Goal: Task Accomplishment & Management: Use online tool/utility

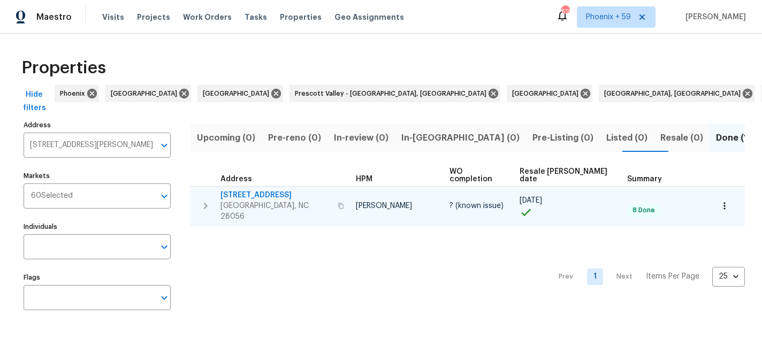
click at [276, 190] on span "4147 Timberwood Dr" at bounding box center [275, 195] width 111 height 11
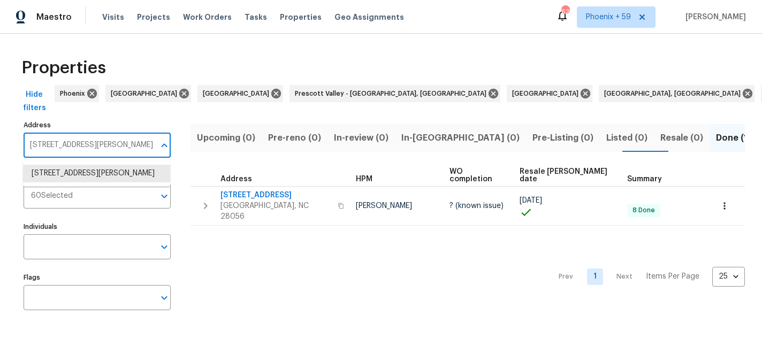
click at [111, 141] on input "4147 Timberwood Dr Gastonia NC 28056" at bounding box center [89, 145] width 131 height 25
paste input "331 Don McCarter Dr"
type input "331 Don McCarter Dr"
click at [97, 178] on li "331 Don McCarter Dr Clover SC 29710" at bounding box center [96, 179] width 147 height 29
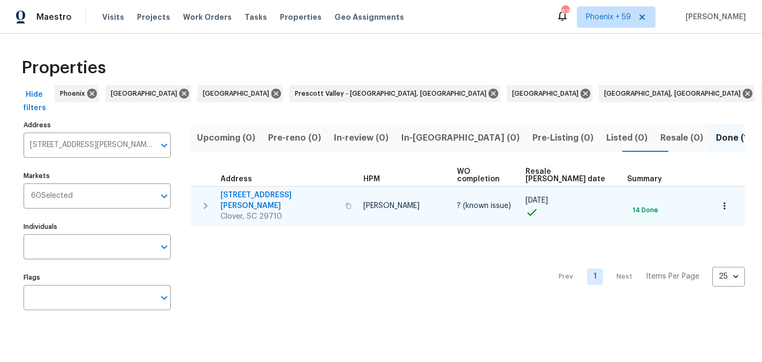
click at [272, 190] on span "331 Don McCarter Dr" at bounding box center [279, 200] width 118 height 21
click at [241, 190] on span "331 Don McCarter Dr" at bounding box center [279, 200] width 118 height 21
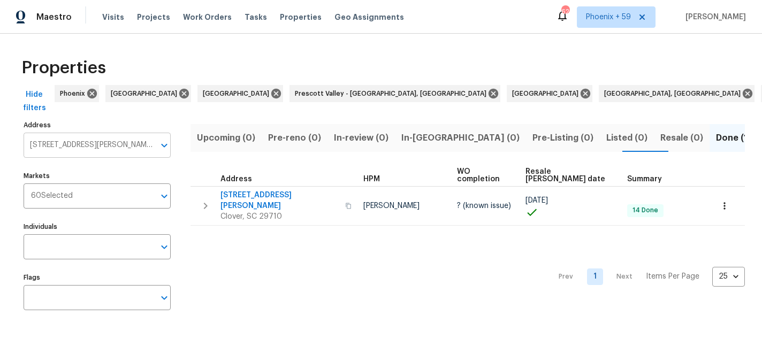
click at [116, 147] on input "331 Don McCarter Dr Clover SC 29710" at bounding box center [89, 145] width 131 height 25
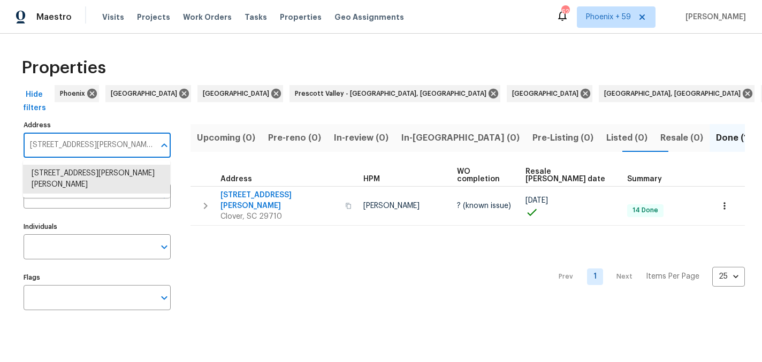
paste input "25 Pelling Dr"
type input "325 Pelling Dr"
click at [103, 174] on li "325 Pelling Dr York SC 29745" at bounding box center [96, 174] width 147 height 18
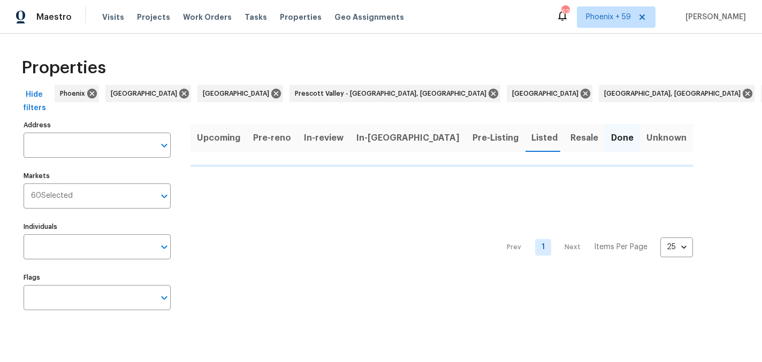
type input "325 Pelling Dr York SC 29745"
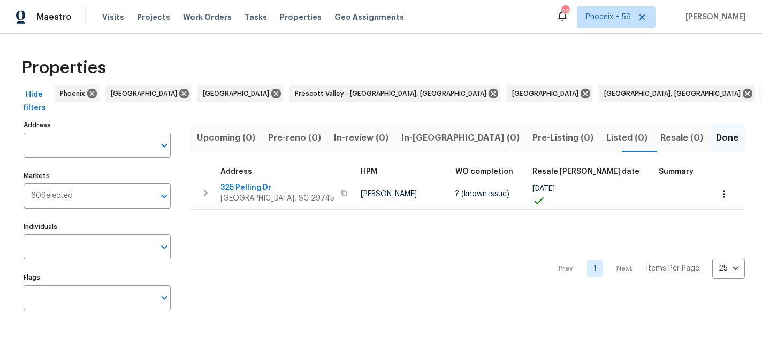
type input "325 Pelling Dr York SC 29745"
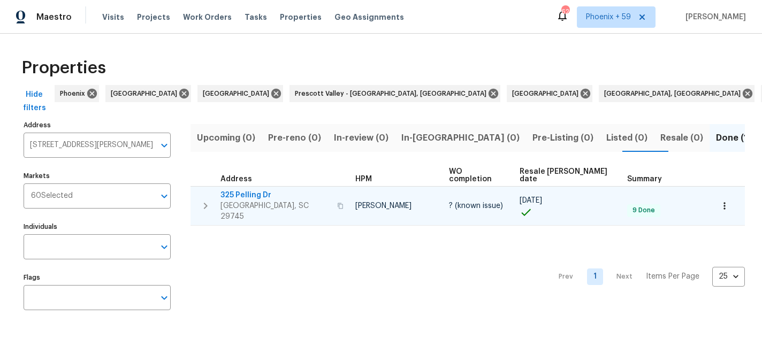
click at [248, 190] on span "325 Pelling Dr" at bounding box center [275, 195] width 110 height 11
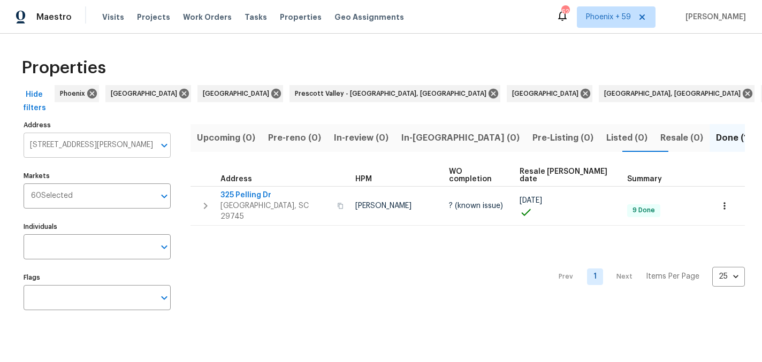
click at [62, 142] on input "325 Pelling Dr York SC 29745" at bounding box center [89, 145] width 131 height 25
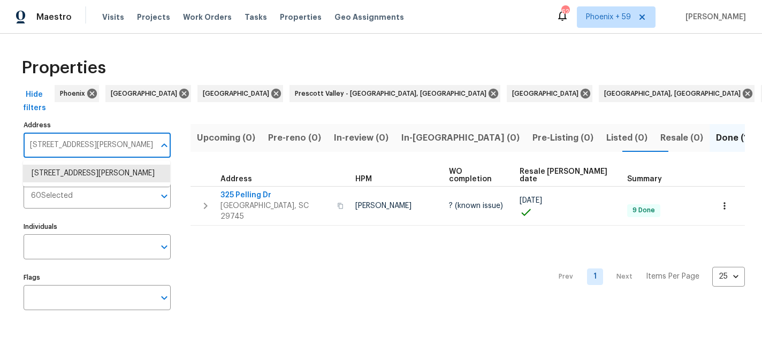
paste input "Oregon St"
type input "325 Oregon St"
click at [91, 172] on li "325 Oregon St Charlotte NC 28208" at bounding box center [96, 174] width 147 height 18
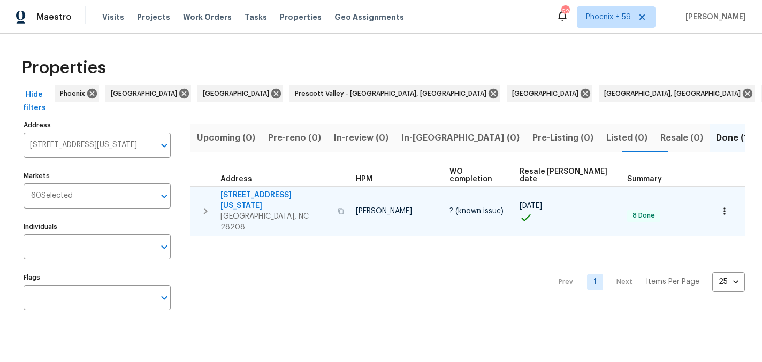
click at [251, 190] on span "325 Oregon St" at bounding box center [275, 200] width 111 height 21
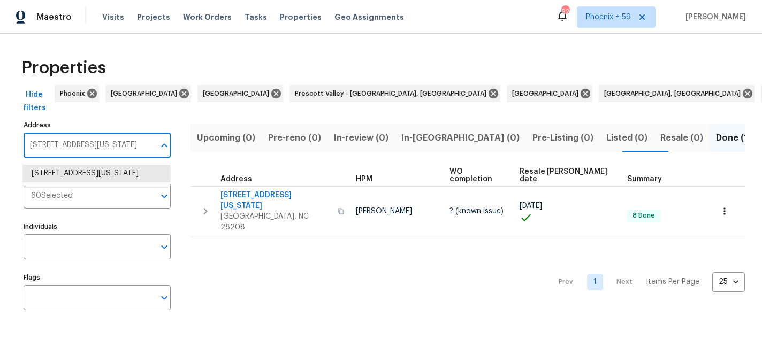
click at [109, 146] on input "325 Oregon St Charlotte NC 28208" at bounding box center [89, 145] width 131 height 25
paste input "17 Ian Patrick Ave"
type input "3217 Ian Patrick Ave"
click at [100, 173] on li "3217 Ian Patrick Ave Kannapolis NC 28083" at bounding box center [96, 174] width 147 height 18
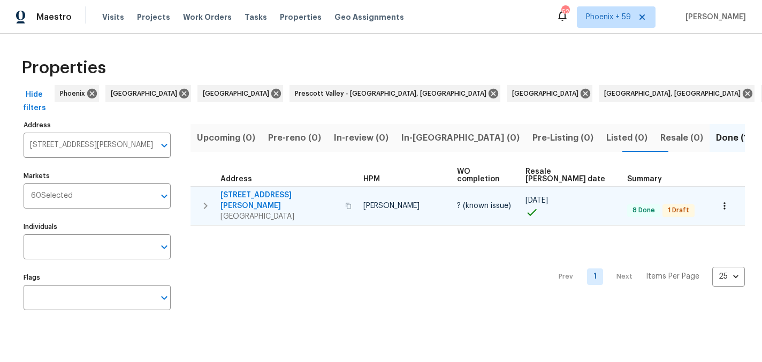
click at [280, 190] on span "3217 Ian Patrick Ave" at bounding box center [279, 200] width 118 height 21
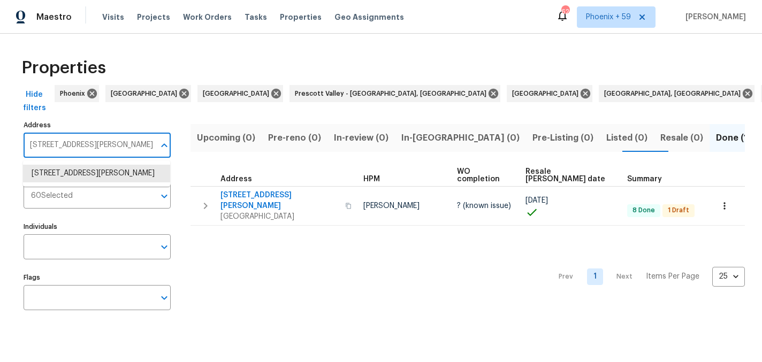
click at [114, 148] on input "3217 Ian Patrick Ave Kannapolis NC 28083" at bounding box center [89, 145] width 131 height 25
paste input "13 Pelling Dr"
type input "313 Pelling Dr"
click at [102, 175] on li "313 Pelling Dr York SC 29745" at bounding box center [96, 174] width 147 height 18
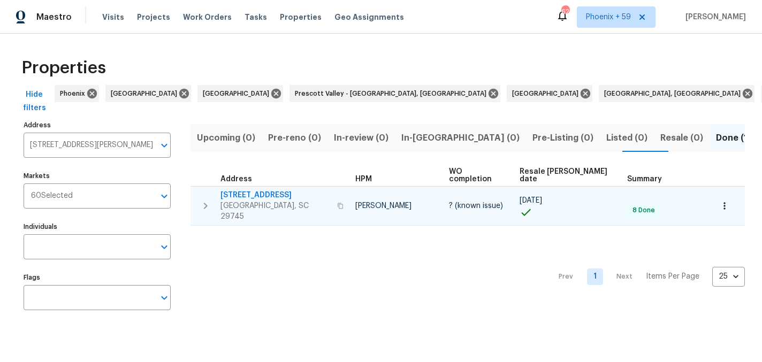
click at [250, 190] on span "313 Pelling Dr" at bounding box center [275, 195] width 110 height 11
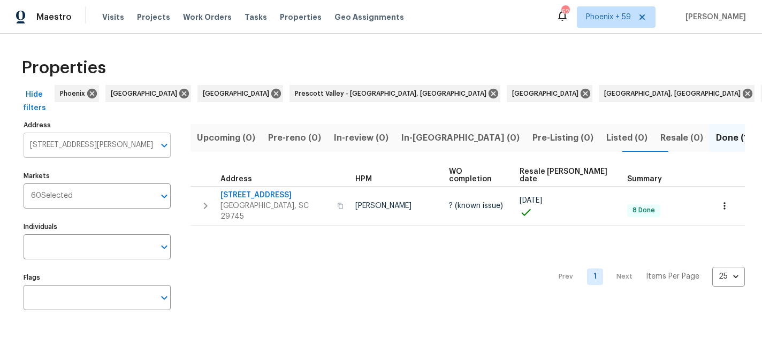
click at [98, 143] on input "313 Pelling Dr York SC 29745" at bounding box center [89, 145] width 131 height 25
paste input "09 Morson St"
type input "3109 Morson St"
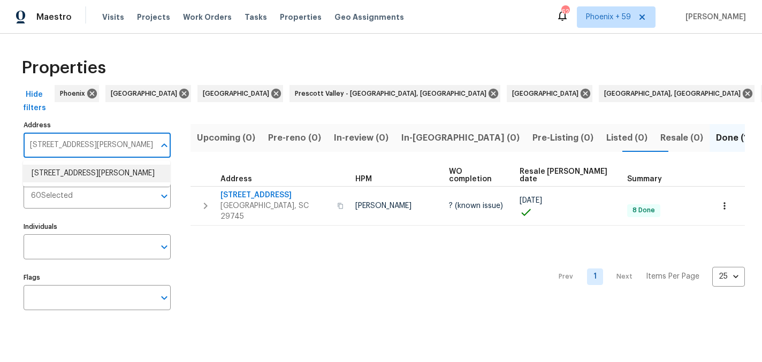
click at [87, 172] on li "3109 Morson St Charlotte NC 28208" at bounding box center [96, 174] width 147 height 18
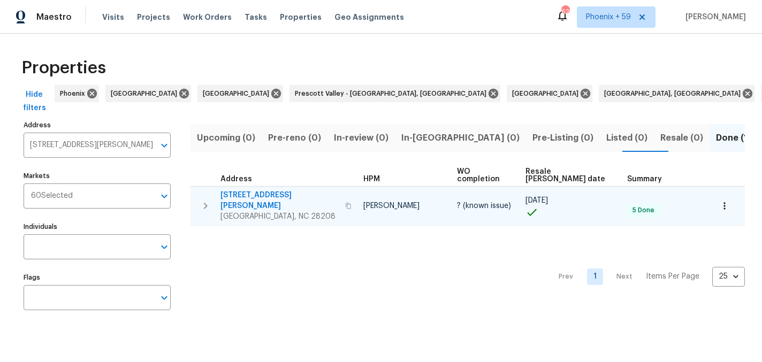
click at [272, 190] on span "3109 Morson St" at bounding box center [279, 200] width 118 height 21
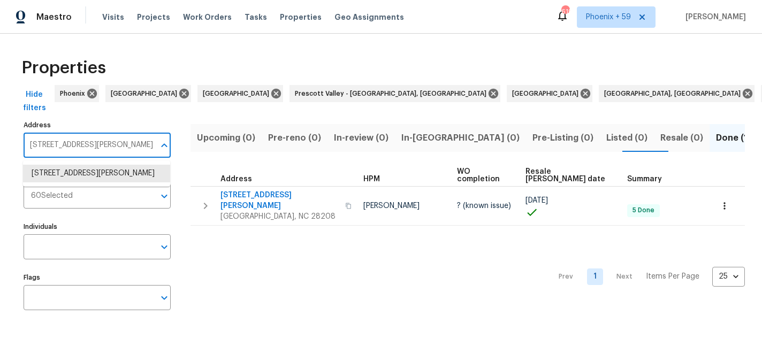
click at [98, 149] on input "3109 Morson St Charlotte NC 28208" at bounding box center [89, 145] width 131 height 25
paste input "4 Doncaster Dr"
type input "3104 Doncaster Dr"
click at [91, 178] on li "3104 Doncaster Dr Rock Hill SC 29732" at bounding box center [96, 174] width 147 height 18
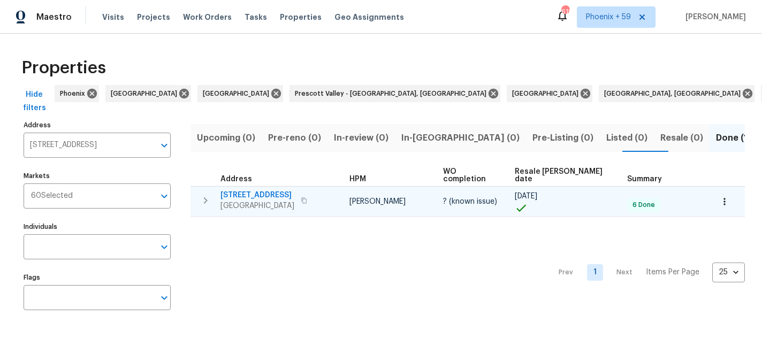
click at [277, 190] on span "3104 Doncaster Dr" at bounding box center [257, 195] width 74 height 11
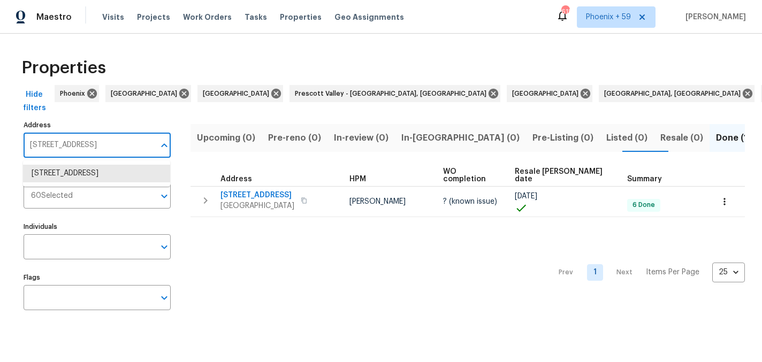
click at [110, 149] on input "3104 Doncaster Dr Rock Hill SC 29732" at bounding box center [89, 145] width 131 height 25
paste input "Ann Baker Ct"
type input "310 Ann Baker Ct"
click at [100, 172] on li "310 Ann Baker Ct Charlotte NC 28217" at bounding box center [96, 174] width 147 height 18
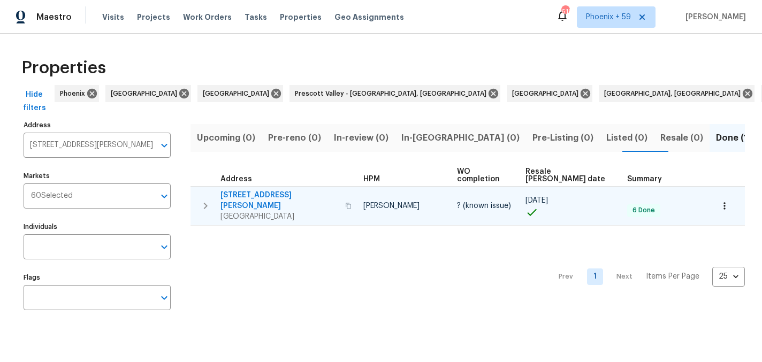
click at [264, 193] on span "310 Ann Baker Ct" at bounding box center [279, 200] width 118 height 21
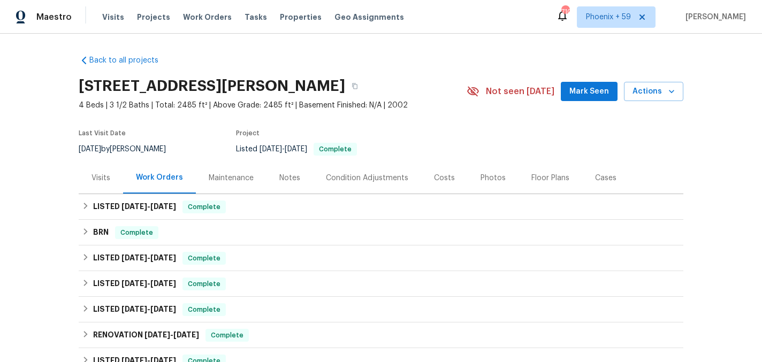
click at [228, 176] on div "Maintenance" at bounding box center [231, 178] width 45 height 11
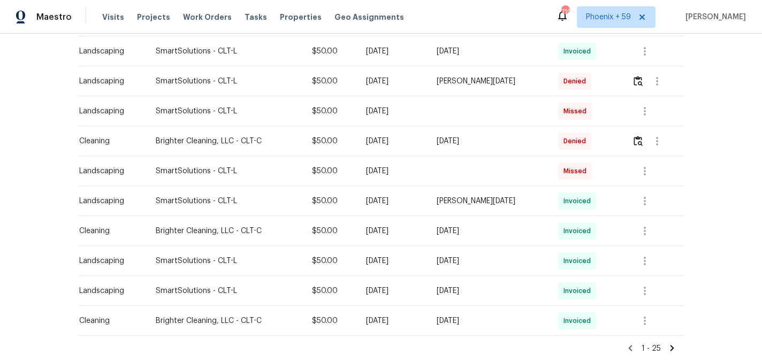
scroll to position [700, 0]
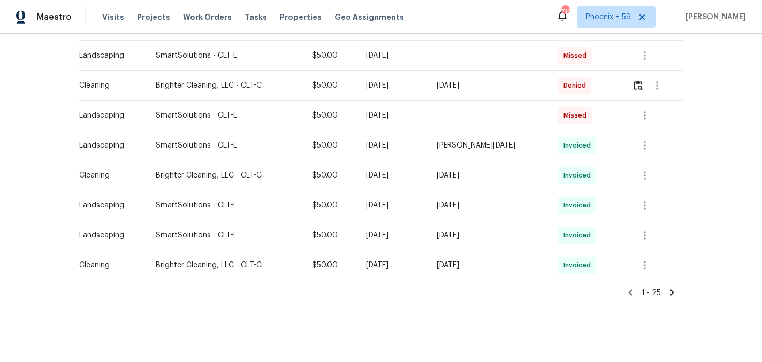
click at [672, 292] on icon at bounding box center [672, 292] width 4 height 6
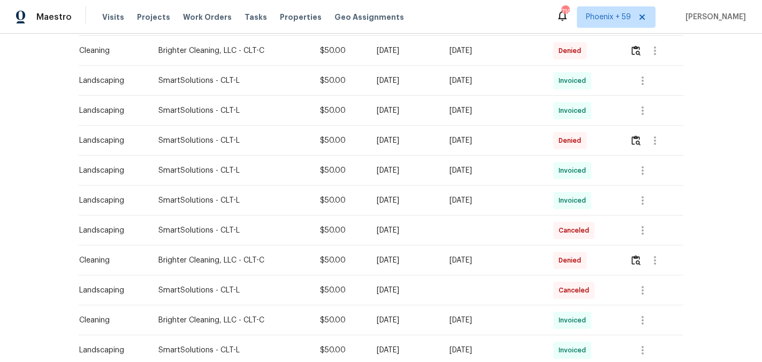
scroll to position [491, 0]
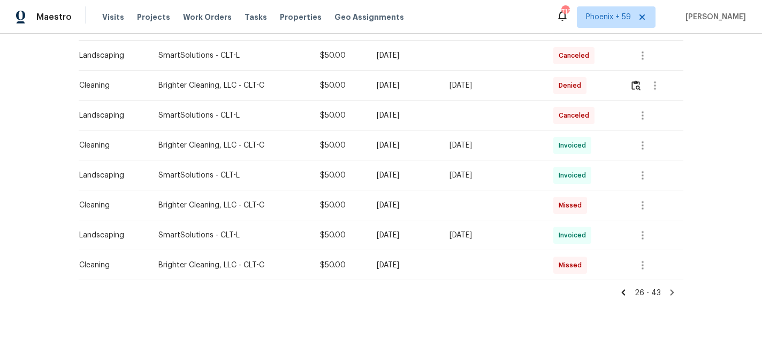
click at [672, 291] on icon at bounding box center [672, 292] width 4 height 6
click at [672, 292] on icon at bounding box center [672, 292] width 4 height 6
click at [628, 291] on icon at bounding box center [623, 293] width 10 height 10
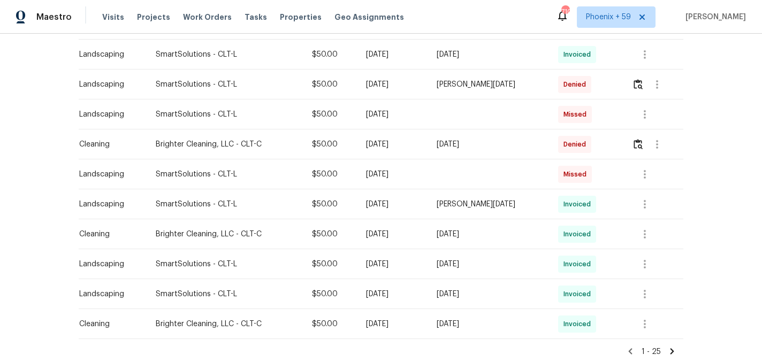
scroll to position [631, 0]
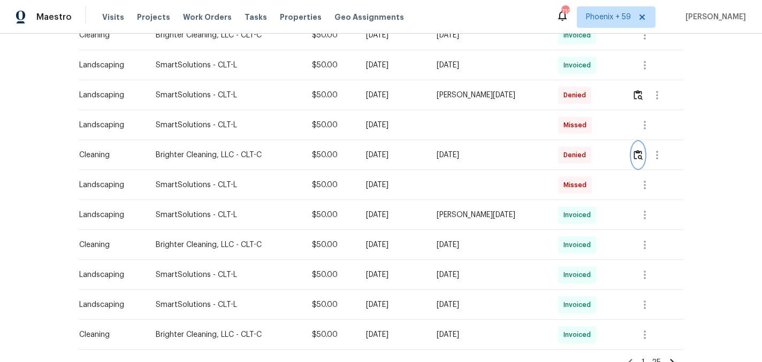
click at [640, 155] on img "button" at bounding box center [637, 155] width 9 height 10
click at [638, 98] on img "button" at bounding box center [637, 95] width 9 height 10
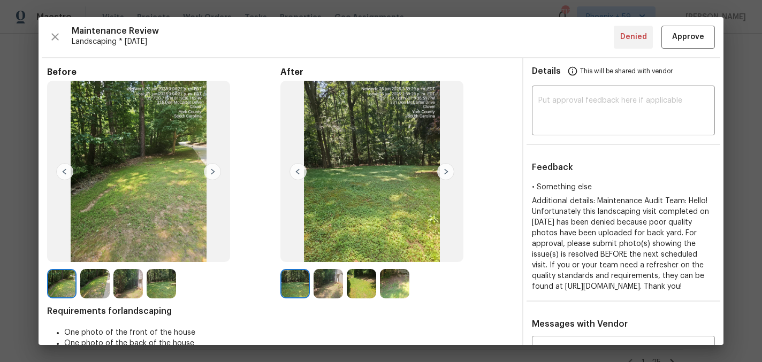
click at [213, 168] on img at bounding box center [212, 171] width 17 height 17
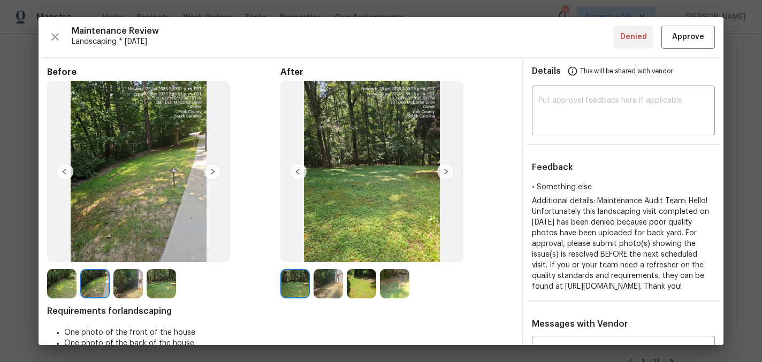
click at [213, 168] on img at bounding box center [212, 171] width 17 height 17
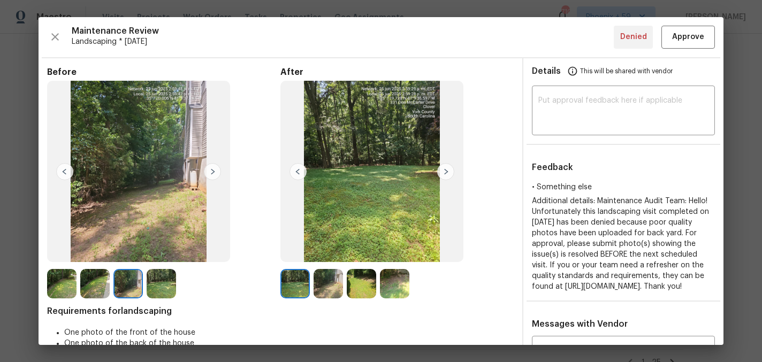
click at [444, 169] on img at bounding box center [445, 171] width 17 height 17
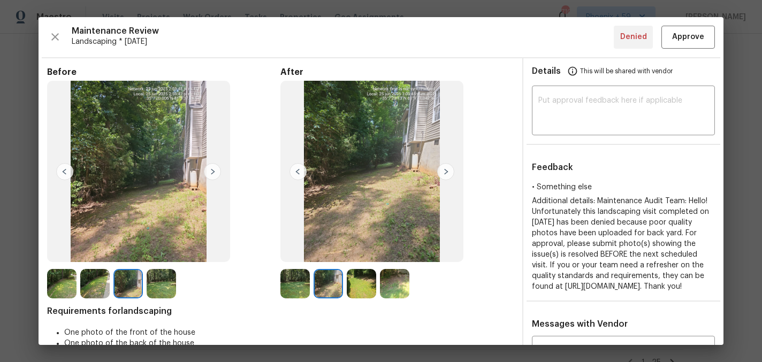
click at [444, 170] on img at bounding box center [445, 171] width 17 height 17
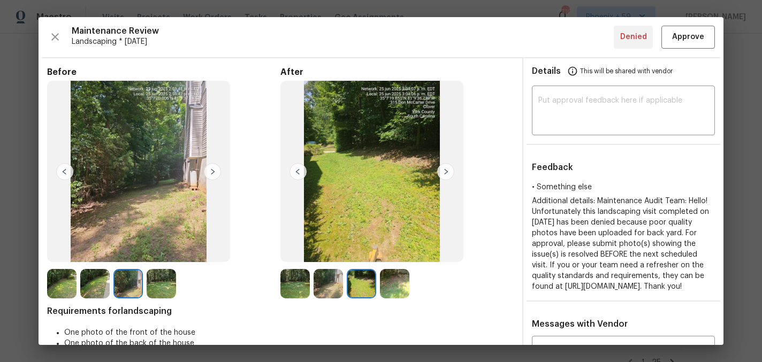
click at [444, 170] on img at bounding box center [445, 171] width 17 height 17
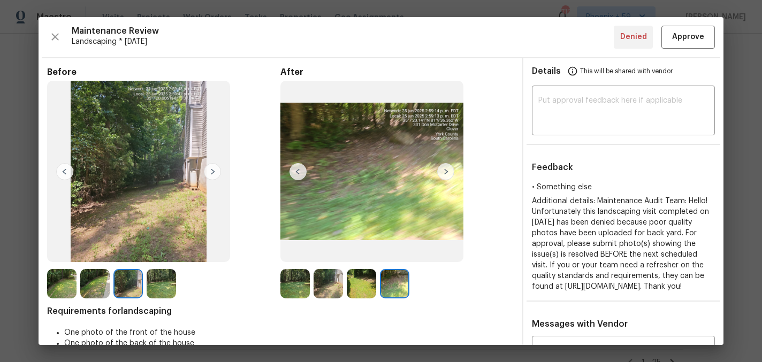
click at [444, 170] on img at bounding box center [445, 171] width 17 height 17
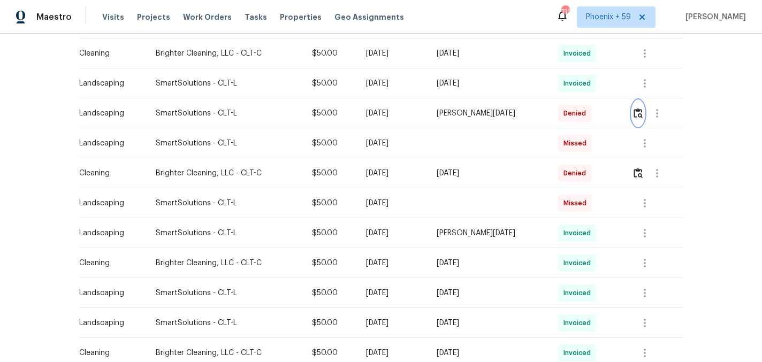
scroll to position [612, 0]
click at [638, 112] on img "button" at bounding box center [637, 114] width 9 height 10
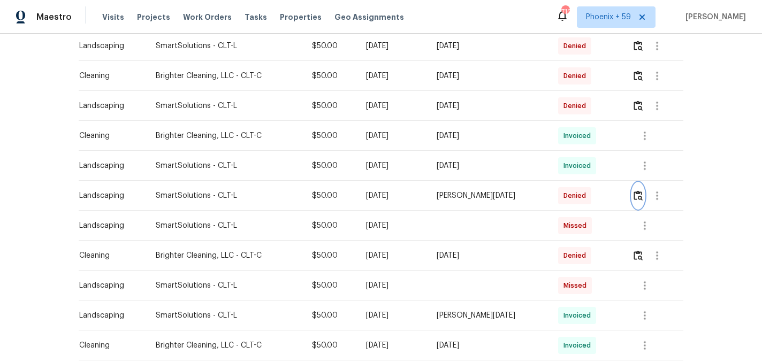
scroll to position [503, 0]
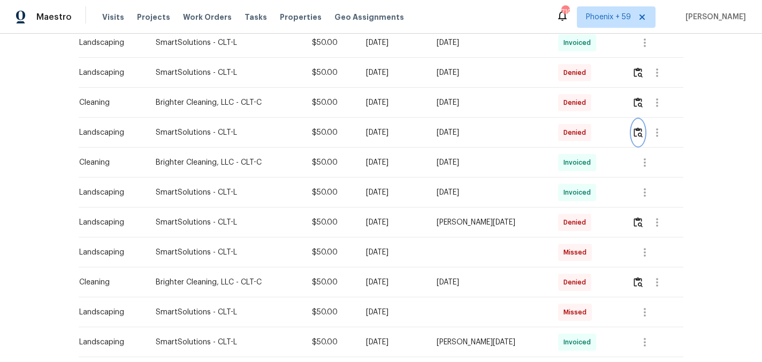
click at [639, 132] on img "button" at bounding box center [637, 132] width 9 height 10
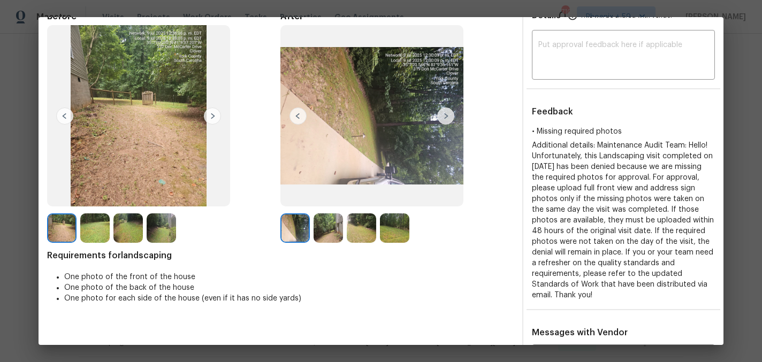
scroll to position [57, 0]
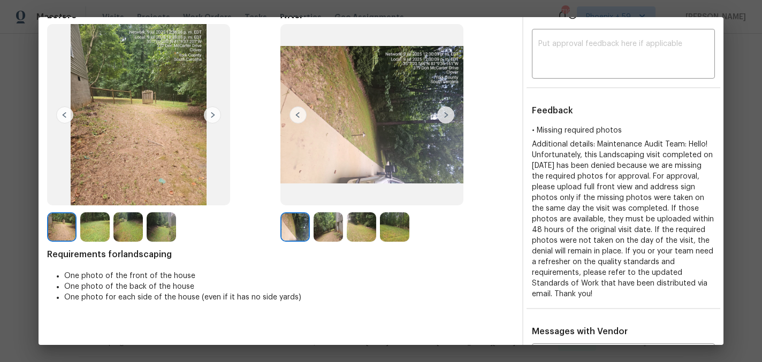
click at [451, 115] on img at bounding box center [445, 114] width 17 height 17
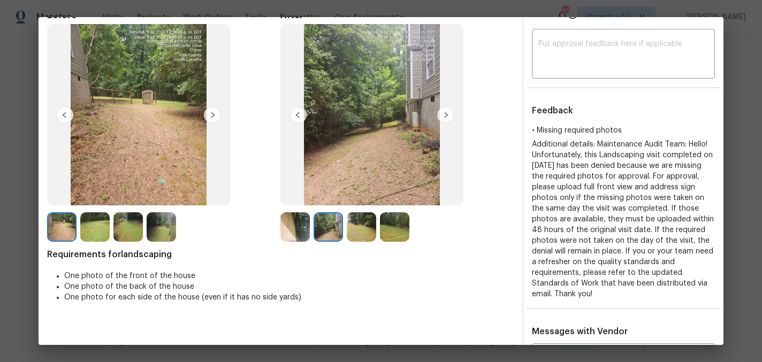
click at [447, 117] on img at bounding box center [445, 114] width 17 height 17
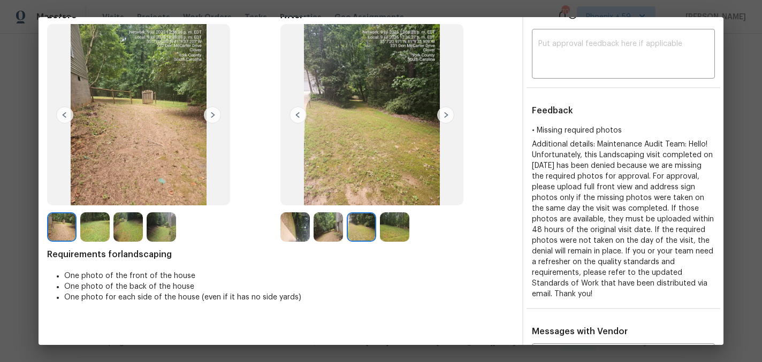
click at [210, 113] on img at bounding box center [212, 114] width 17 height 17
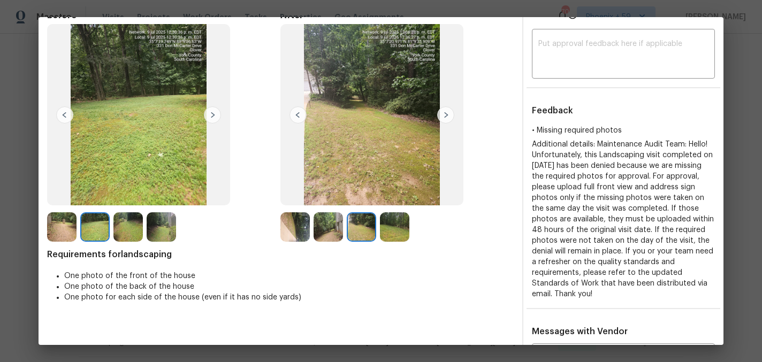
click at [210, 113] on img at bounding box center [212, 114] width 17 height 17
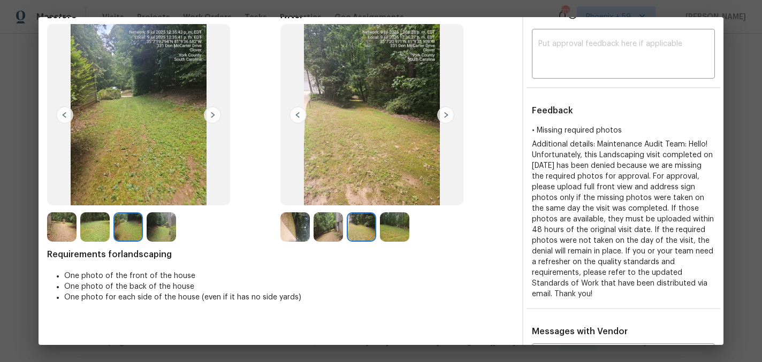
click at [210, 113] on img at bounding box center [212, 114] width 17 height 17
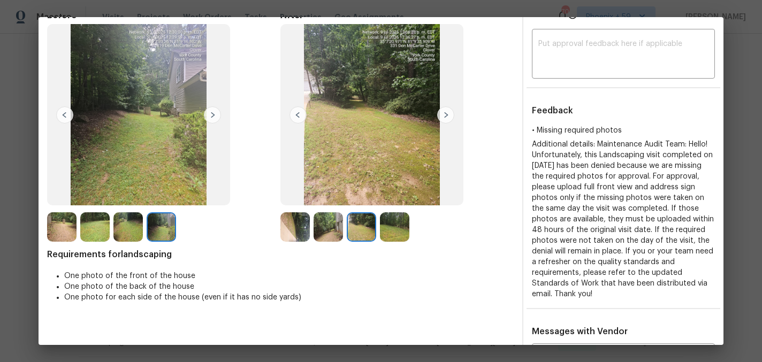
click at [210, 113] on img at bounding box center [212, 114] width 17 height 17
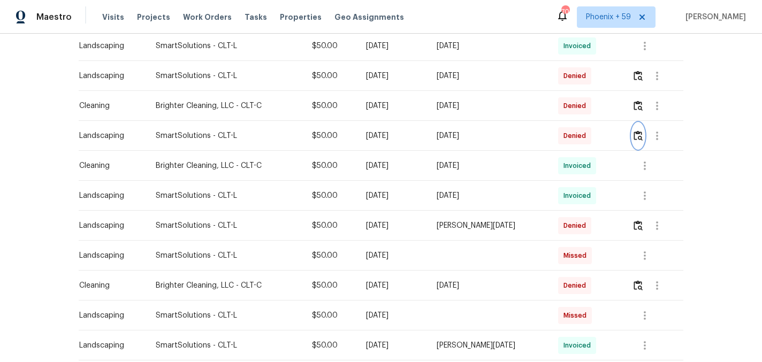
scroll to position [499, 0]
click at [640, 78] on img "button" at bounding box center [637, 77] width 9 height 10
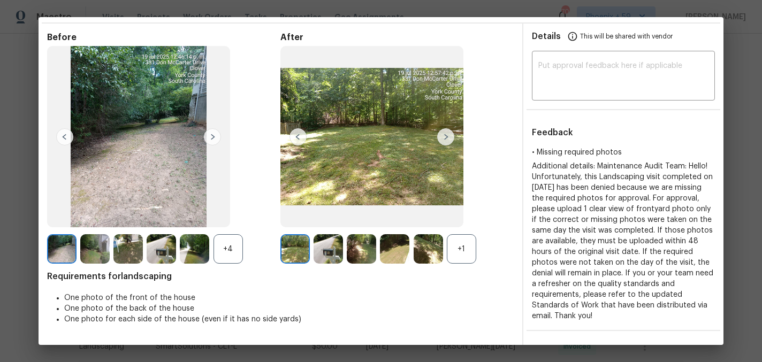
scroll to position [45, 0]
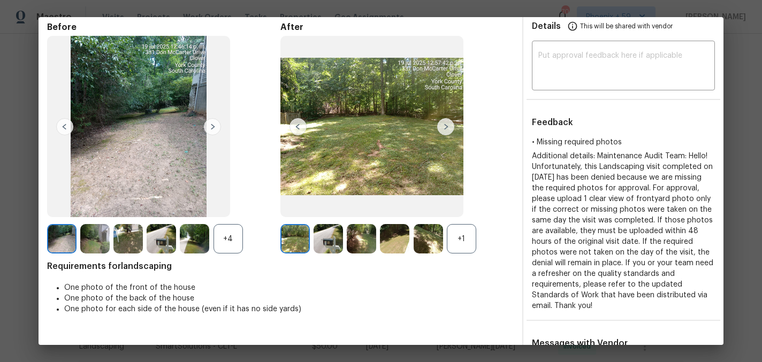
click at [327, 239] on img at bounding box center [328, 238] width 29 height 29
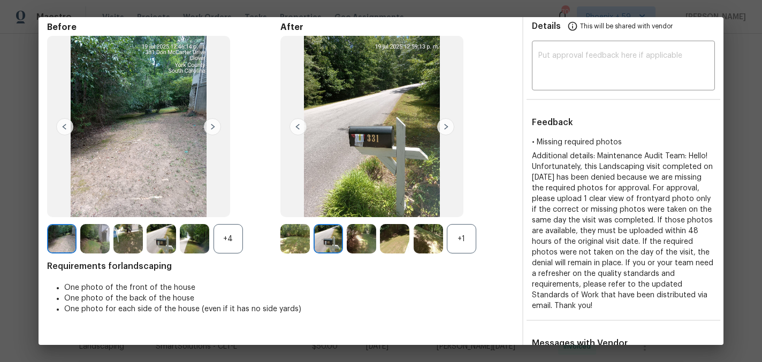
click at [362, 240] on img at bounding box center [361, 238] width 29 height 29
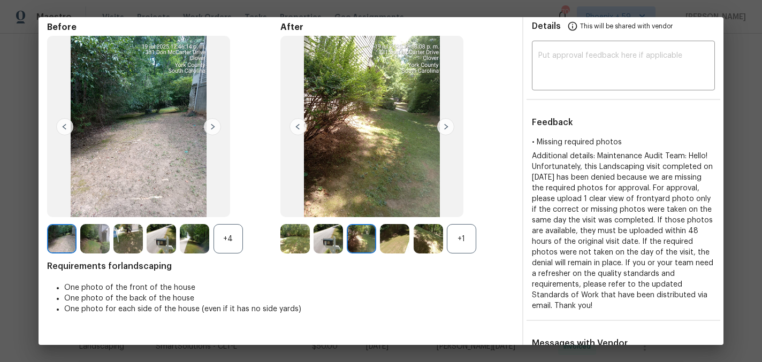
click at [378, 241] on div at bounding box center [363, 238] width 33 height 29
click at [400, 242] on img at bounding box center [394, 238] width 29 height 29
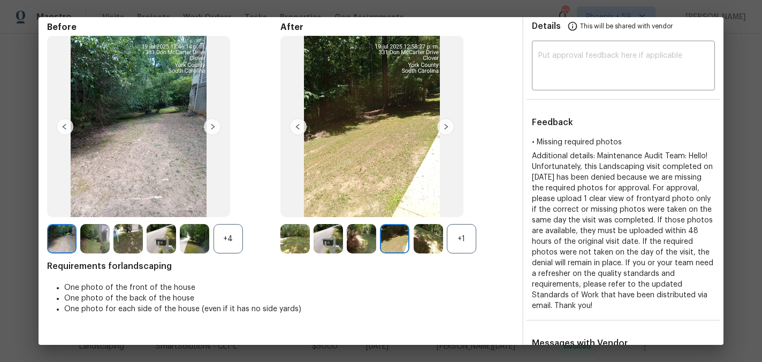
click at [419, 243] on img at bounding box center [428, 238] width 29 height 29
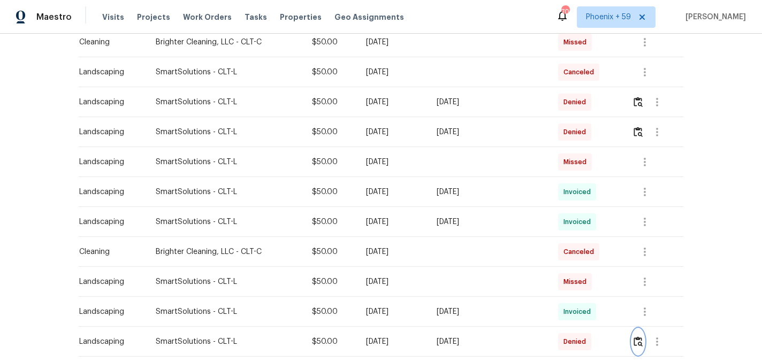
scroll to position [233, 0]
click at [637, 133] on img "button" at bounding box center [637, 133] width 9 height 10
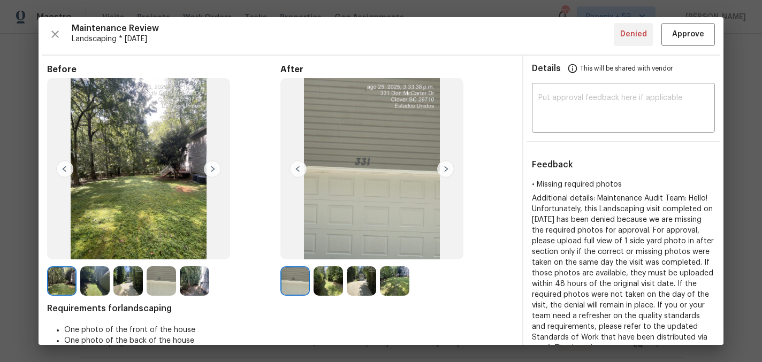
scroll to position [0, 0]
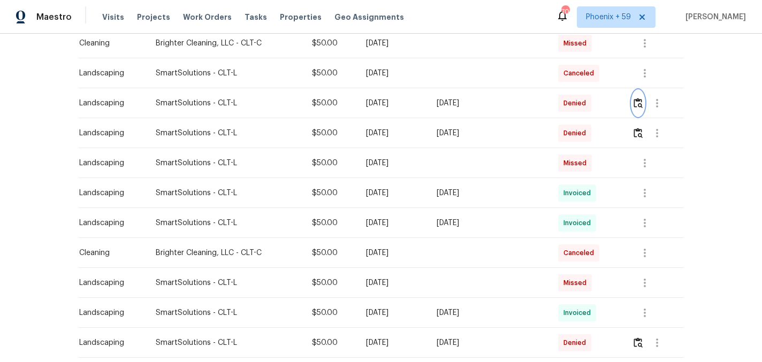
click at [638, 102] on img "button" at bounding box center [637, 103] width 9 height 10
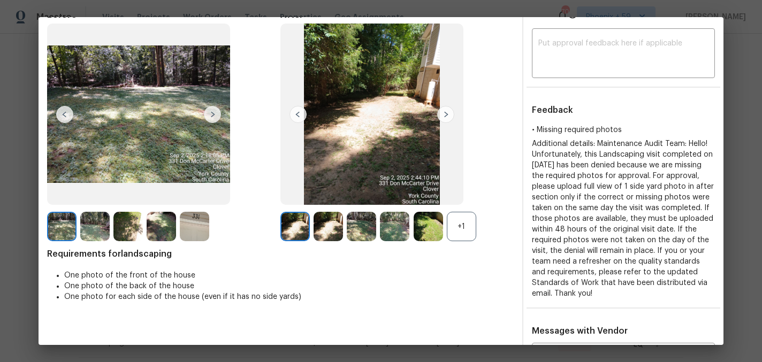
scroll to position [59, 0]
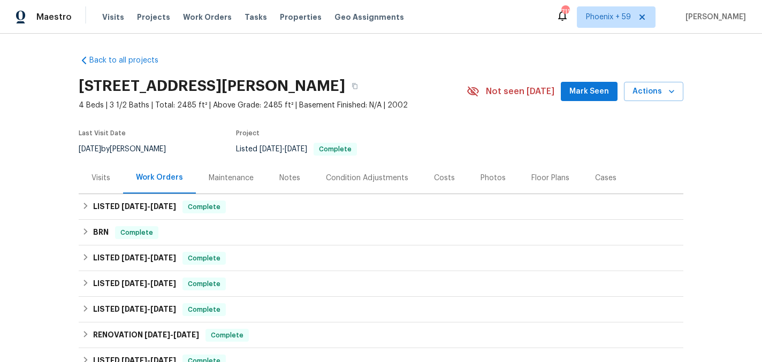
click at [224, 180] on div "Maintenance" at bounding box center [231, 178] width 45 height 11
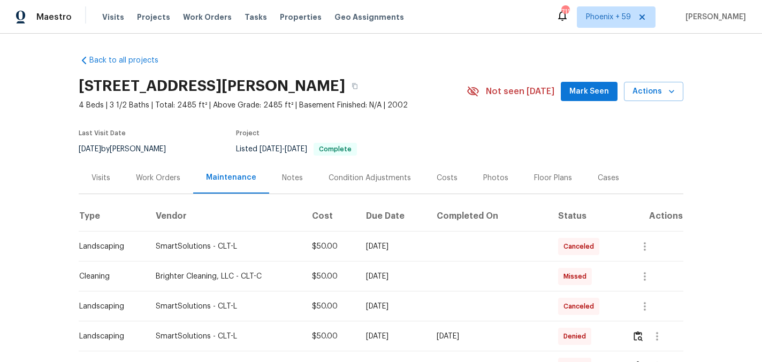
click at [172, 179] on div "Work Orders" at bounding box center [158, 178] width 44 height 11
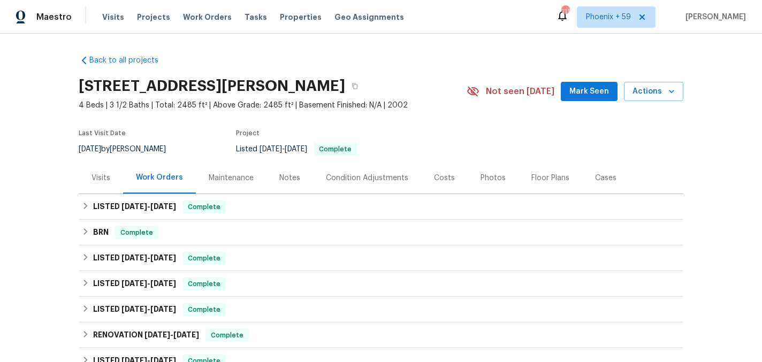
scroll to position [201, 0]
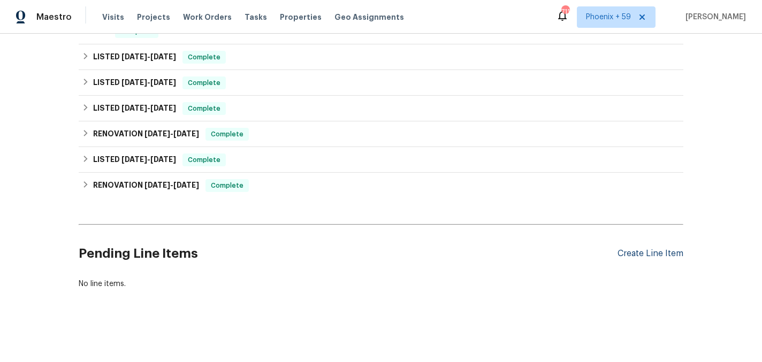
click at [658, 253] on div "Create Line Item" at bounding box center [650, 254] width 66 height 10
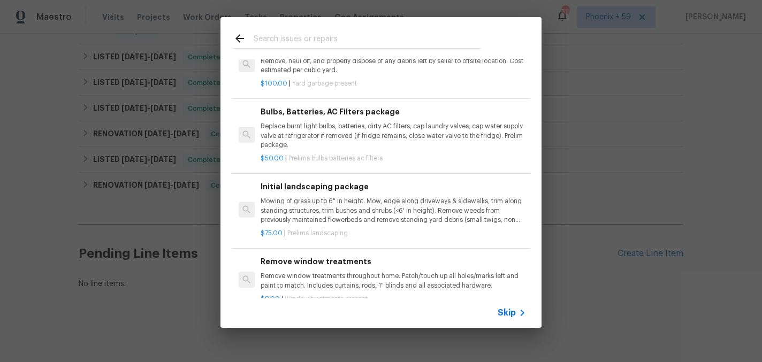
scroll to position [105, 0]
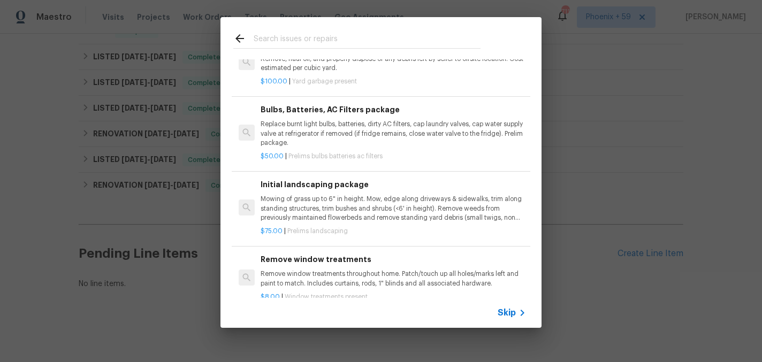
click at [306, 214] on p "Mowing of grass up to 6" in height. Mow, edge along driveways & sidewalks, trim…" at bounding box center [393, 208] width 265 height 27
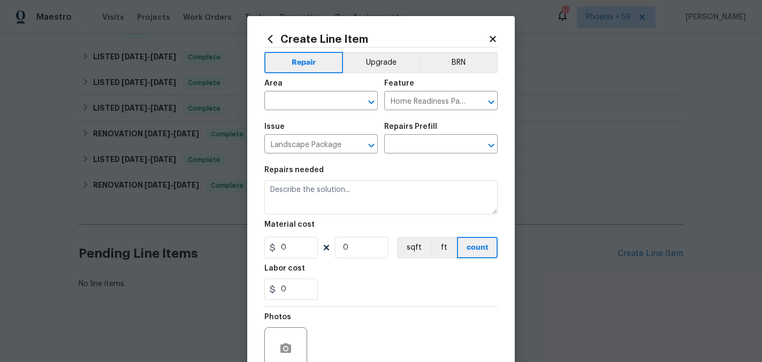
type input "Initial landscaping package $75.00"
type textarea "Mowing of grass up to 6" in height. Mow, edge along driveways & sidewalks, trim…"
type input "75"
type input "1"
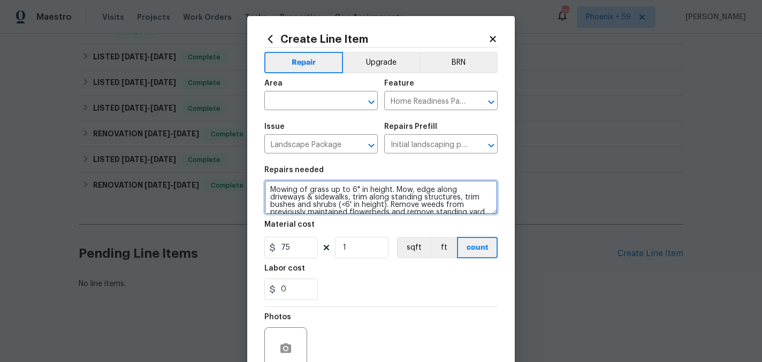
click at [307, 199] on textarea "Mowing of grass up to 6" in height. Mow, edge along driveways & sidewalks, trim…" at bounding box center [380, 197] width 233 height 34
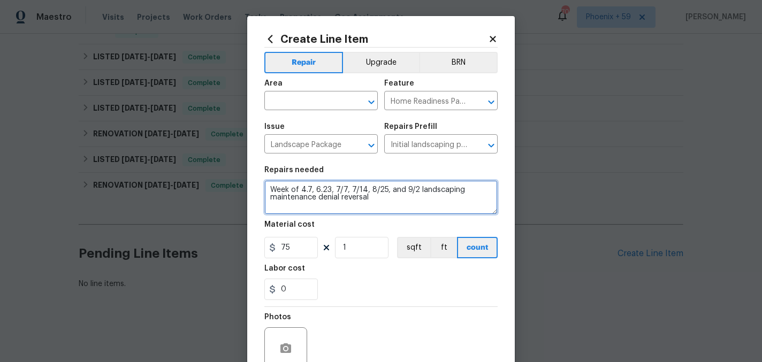
type textarea "Week of 4.7, 6.23, 7/7, 7/14, 8/25, and 9/2 landscaping maintenance denial reve…"
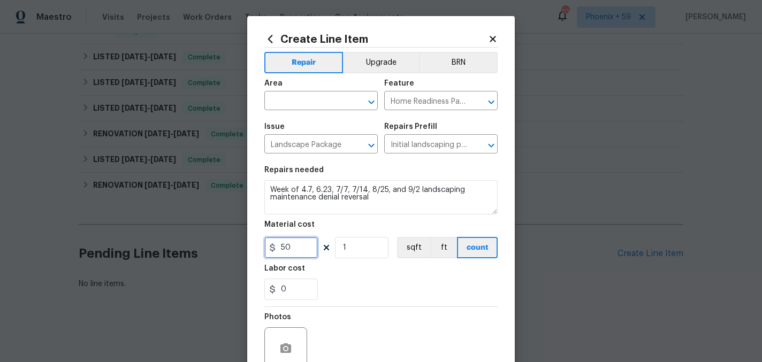
type input "50"
type input "6"
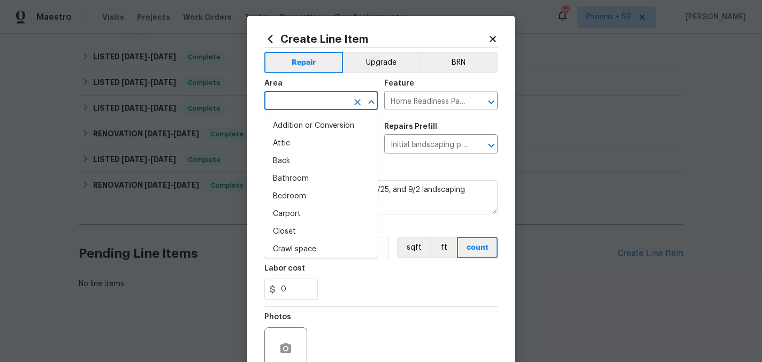
click at [327, 105] on input "text" at bounding box center [305, 102] width 83 height 17
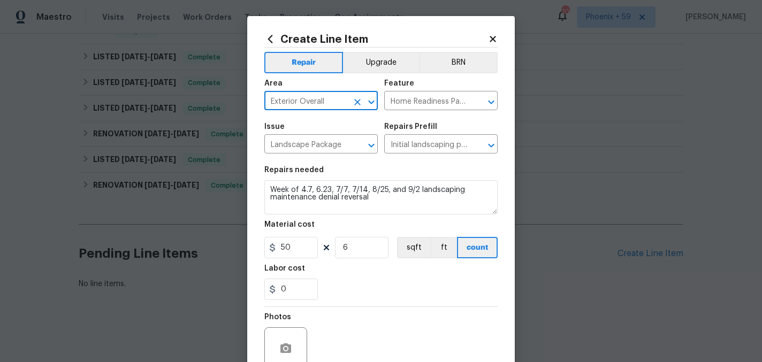
type input "Exterior Overall"
click at [371, 301] on section "Repairs needed Week of 4.7, 6.23, 7/7, 7/14, 8/25, and 9/2 landscaping maintena…" at bounding box center [380, 233] width 233 height 147
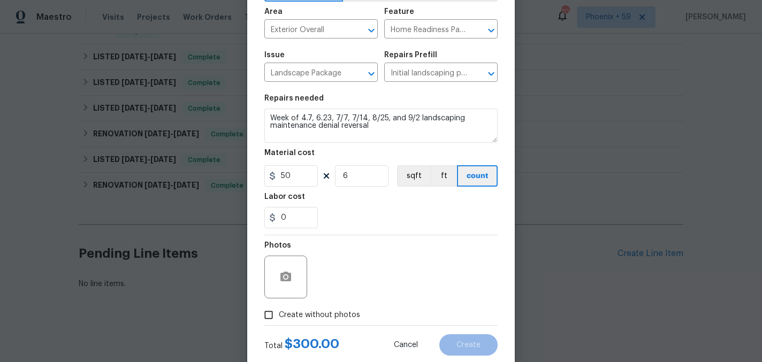
scroll to position [99, 0]
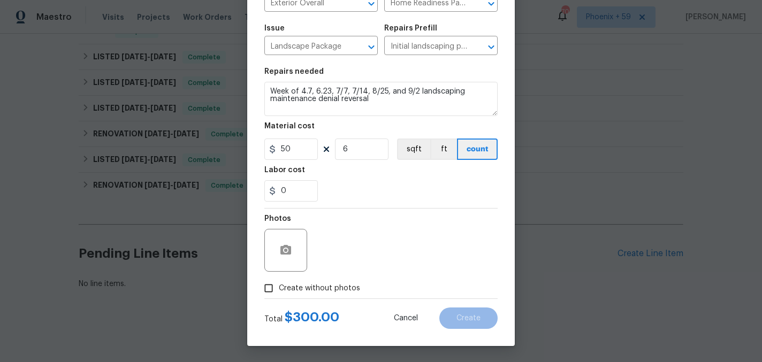
click at [337, 286] on span "Create without photos" at bounding box center [319, 288] width 81 height 11
click at [279, 286] on input "Create without photos" at bounding box center [268, 288] width 20 height 20
checkbox input "true"
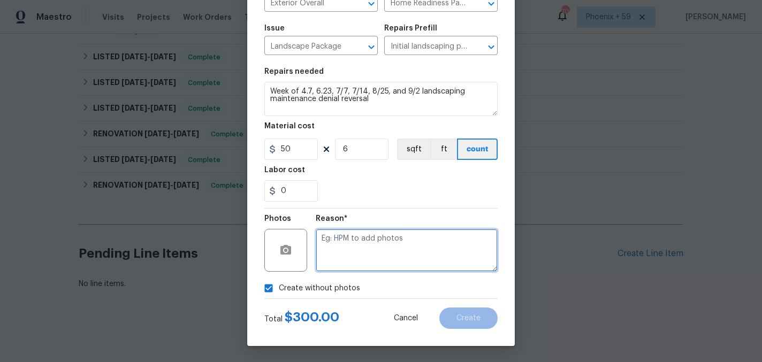
click at [353, 263] on textarea at bounding box center [407, 250] width 182 height 43
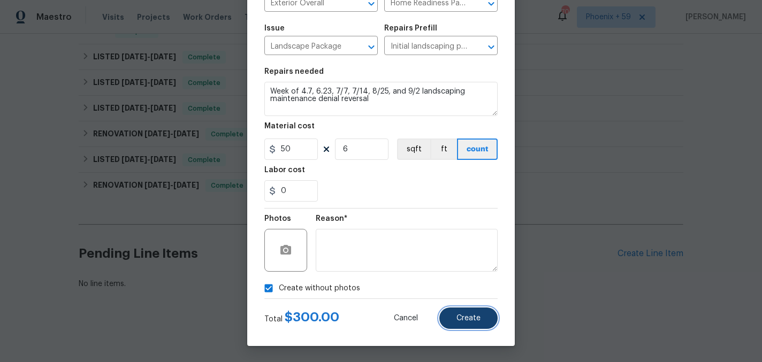
click at [475, 315] on span "Create" at bounding box center [468, 319] width 24 height 8
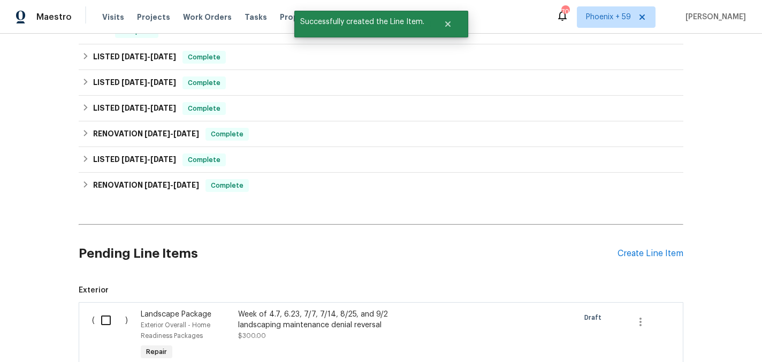
click at [101, 321] on input "checkbox" at bounding box center [110, 320] width 30 height 22
checkbox input "true"
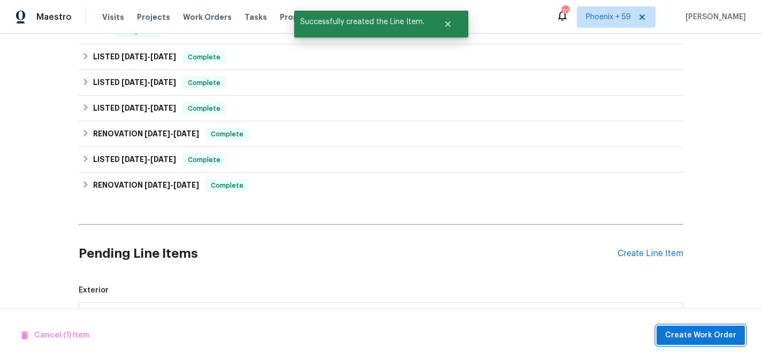
click at [727, 338] on span "Create Work Order" at bounding box center [700, 335] width 71 height 13
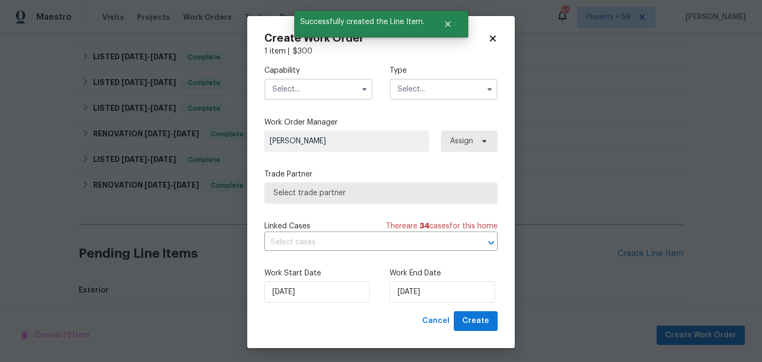
click at [325, 90] on input "text" at bounding box center [318, 89] width 108 height 21
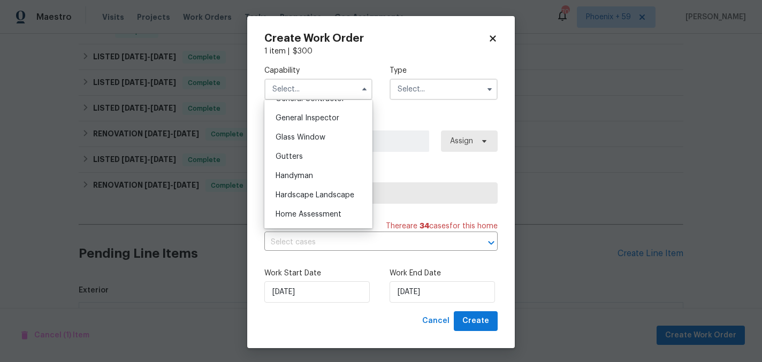
scroll to position [547, 0]
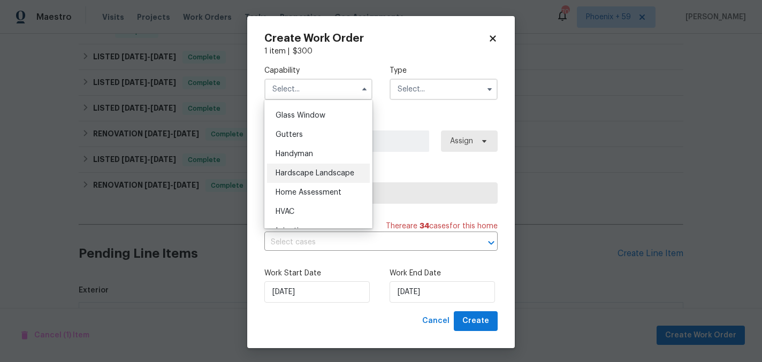
click at [327, 174] on span "Hardscape Landscape" at bounding box center [315, 173] width 79 height 7
type input "Hardscape Landscape"
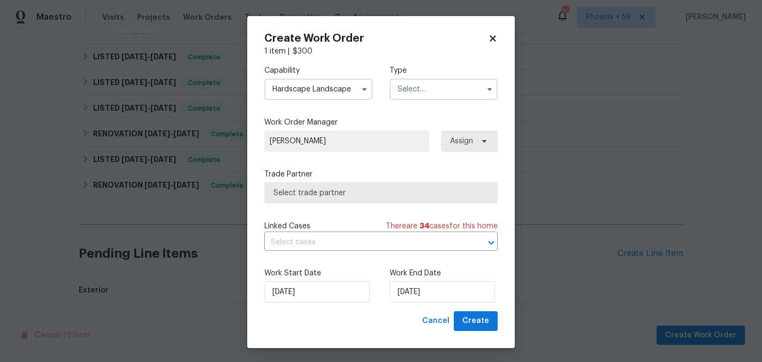
click at [420, 89] on input "text" at bounding box center [443, 89] width 108 height 21
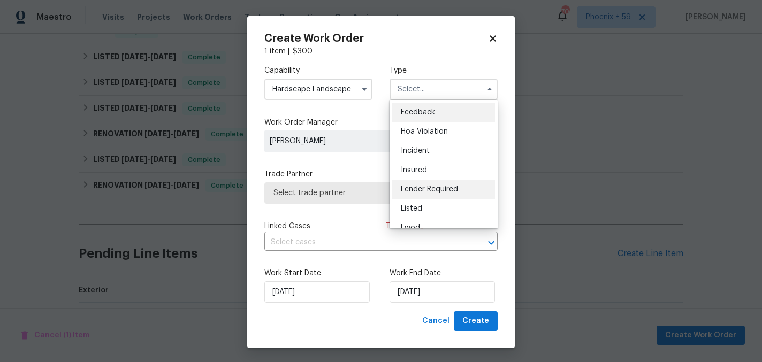
scroll to position [127, 0]
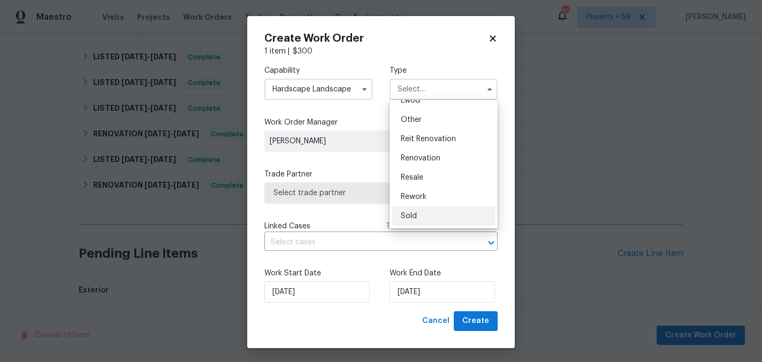
click at [424, 216] on div "Sold" at bounding box center [443, 216] width 103 height 19
type input "Sold"
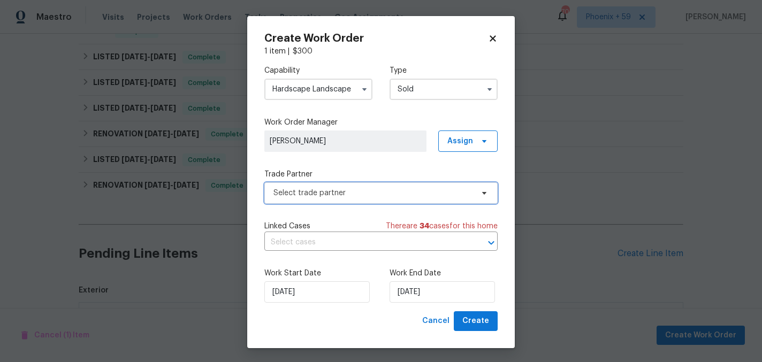
click at [355, 201] on span "Select trade partner" at bounding box center [380, 192] width 233 height 21
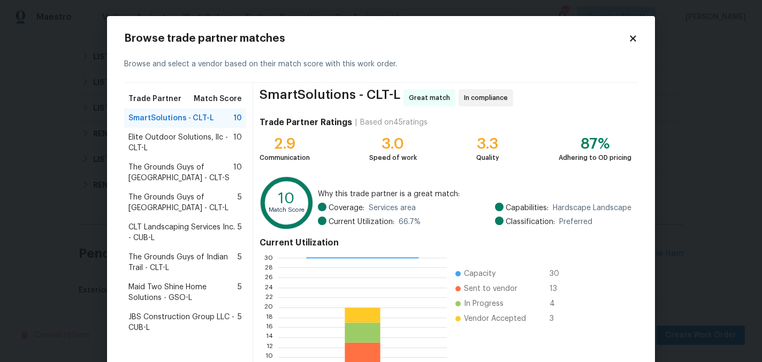
scroll to position [110, 0]
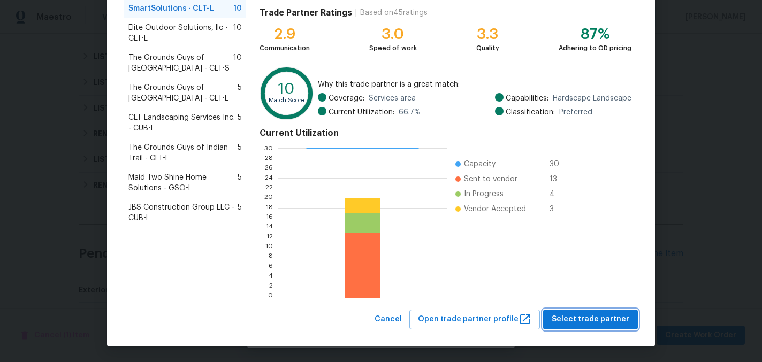
click at [587, 319] on span "Select trade partner" at bounding box center [591, 319] width 78 height 13
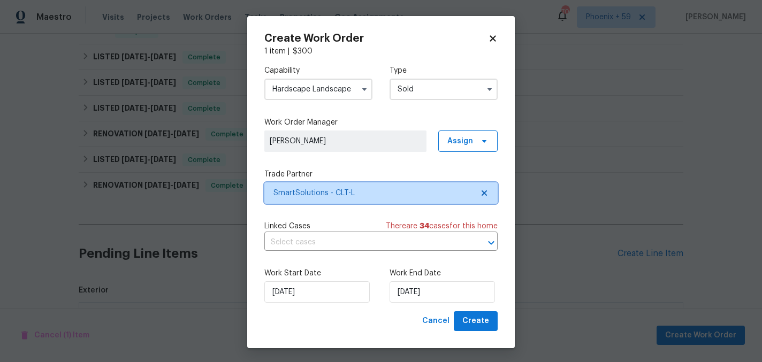
scroll to position [0, 0]
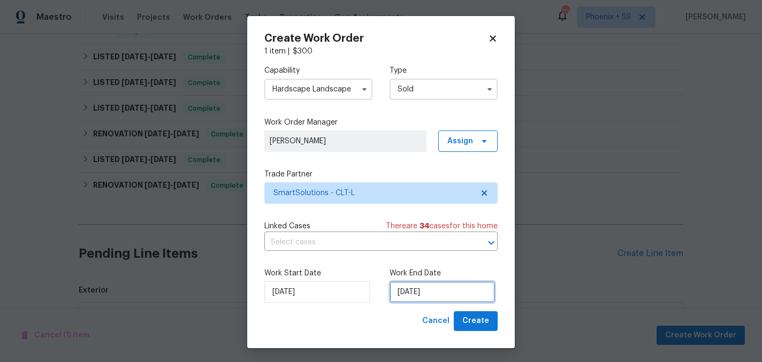
click at [460, 289] on input "[DATE]" at bounding box center [441, 291] width 105 height 21
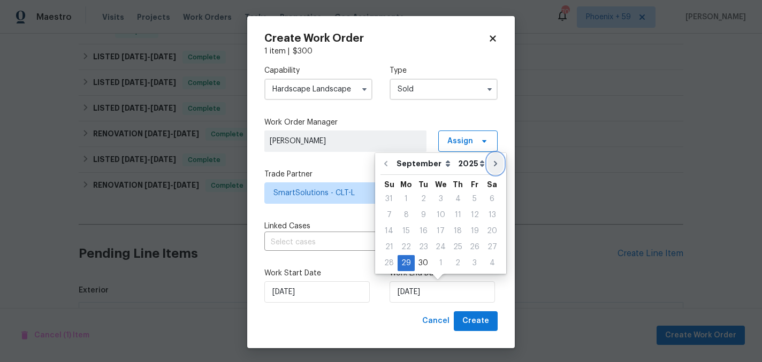
click at [494, 164] on icon "Go to next month" at bounding box center [495, 163] width 3 height 5
type input "[DATE]"
select select "9"
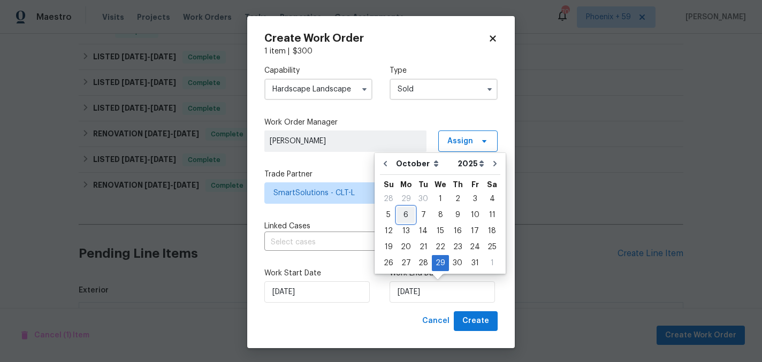
click at [402, 213] on div "6" at bounding box center [406, 215] width 18 height 15
type input "[DATE]"
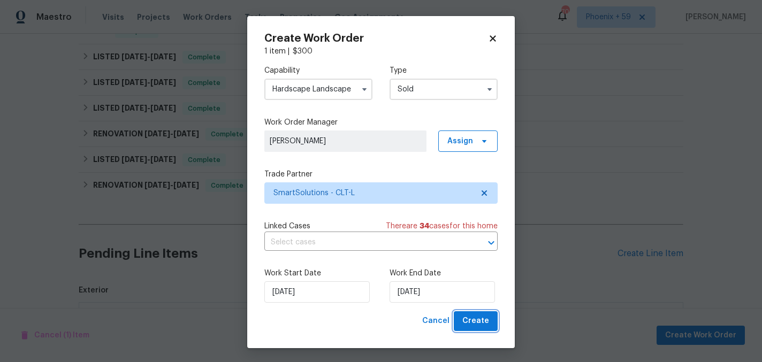
click at [468, 318] on span "Create" at bounding box center [475, 321] width 27 height 13
checkbox input "false"
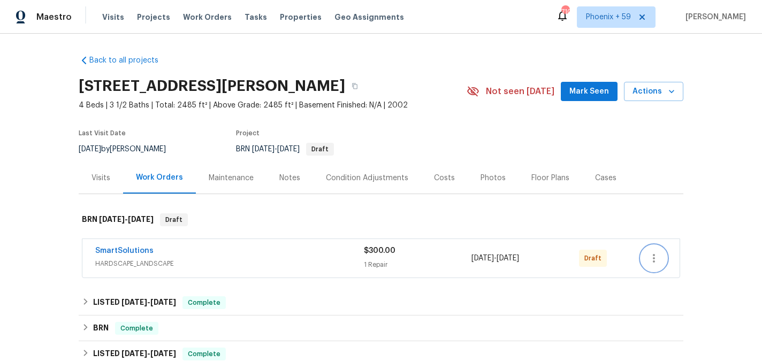
click at [651, 262] on icon "button" at bounding box center [653, 258] width 13 height 13
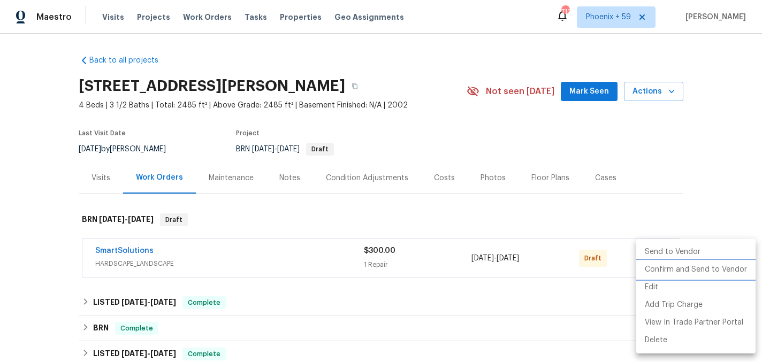
click at [661, 269] on li "Confirm and Send to Vendor" at bounding box center [695, 270] width 119 height 18
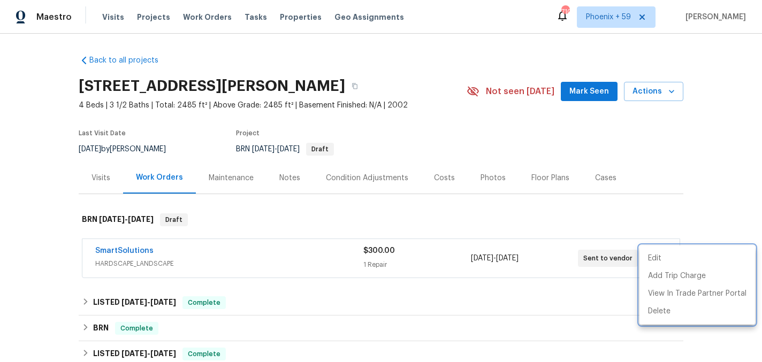
click at [324, 206] on div at bounding box center [381, 181] width 762 height 362
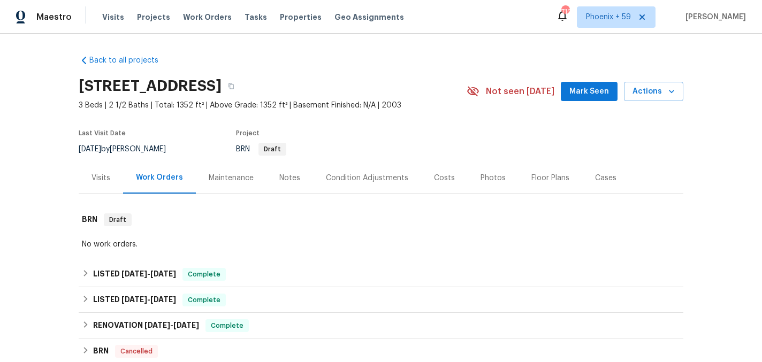
click at [235, 185] on div "Maintenance" at bounding box center [231, 178] width 71 height 32
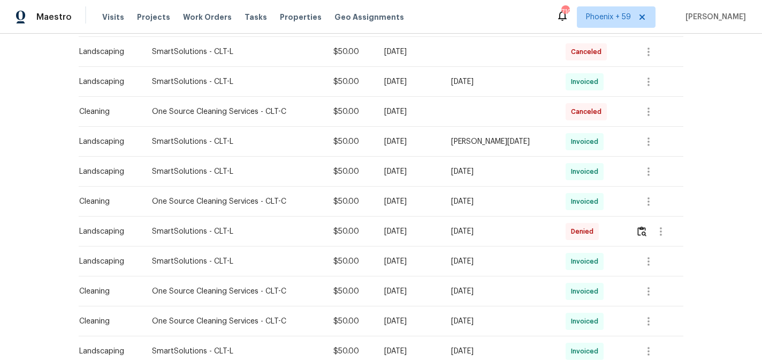
scroll to position [256, 0]
click at [641, 232] on img "button" at bounding box center [641, 230] width 9 height 10
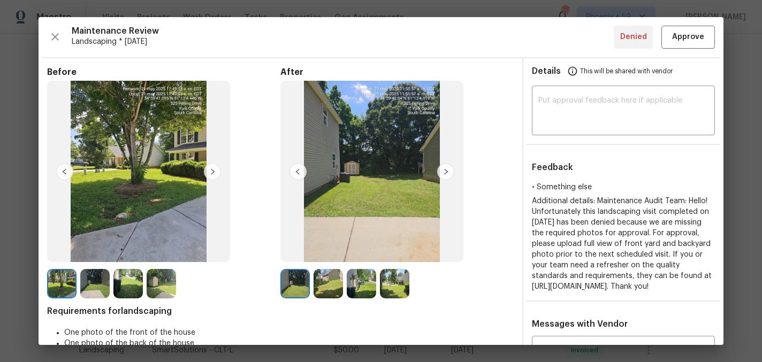
click at [333, 282] on img at bounding box center [328, 283] width 29 height 29
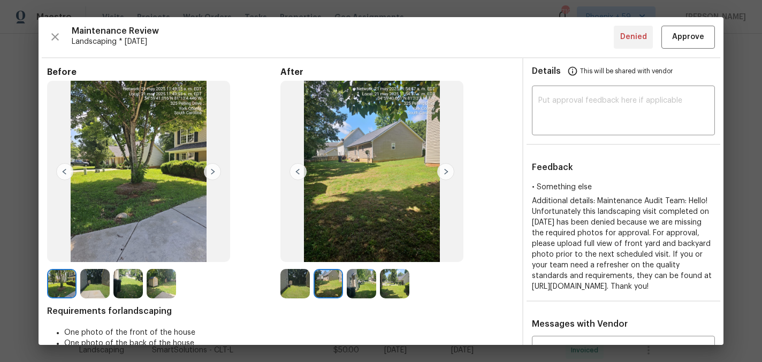
click at [360, 282] on img at bounding box center [361, 283] width 29 height 29
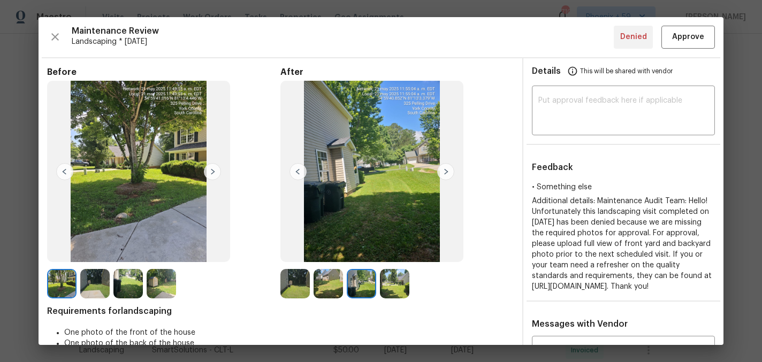
click at [389, 287] on img at bounding box center [394, 283] width 29 height 29
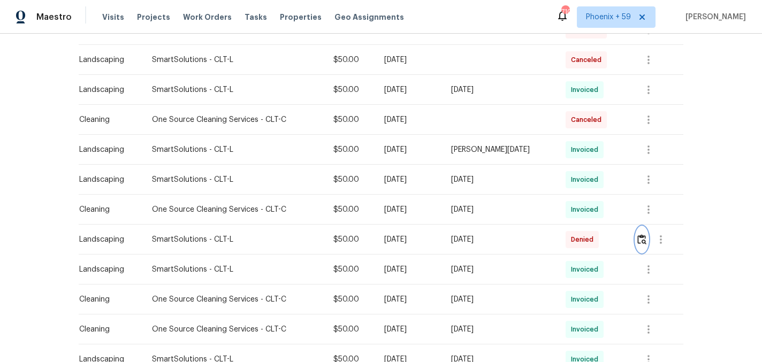
scroll to position [0, 0]
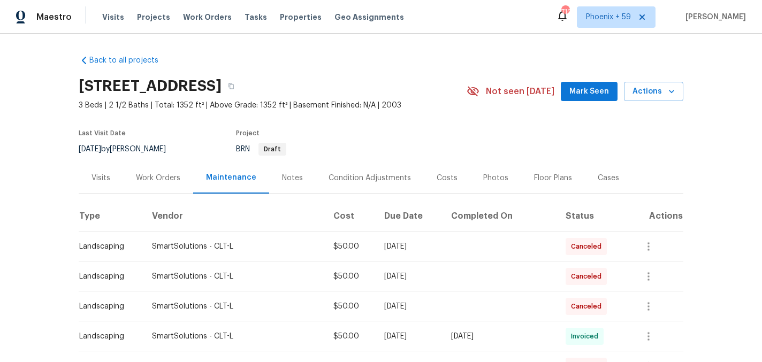
click at [155, 178] on div "Work Orders" at bounding box center [158, 178] width 44 height 11
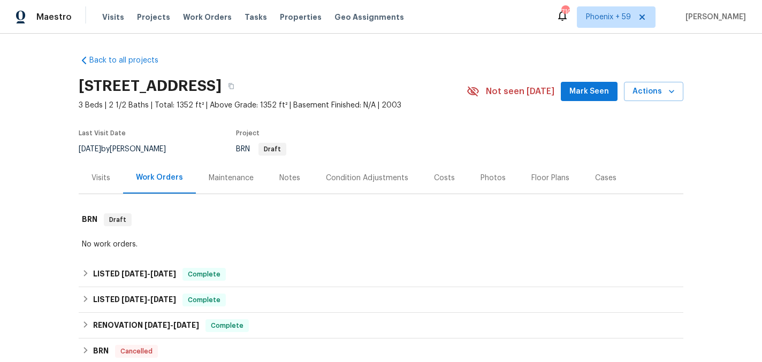
scroll to position [166, 0]
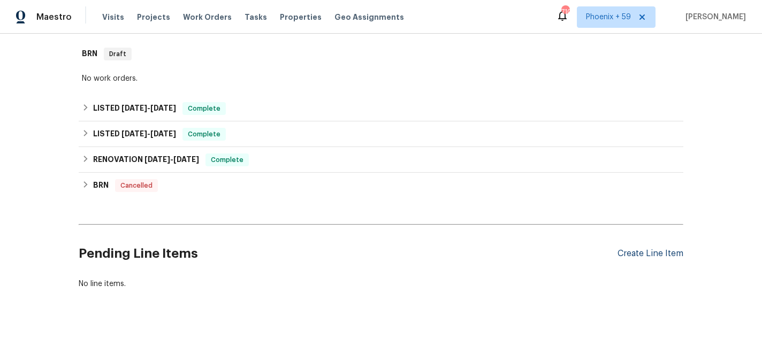
click at [658, 251] on div "Create Line Item" at bounding box center [650, 254] width 66 height 10
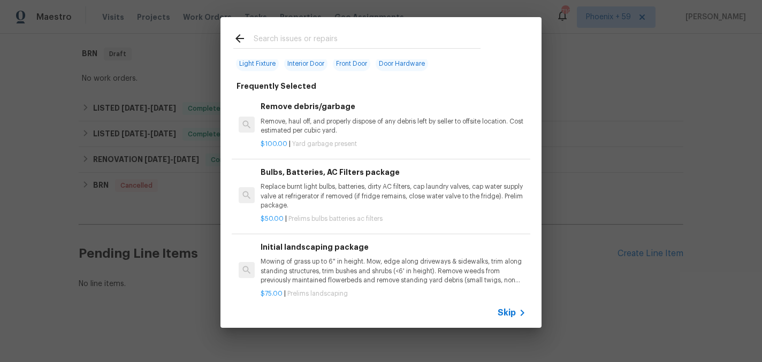
scroll to position [58, 0]
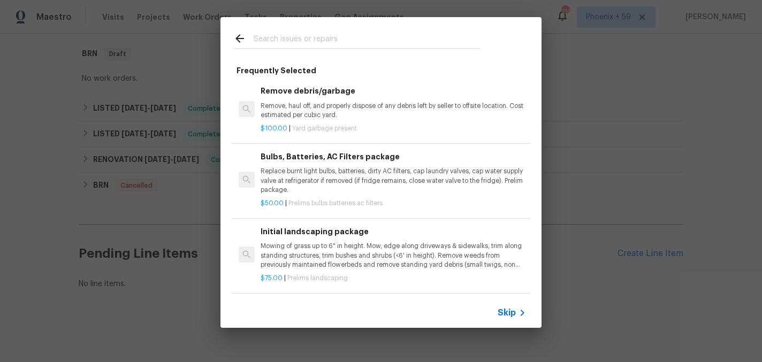
click at [313, 251] on p "Mowing of grass up to 6" in height. Mow, edge along driveways & sidewalks, trim…" at bounding box center [393, 255] width 265 height 27
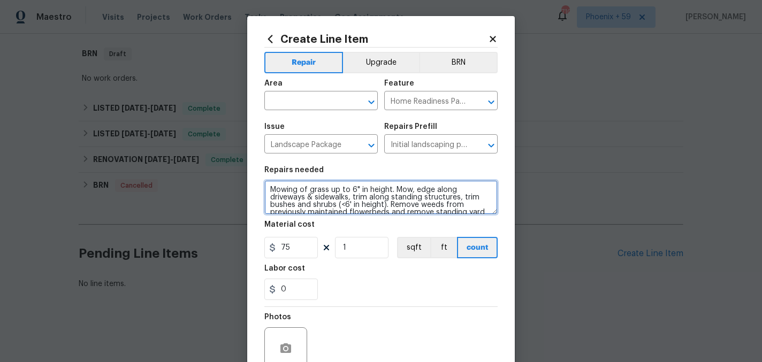
click at [312, 194] on textarea "Mowing of grass up to 6" in height. Mow, edge along driveways & sidewalks, trim…" at bounding box center [380, 197] width 233 height 34
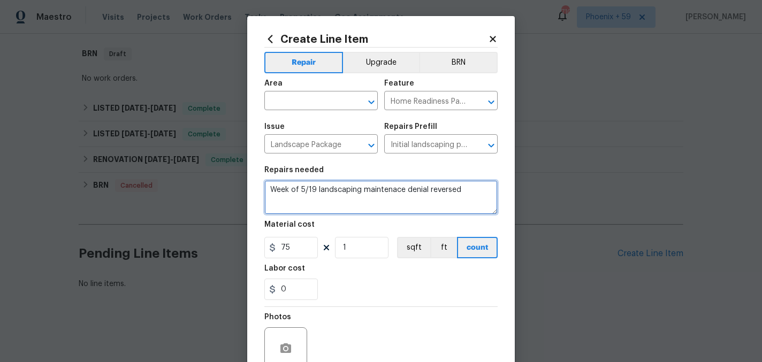
type textarea "Week of 5/19 landscaping maintenace denial reversed"
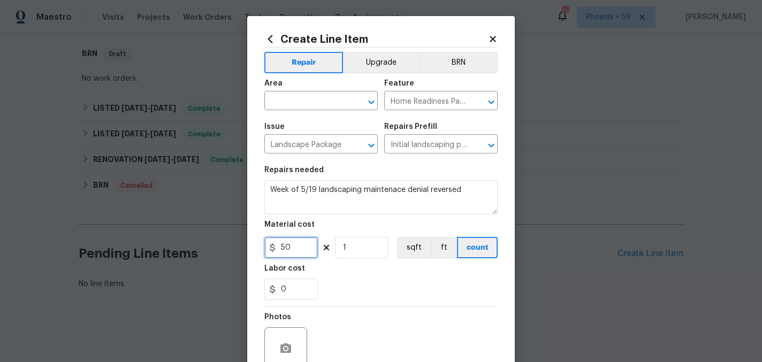
type input "50"
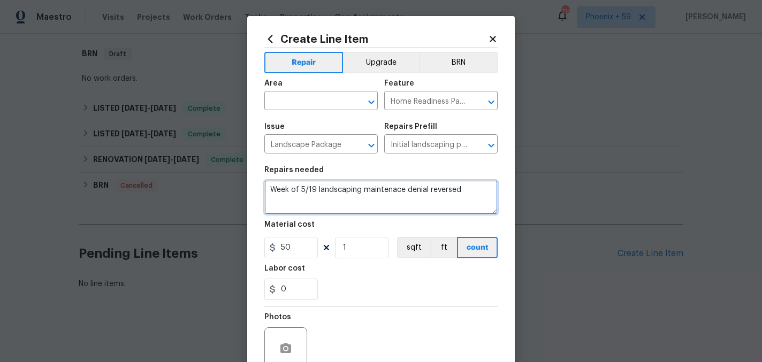
click at [391, 190] on textarea "Week of 5/19 landscaping maintenace denial reversed" at bounding box center [380, 197] width 233 height 34
type textarea "Week of 5/19 landscaping maintenance denial reversed"
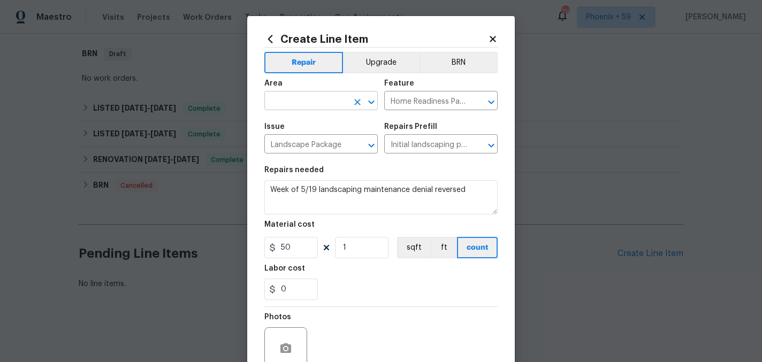
click at [328, 104] on input "text" at bounding box center [305, 102] width 83 height 17
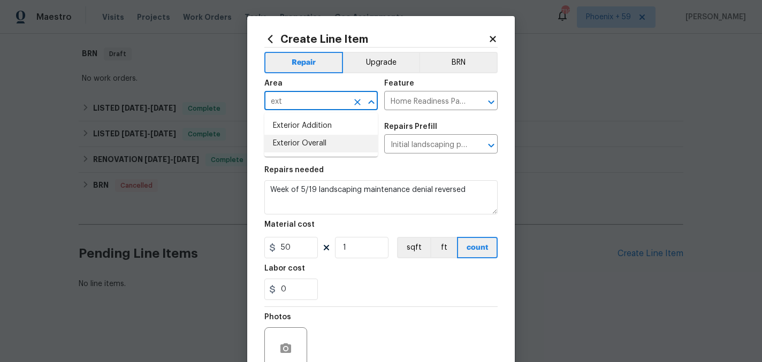
click at [312, 142] on li "Exterior Overall" at bounding box center [320, 144] width 113 height 18
type input "Exterior Overall"
click at [346, 299] on div "0" at bounding box center [380, 289] width 233 height 21
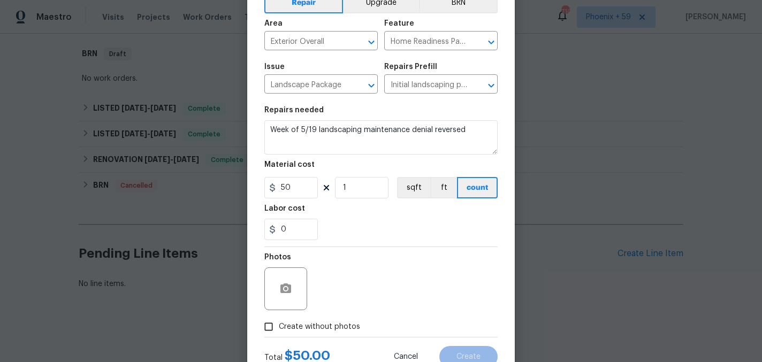
scroll to position [99, 0]
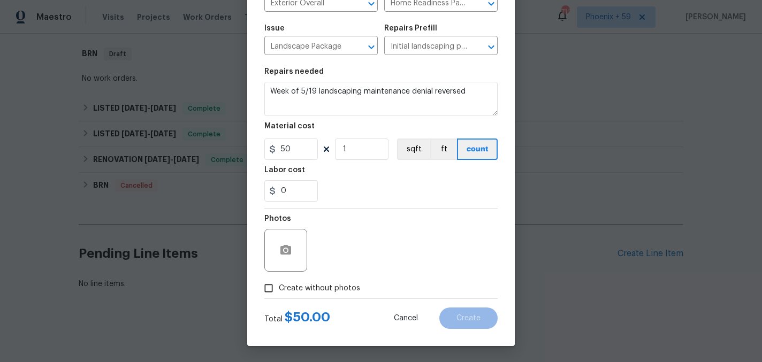
click at [318, 293] on span "Create without photos" at bounding box center [319, 288] width 81 height 11
click at [279, 293] on input "Create without photos" at bounding box center [268, 288] width 20 height 20
checkbox input "true"
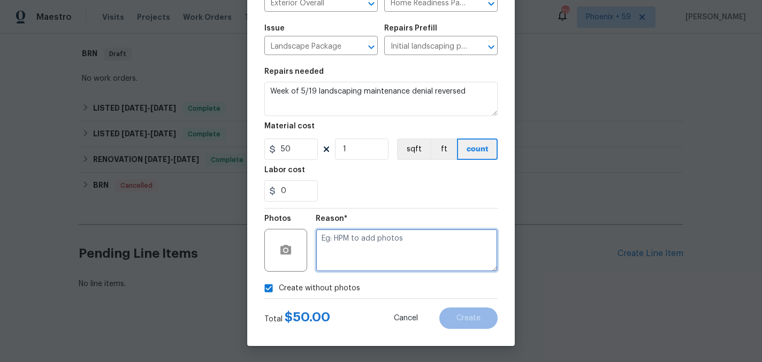
click at [346, 263] on textarea at bounding box center [407, 250] width 182 height 43
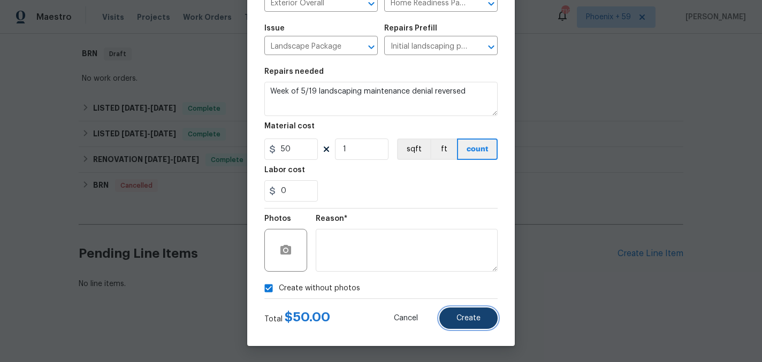
click at [455, 314] on button "Create" at bounding box center [468, 318] width 58 height 21
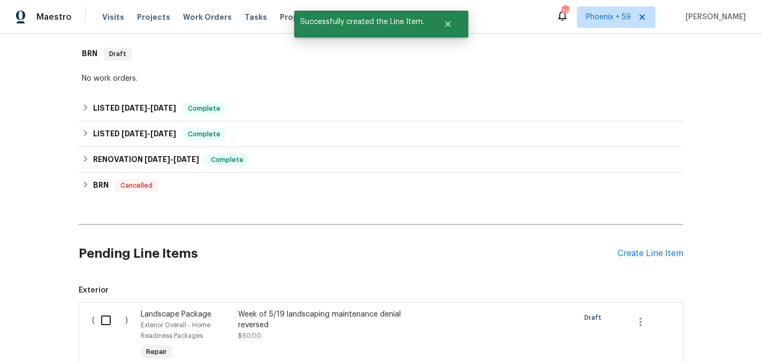
click at [112, 320] on input "checkbox" at bounding box center [110, 320] width 30 height 22
checkbox input "true"
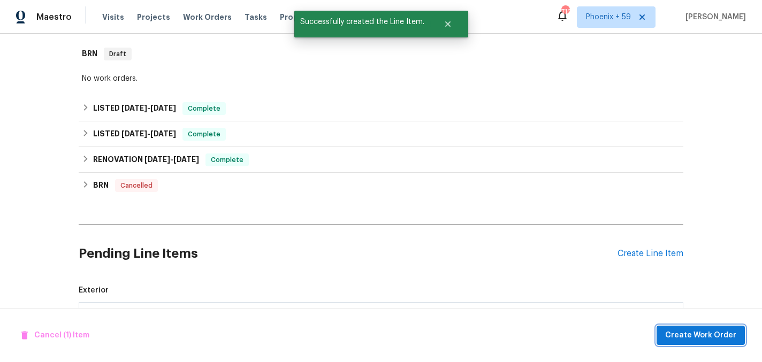
click at [685, 340] on span "Create Work Order" at bounding box center [700, 335] width 71 height 13
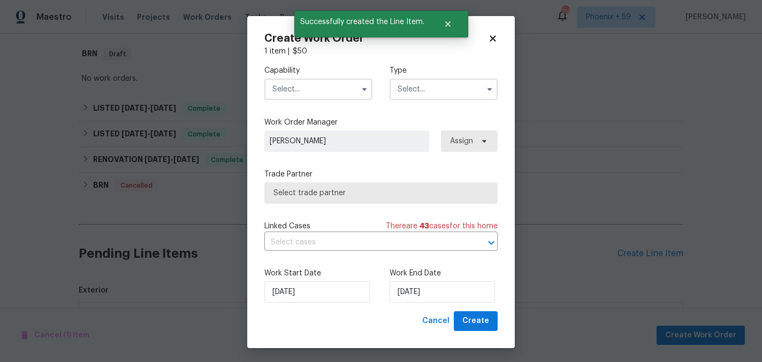
click at [332, 96] on input "text" at bounding box center [318, 89] width 108 height 21
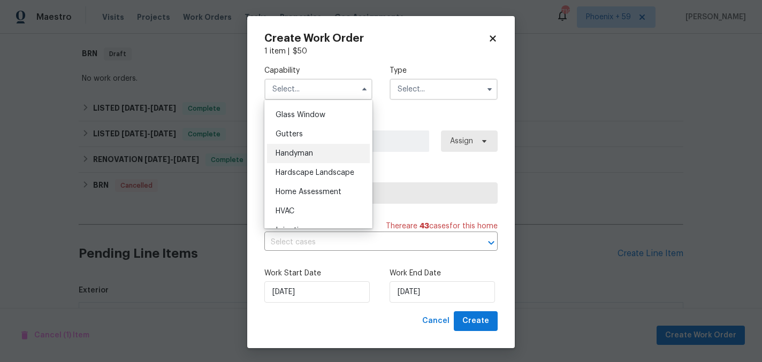
scroll to position [549, 0]
click at [320, 171] on span "Hardscape Landscape" at bounding box center [315, 170] width 79 height 7
type input "Hardscape Landscape"
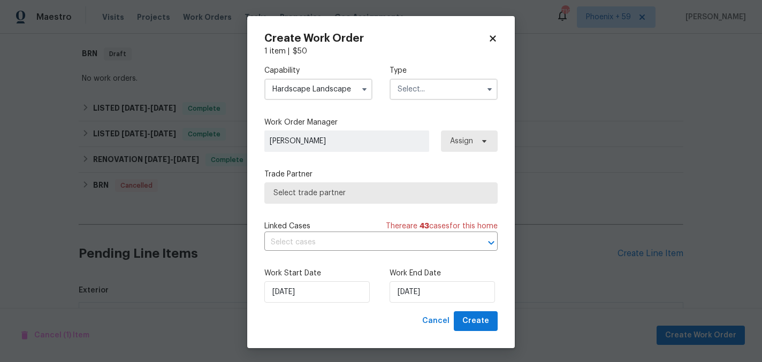
click at [422, 90] on input "text" at bounding box center [443, 89] width 108 height 21
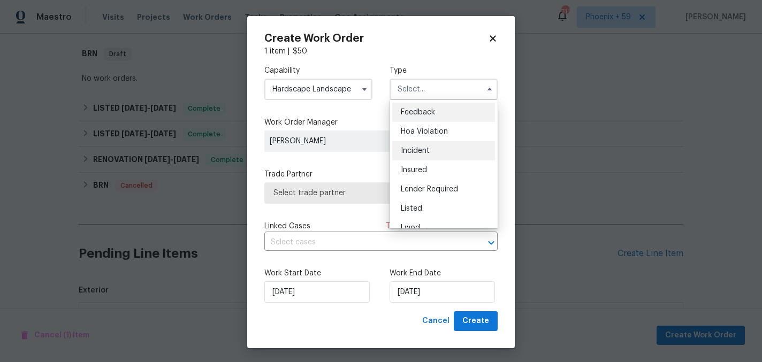
scroll to position [127, 0]
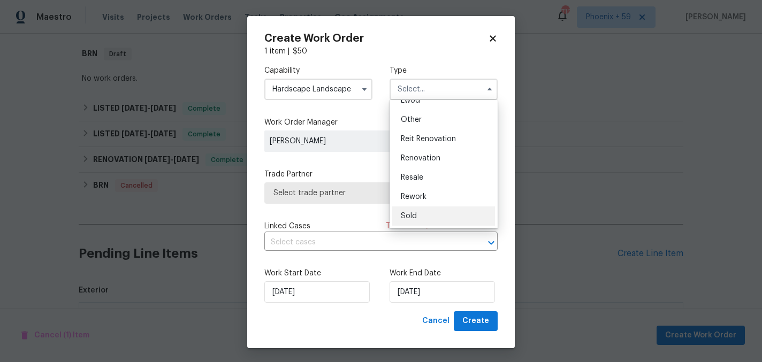
click at [421, 215] on div "Sold" at bounding box center [443, 216] width 103 height 19
type input "Sold"
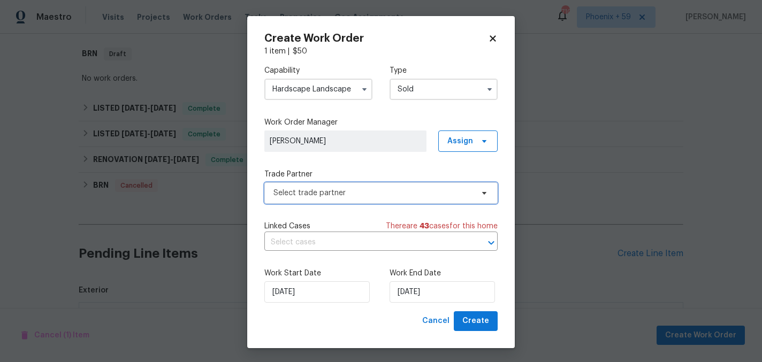
click at [384, 200] on span "Select trade partner" at bounding box center [380, 192] width 233 height 21
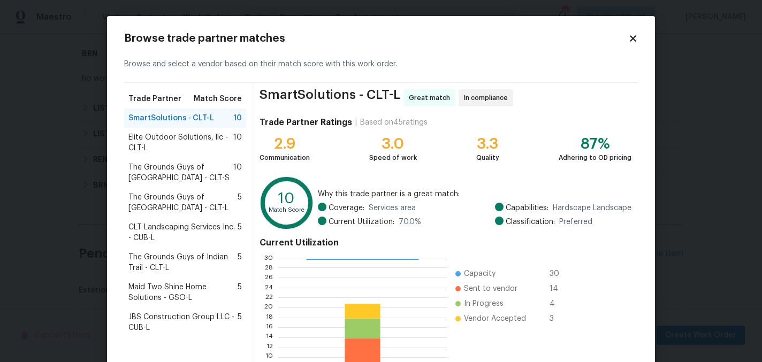
scroll to position [110, 0]
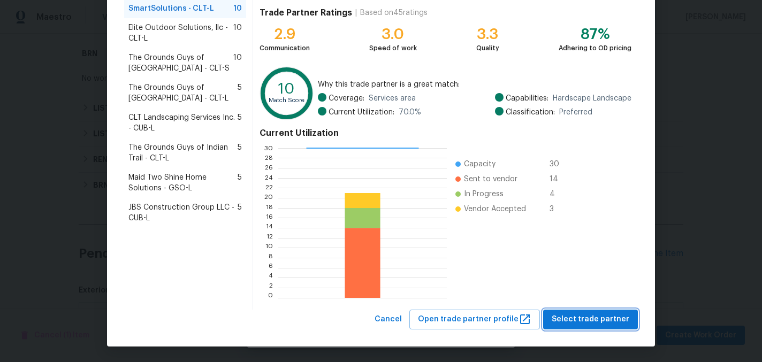
click at [556, 315] on button "Select trade partner" at bounding box center [590, 320] width 95 height 20
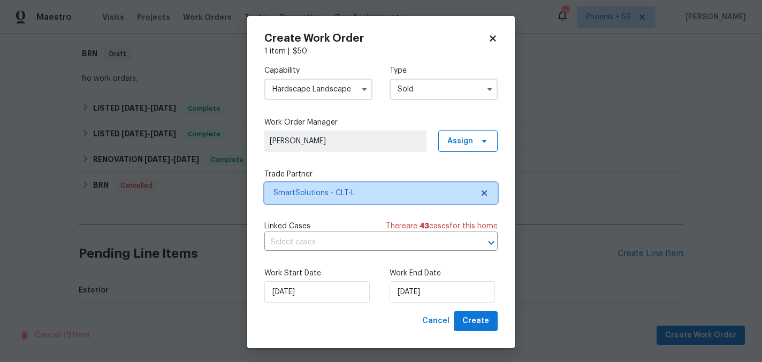
scroll to position [0, 0]
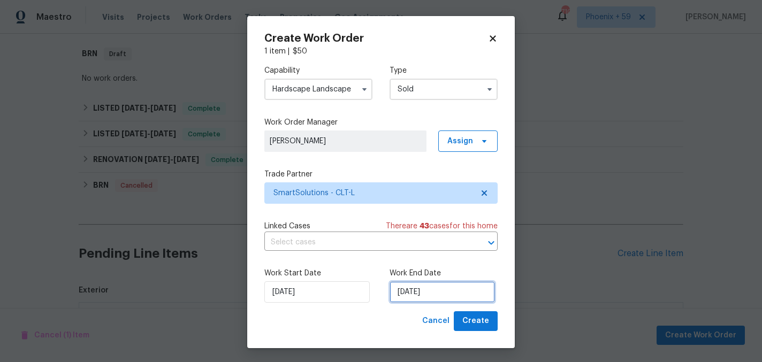
click at [449, 293] on input "[DATE]" at bounding box center [441, 291] width 105 height 21
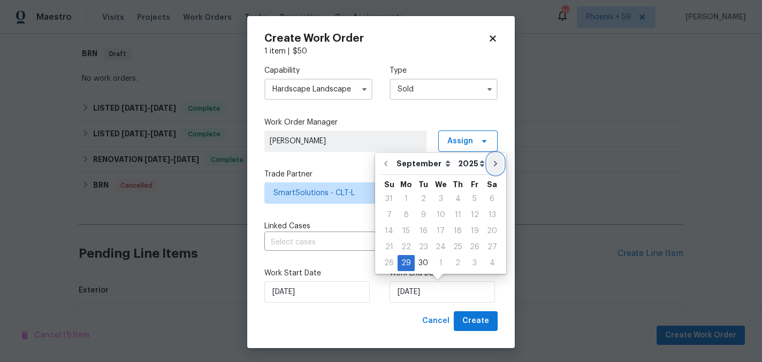
click at [491, 162] on icon "Go to next month" at bounding box center [495, 163] width 9 height 9
type input "[DATE]"
select select "9"
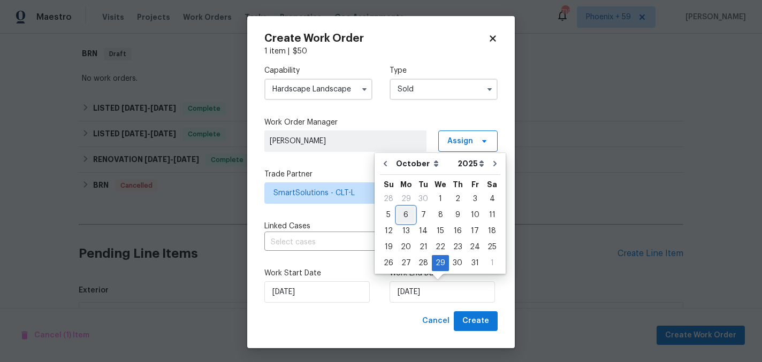
click at [406, 211] on div "6" at bounding box center [406, 215] width 18 height 15
type input "[DATE]"
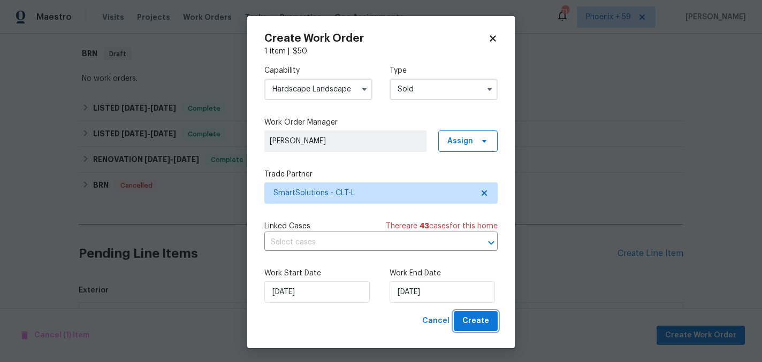
click at [470, 316] on span "Create" at bounding box center [475, 321] width 27 height 13
checkbox input "false"
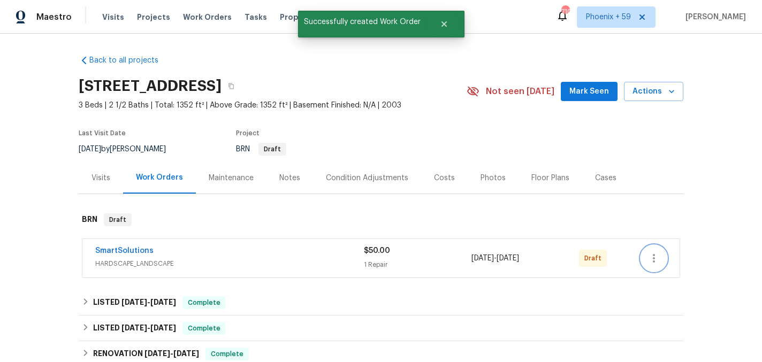
click at [654, 257] on icon "button" at bounding box center [653, 258] width 13 height 13
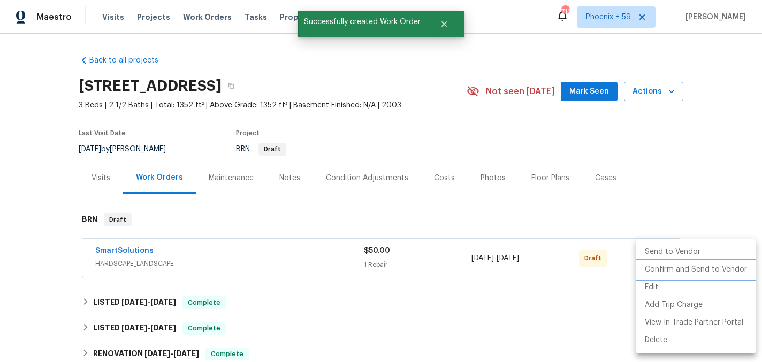
click at [654, 267] on li "Confirm and Send to Vendor" at bounding box center [695, 270] width 119 height 18
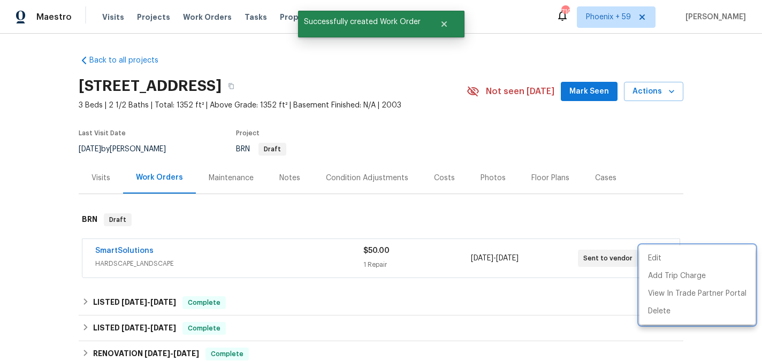
click at [425, 208] on div at bounding box center [381, 181] width 762 height 362
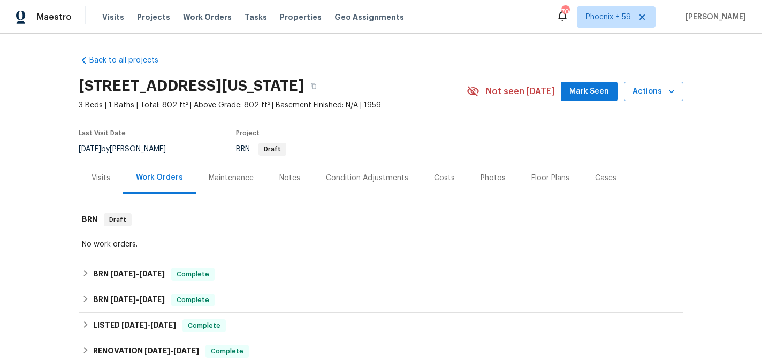
click at [241, 179] on div "Maintenance" at bounding box center [231, 178] width 45 height 11
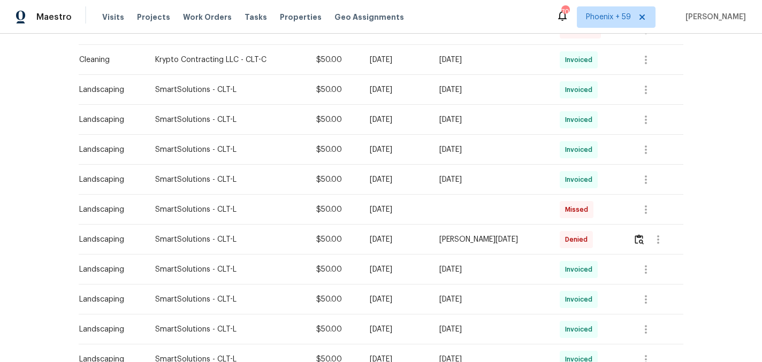
scroll to position [460, 0]
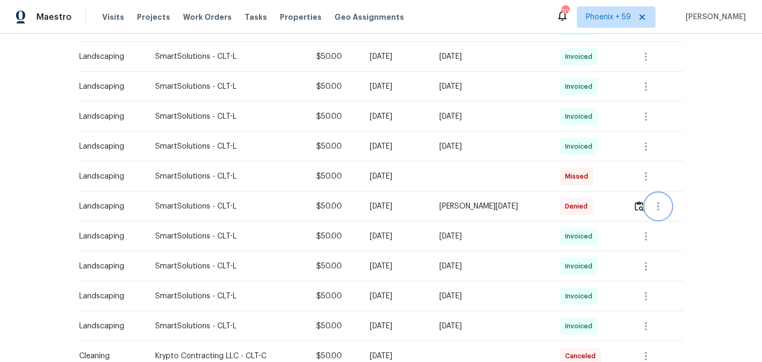
click at [647, 203] on button "button" at bounding box center [658, 207] width 26 height 26
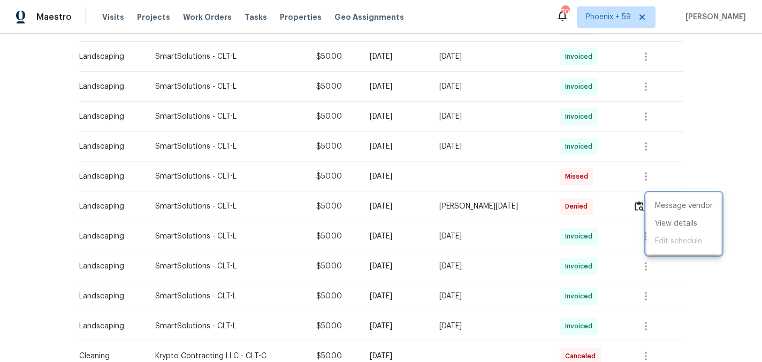
click at [631, 204] on div at bounding box center [381, 181] width 762 height 362
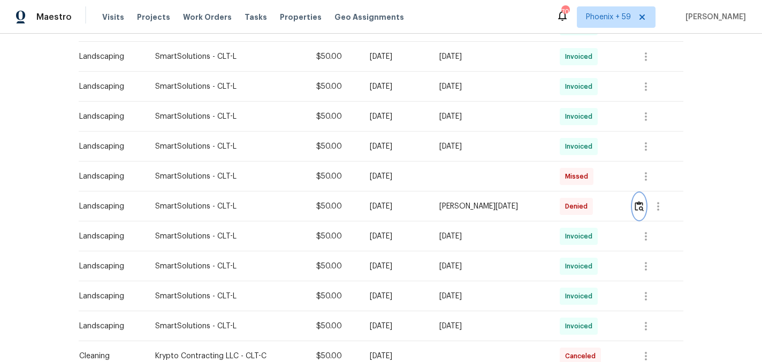
click at [643, 207] on img "button" at bounding box center [639, 206] width 9 height 10
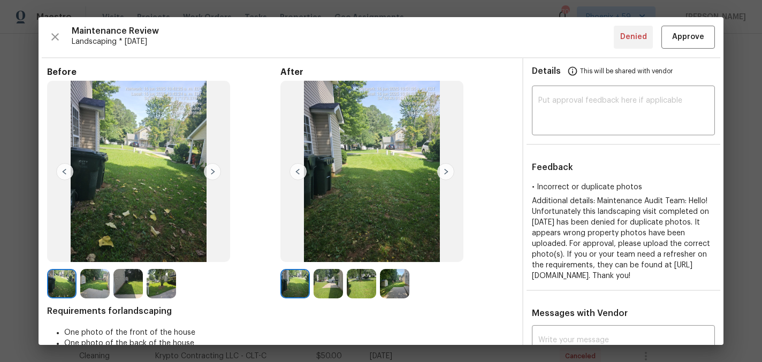
click at [213, 174] on img at bounding box center [212, 171] width 17 height 17
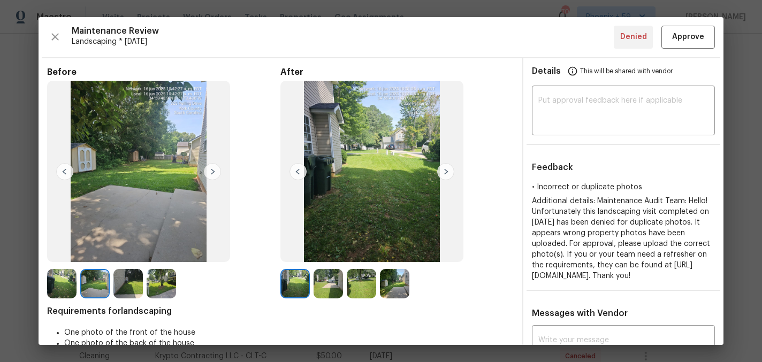
click at [213, 174] on img at bounding box center [212, 171] width 17 height 17
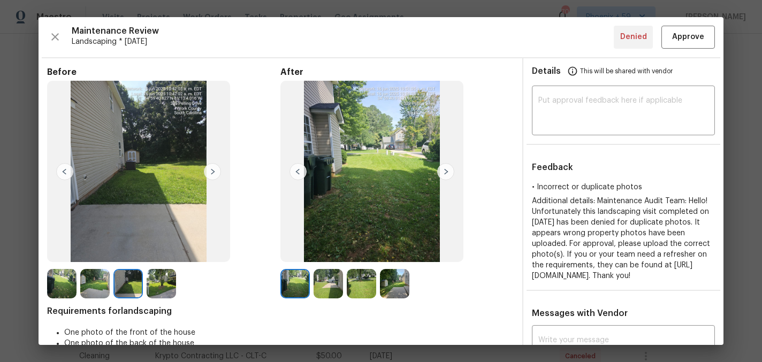
click at [213, 174] on img at bounding box center [212, 171] width 17 height 17
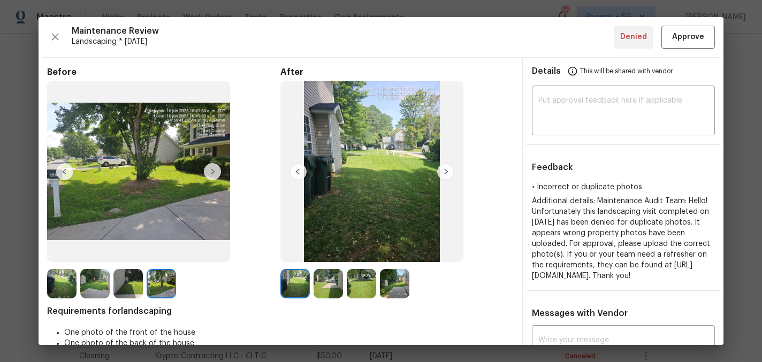
click at [450, 167] on img at bounding box center [445, 171] width 17 height 17
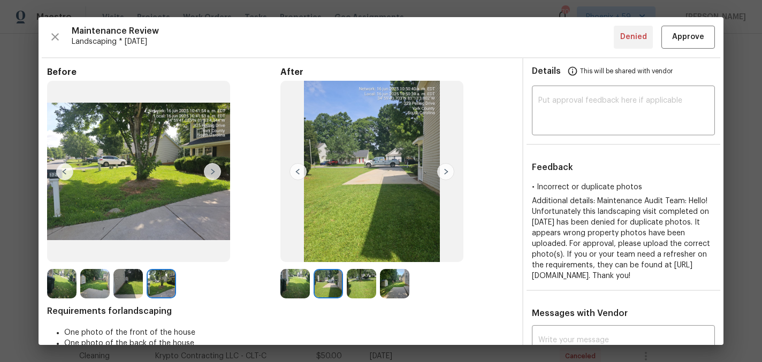
click at [450, 167] on img at bounding box center [445, 171] width 17 height 17
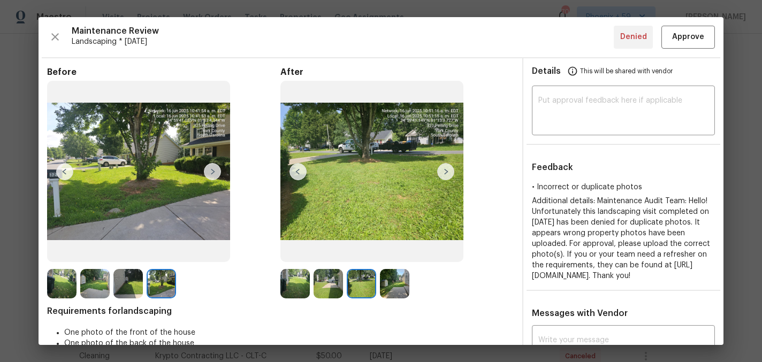
click at [450, 167] on img at bounding box center [445, 171] width 17 height 17
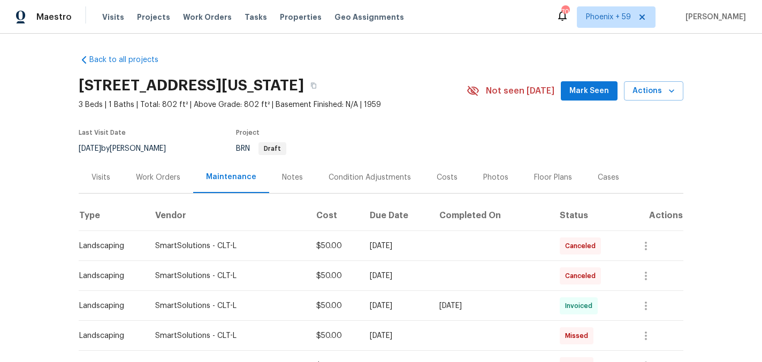
scroll to position [0, 0]
click at [156, 180] on div "Work Orders" at bounding box center [158, 178] width 44 height 11
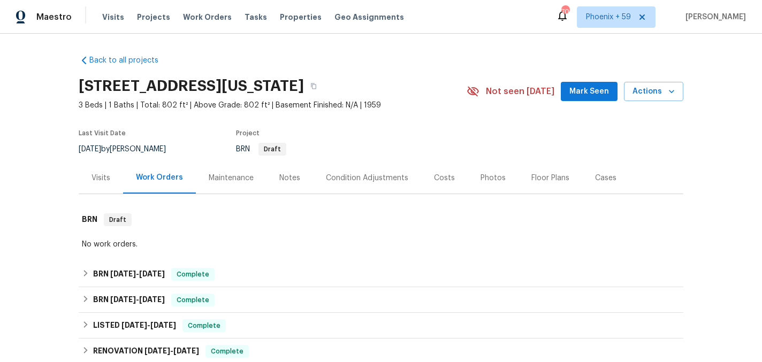
scroll to position [192, 0]
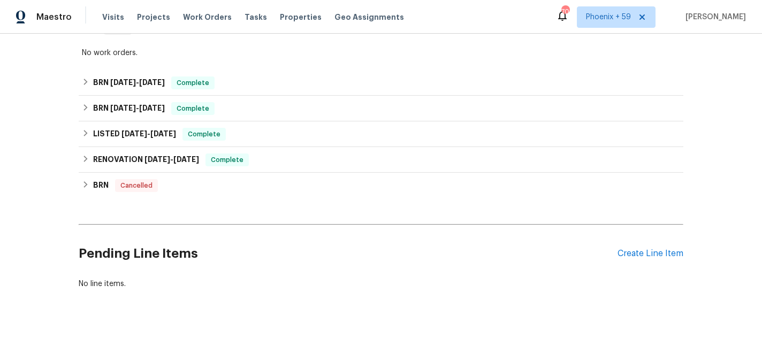
click at [624, 259] on div "Pending Line Items Create Line Item" at bounding box center [381, 254] width 605 height 50
click at [626, 254] on div "Create Line Item" at bounding box center [650, 254] width 66 height 10
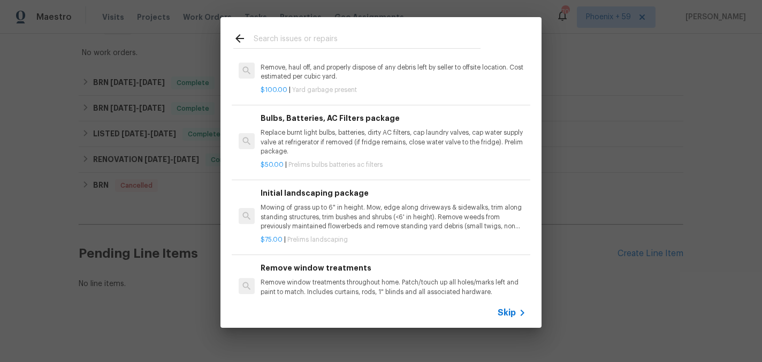
scroll to position [98, 0]
click at [311, 220] on p "Mowing of grass up to 6" in height. Mow, edge along driveways & sidewalks, trim…" at bounding box center [393, 215] width 265 height 27
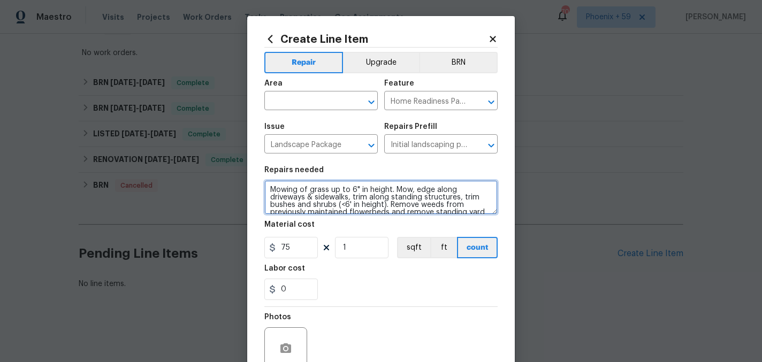
click at [320, 199] on textarea "Mowing of grass up to 6" in height. Mow, edge along driveways & sidewalks, trim…" at bounding box center [380, 197] width 233 height 34
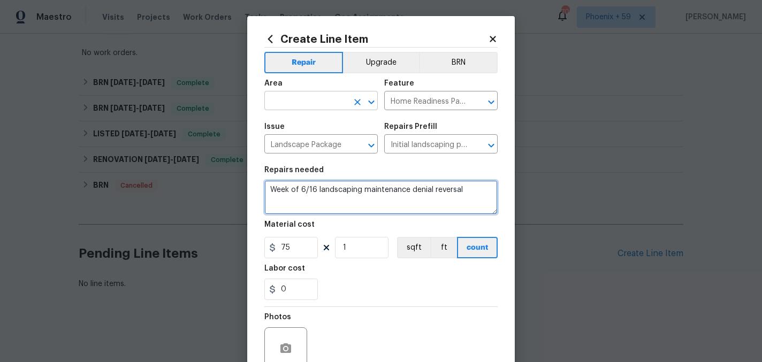
type textarea "Week of 6/16 landscaping maintenance denial reversal"
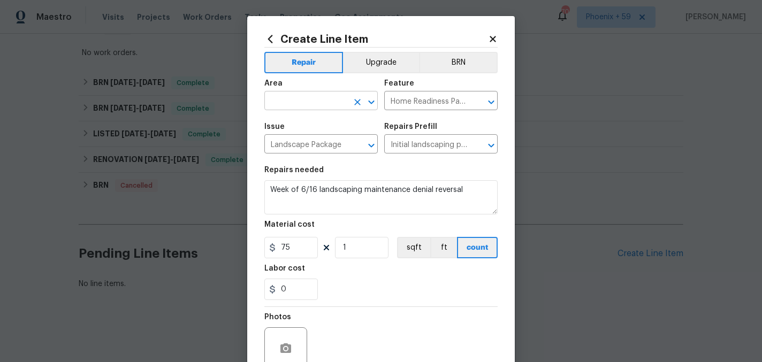
click at [310, 104] on input "text" at bounding box center [305, 102] width 83 height 17
type input "Exterior Overall"
drag, startPoint x: 306, startPoint y: 251, endPoint x: 235, endPoint y: 249, distance: 70.7
click at [235, 249] on div "Create Line Item Repair Upgrade BRN Area Exterior Overall ​ Feature Home Readin…" at bounding box center [381, 181] width 762 height 362
type input "50"
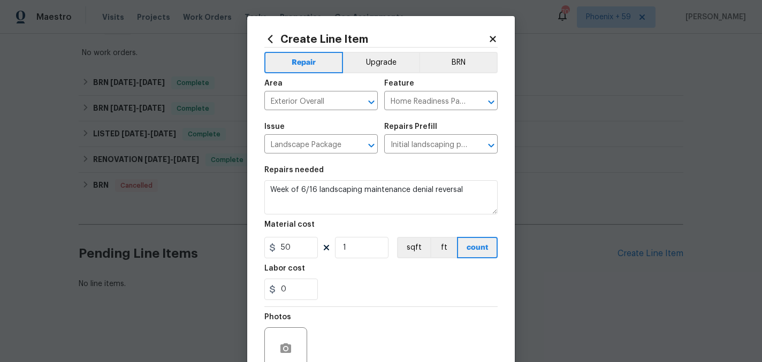
click at [377, 315] on div "Photos" at bounding box center [380, 342] width 233 height 70
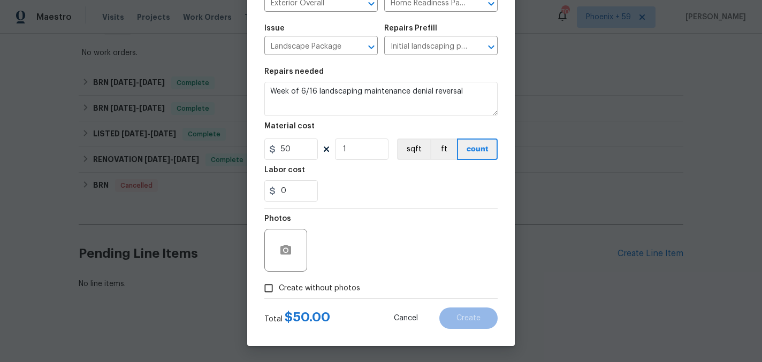
click at [331, 289] on span "Create without photos" at bounding box center [319, 288] width 81 height 11
click at [279, 289] on input "Create without photos" at bounding box center [268, 288] width 20 height 20
checkbox input "true"
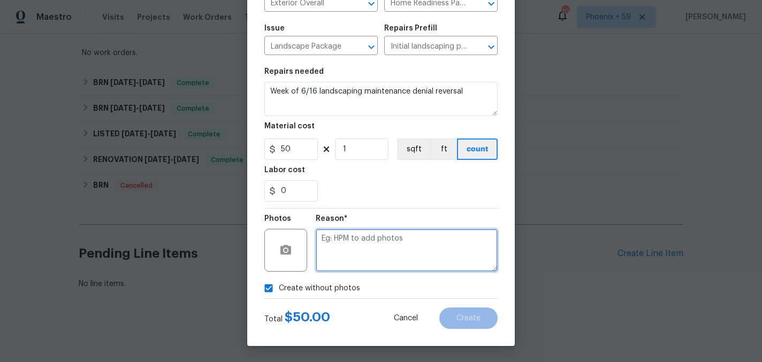
click at [350, 257] on textarea at bounding box center [407, 250] width 182 height 43
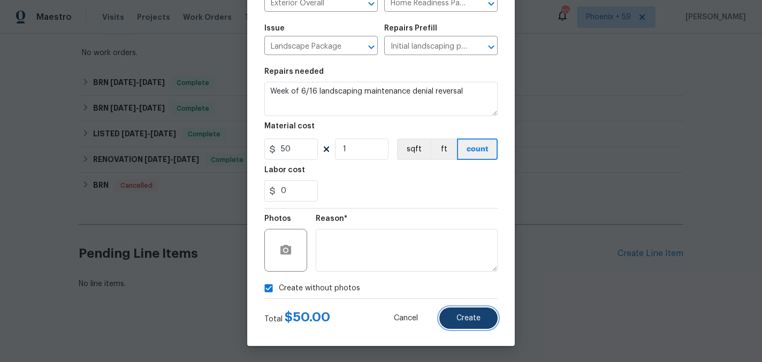
click at [456, 313] on button "Create" at bounding box center [468, 318] width 58 height 21
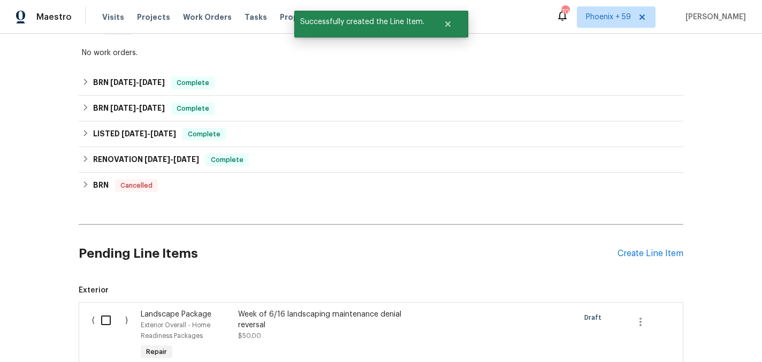
click at [107, 318] on input "checkbox" at bounding box center [110, 320] width 30 height 22
checkbox input "true"
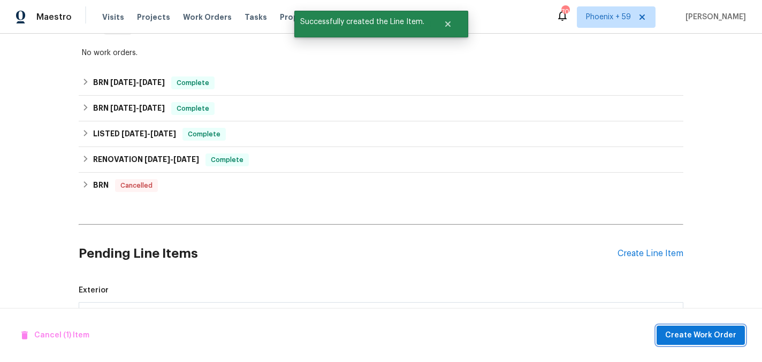
click at [681, 333] on span "Create Work Order" at bounding box center [700, 335] width 71 height 13
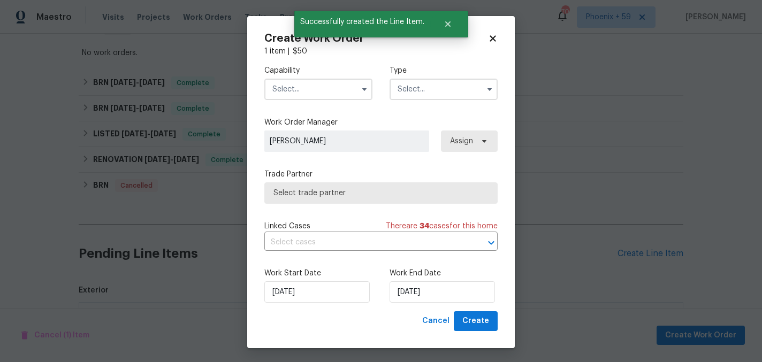
click at [329, 87] on input "text" at bounding box center [318, 89] width 108 height 21
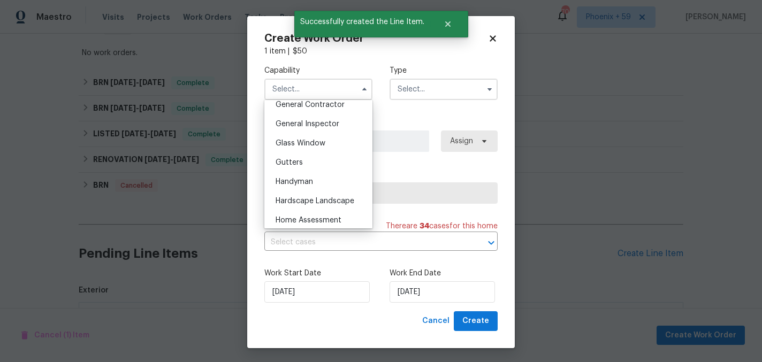
scroll to position [522, 0]
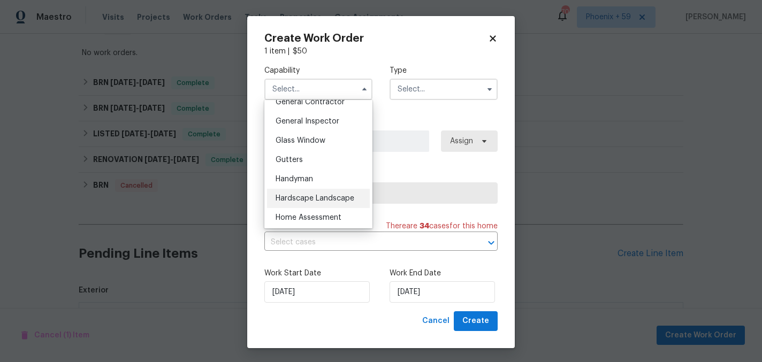
click at [340, 193] on div "Hardscape Landscape" at bounding box center [318, 198] width 103 height 19
type input "Hardscape Landscape"
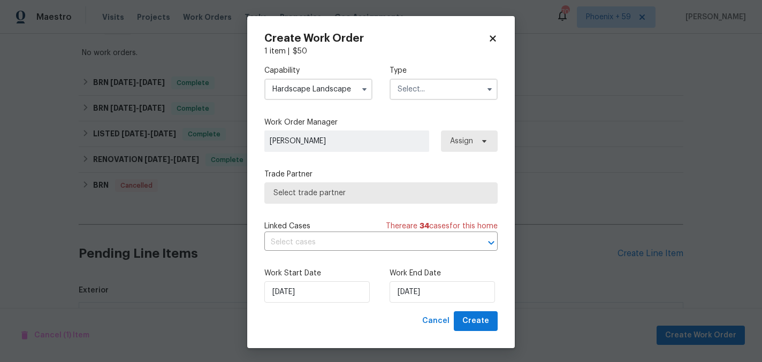
click at [427, 94] on input "text" at bounding box center [443, 89] width 108 height 21
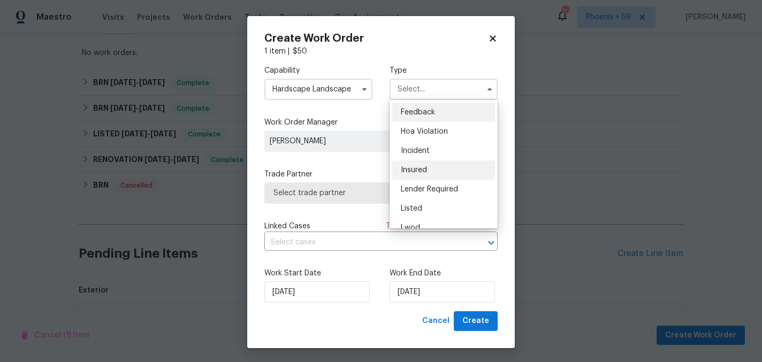
scroll to position [127, 0]
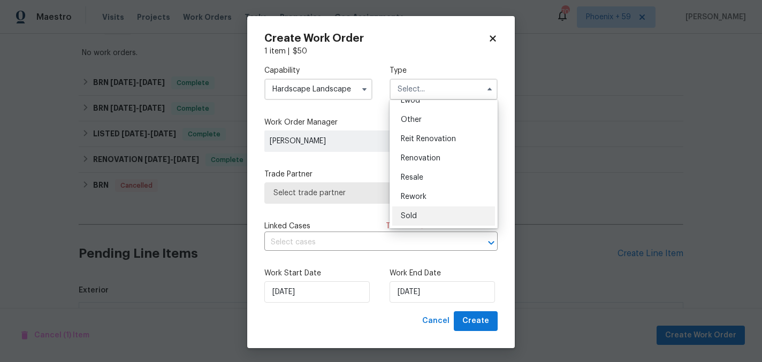
click at [418, 220] on div "Sold" at bounding box center [443, 216] width 103 height 19
type input "Sold"
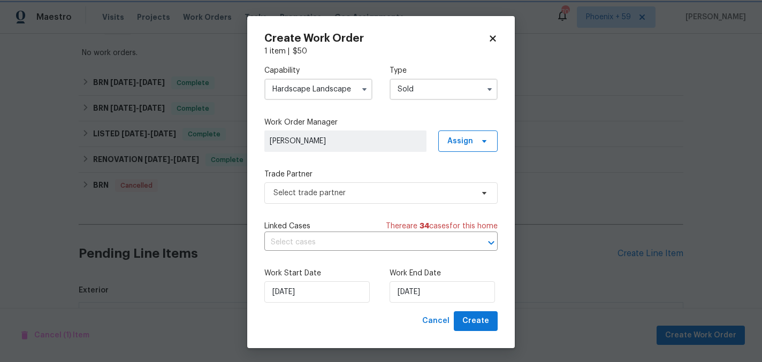
scroll to position [0, 0]
click at [355, 200] on span "Select trade partner" at bounding box center [380, 192] width 233 height 21
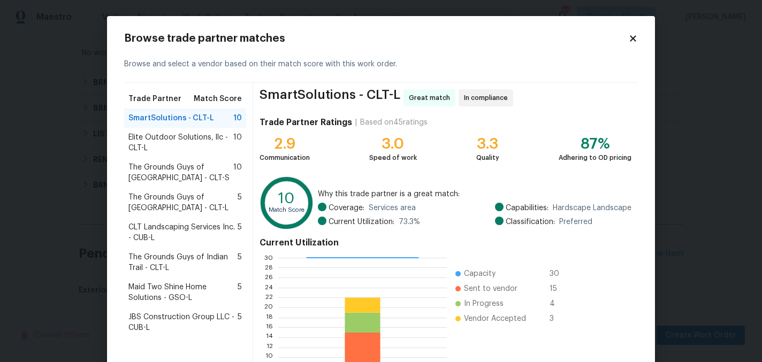
scroll to position [110, 0]
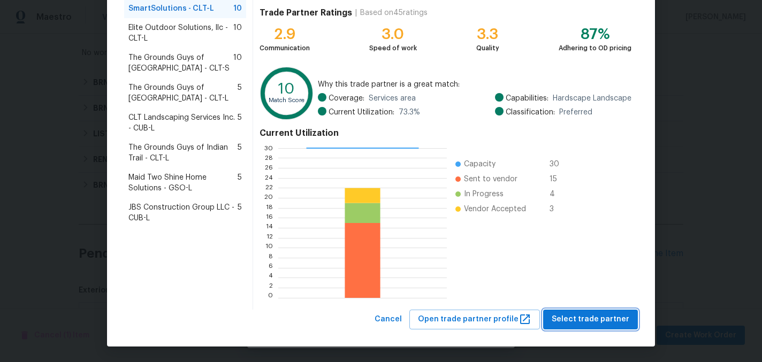
click at [565, 322] on span "Select trade partner" at bounding box center [591, 319] width 78 height 13
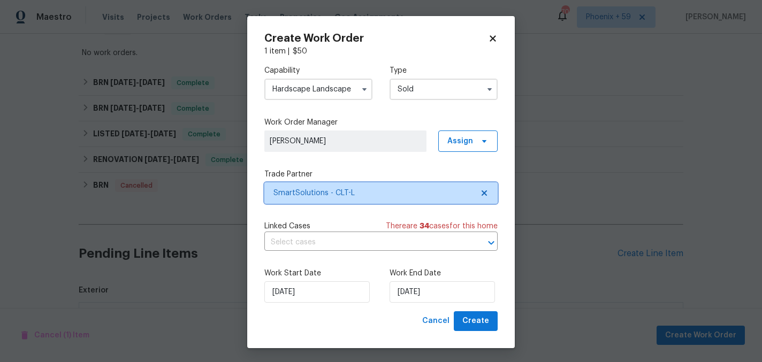
scroll to position [0, 0]
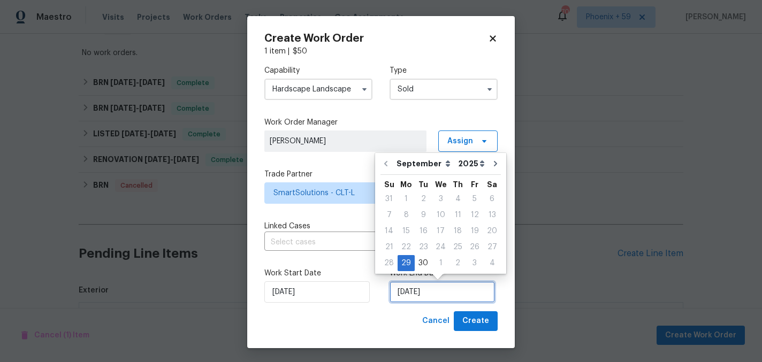
click at [452, 290] on input "[DATE]" at bounding box center [441, 291] width 105 height 21
click at [491, 164] on icon "Go to next month" at bounding box center [495, 163] width 9 height 9
type input "[DATE]"
select select "9"
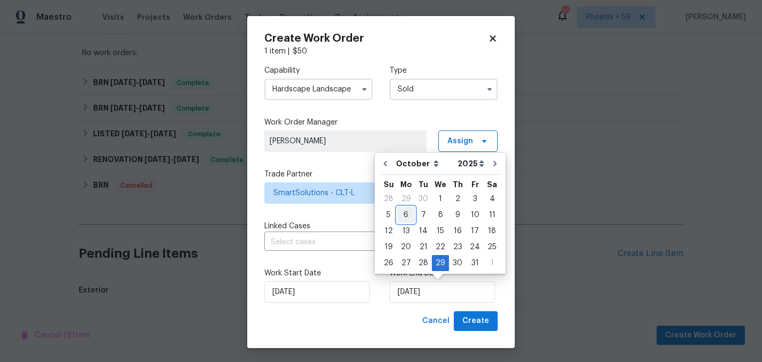
click at [410, 215] on div "6" at bounding box center [406, 215] width 18 height 15
type input "[DATE]"
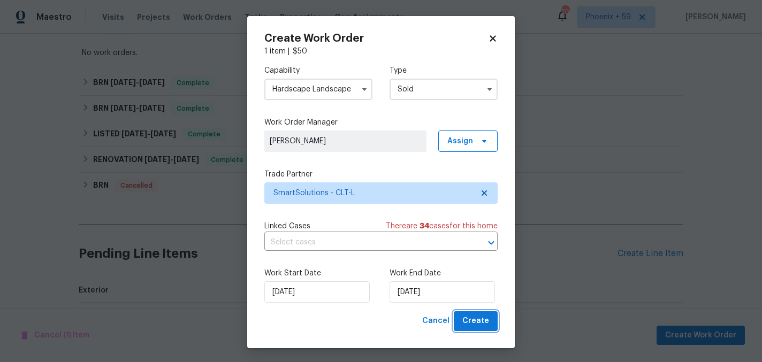
click at [478, 325] on span "Create" at bounding box center [475, 321] width 27 height 13
checkbox input "false"
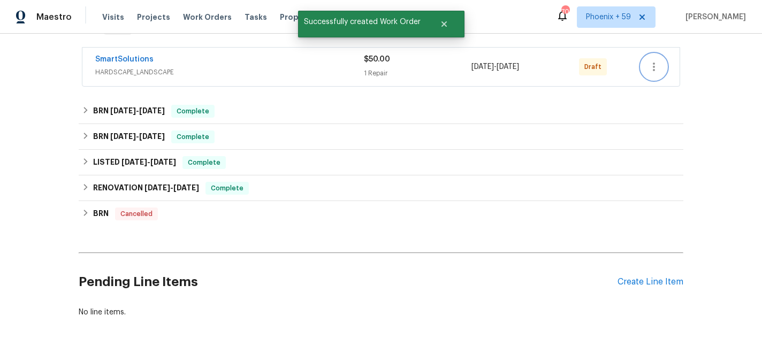
click at [655, 70] on icon "button" at bounding box center [653, 66] width 13 height 13
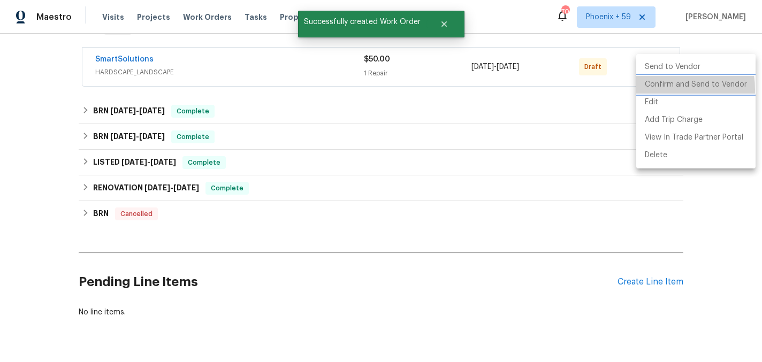
click at [658, 89] on li "Confirm and Send to Vendor" at bounding box center [695, 85] width 119 height 18
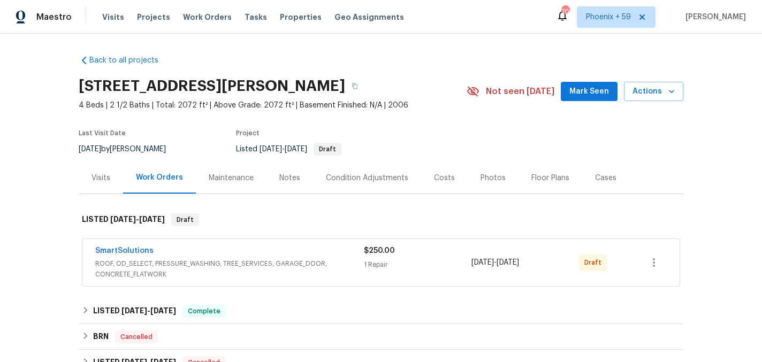
click at [269, 261] on span "ROOF, OD_SELECT, PRESSURE_WASHING, TREE_SERVICES, GARAGE_DOOR, CONCRETE_FLATWORK" at bounding box center [229, 268] width 269 height 21
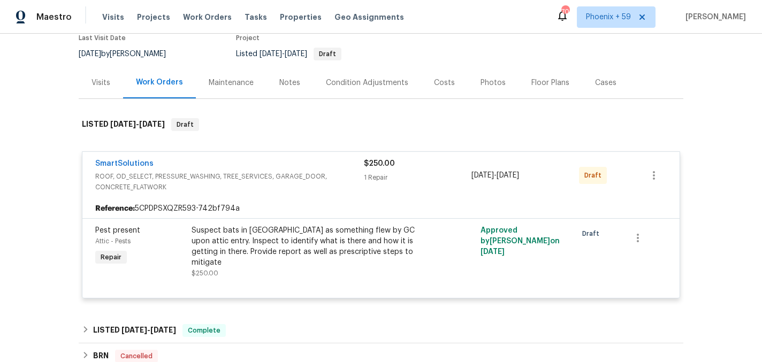
scroll to position [98, 0]
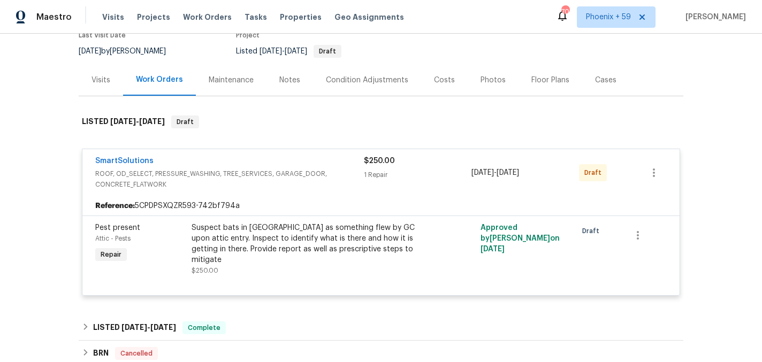
click at [187, 157] on div "SmartSolutions" at bounding box center [229, 162] width 269 height 13
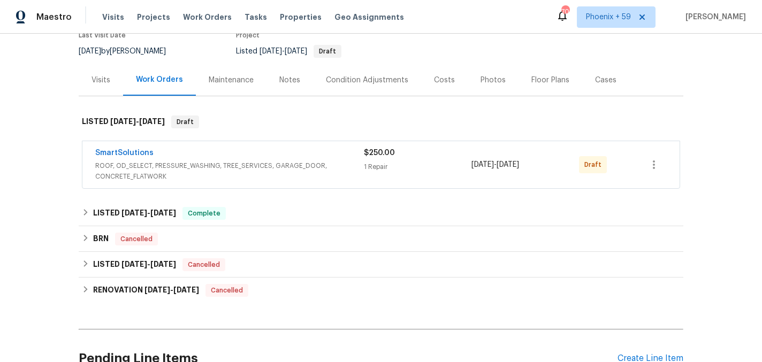
click at [136, 157] on span "SmartSolutions" at bounding box center [124, 153] width 58 height 11
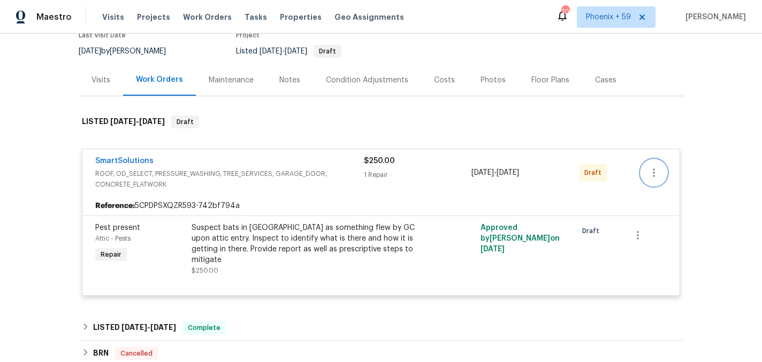
click at [658, 169] on icon "button" at bounding box center [653, 172] width 13 height 13
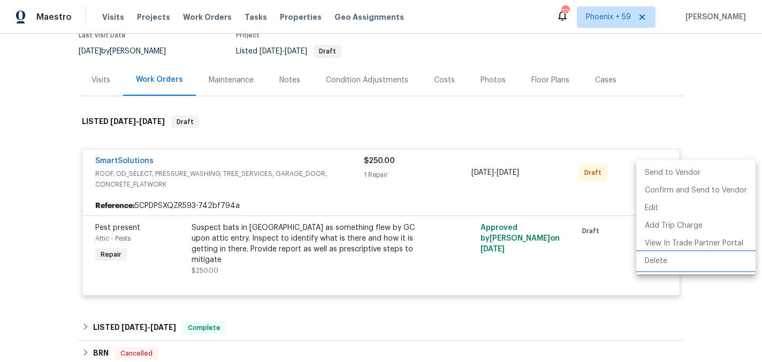
click at [658, 263] on li "Delete" at bounding box center [695, 262] width 119 height 18
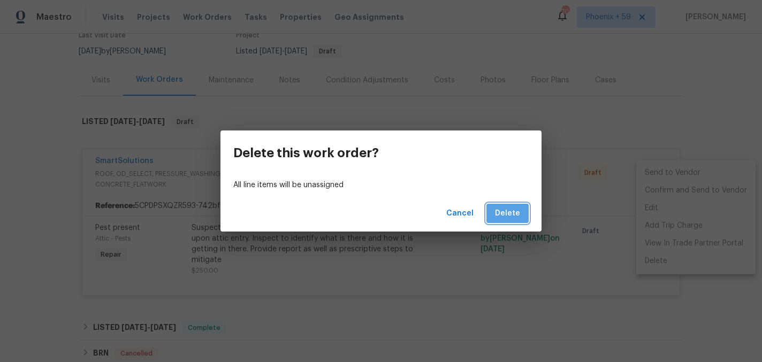
click at [515, 210] on span "Delete" at bounding box center [507, 213] width 25 height 13
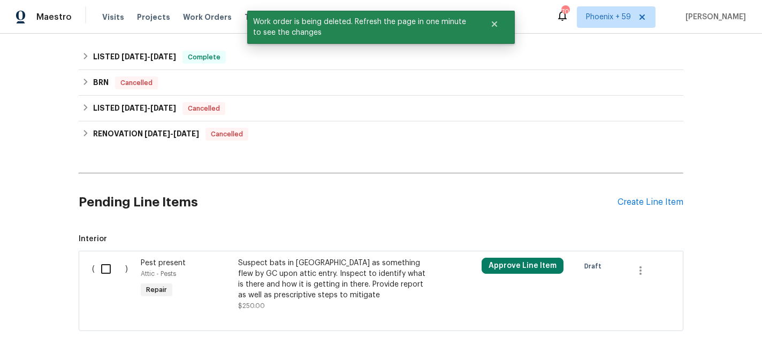
scroll to position [259, 0]
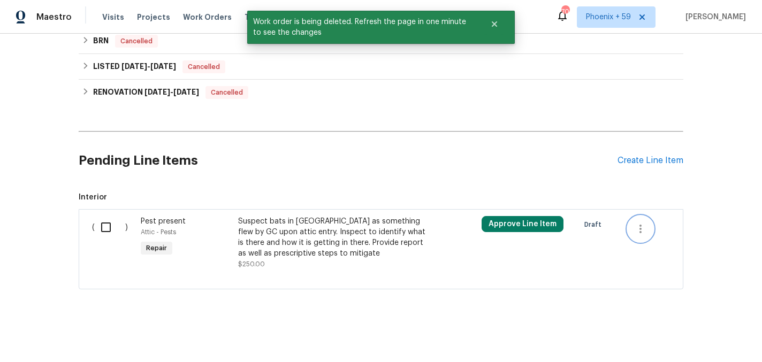
click at [641, 227] on icon "button" at bounding box center [640, 229] width 13 height 13
click at [641, 232] on li "Cancel" at bounding box center [648, 229] width 41 height 18
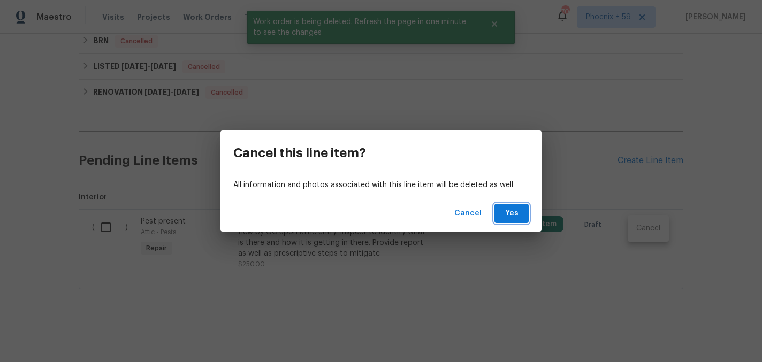
click at [508, 209] on span "Yes" at bounding box center [511, 213] width 17 height 13
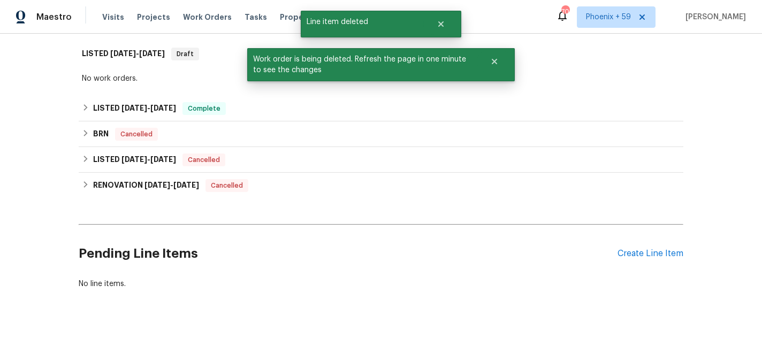
scroll to position [166, 0]
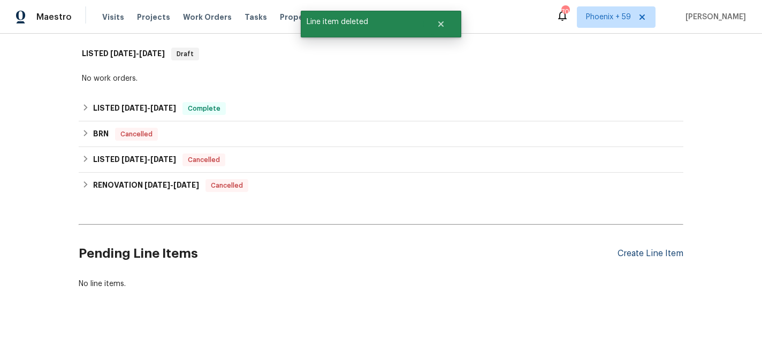
click at [638, 257] on div "Create Line Item" at bounding box center [650, 254] width 66 height 10
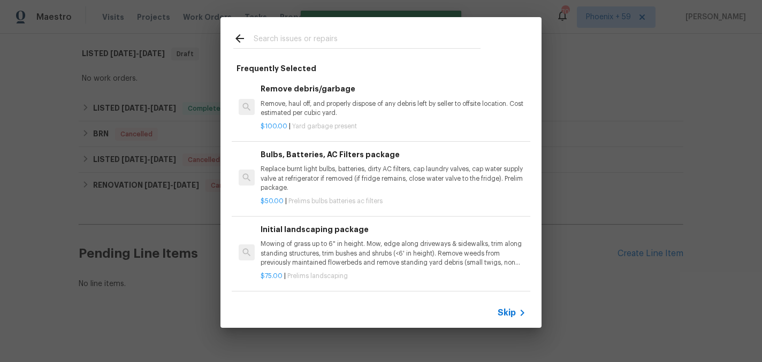
scroll to position [62, 0]
click at [163, 257] on div "Top Searches Interior Paint Exterior Paint Prelim Package Drywall Debris Carpet…" at bounding box center [381, 172] width 762 height 345
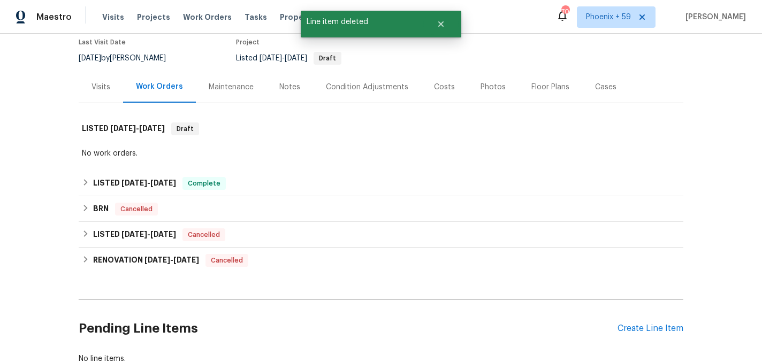
scroll to position [67, 0]
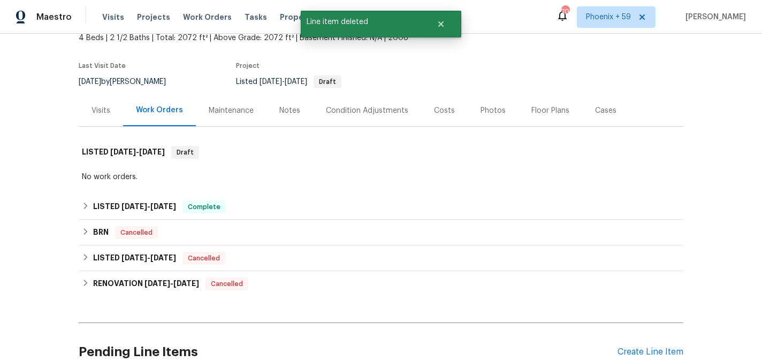
click at [230, 110] on div "Maintenance" at bounding box center [231, 110] width 45 height 11
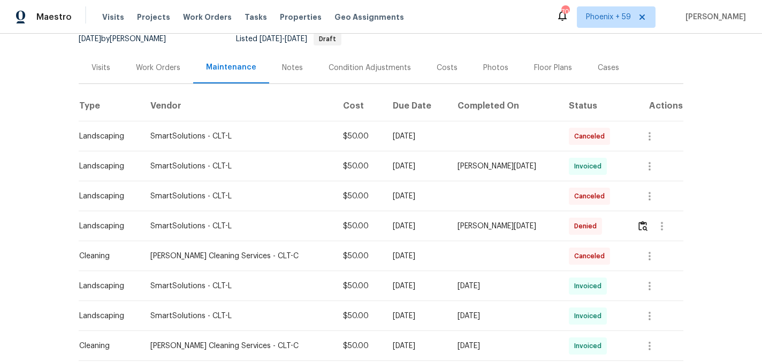
scroll to position [128, 0]
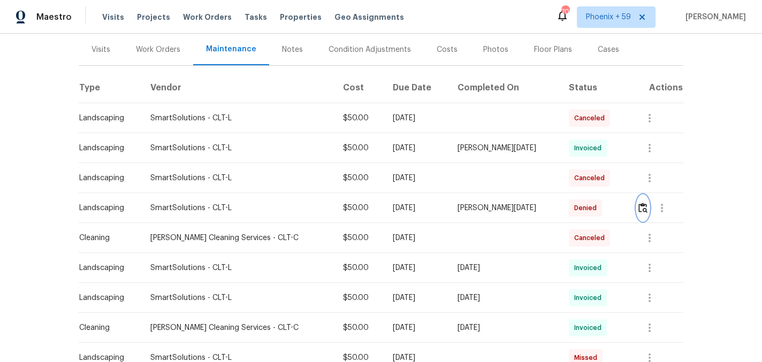
click at [640, 209] on img "button" at bounding box center [642, 208] width 9 height 10
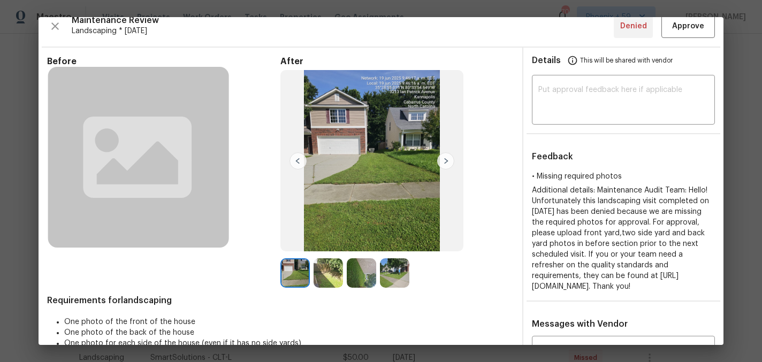
scroll to position [9, 0]
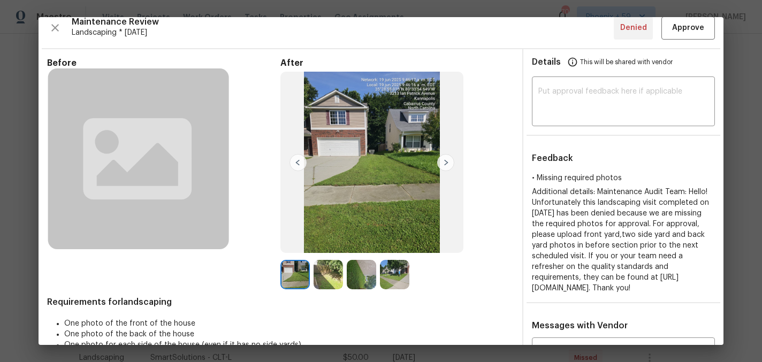
click at [250, 162] on div "Before" at bounding box center [163, 174] width 233 height 232
click at [443, 161] on img at bounding box center [445, 162] width 17 height 17
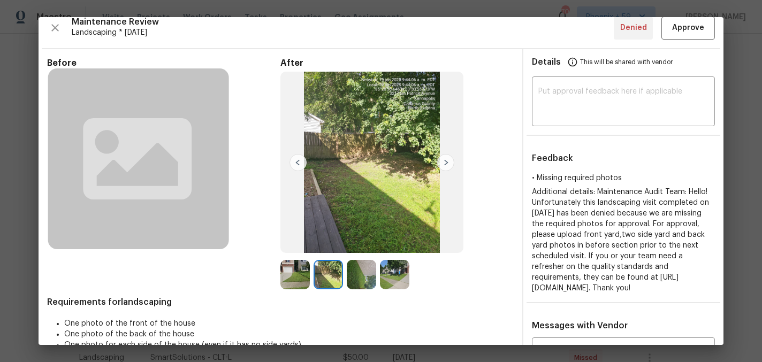
click at [443, 161] on img at bounding box center [445, 162] width 17 height 17
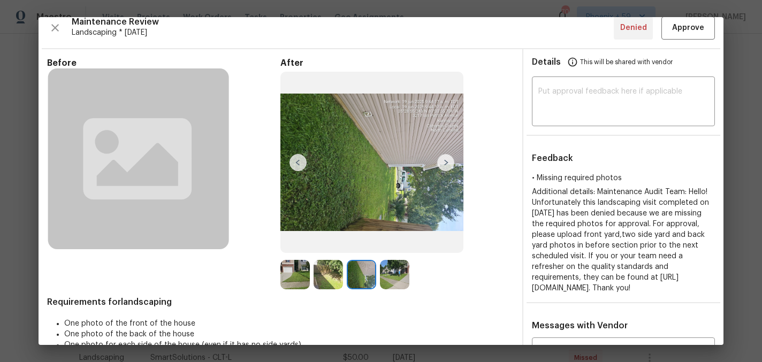
click at [443, 161] on img at bounding box center [445, 162] width 17 height 17
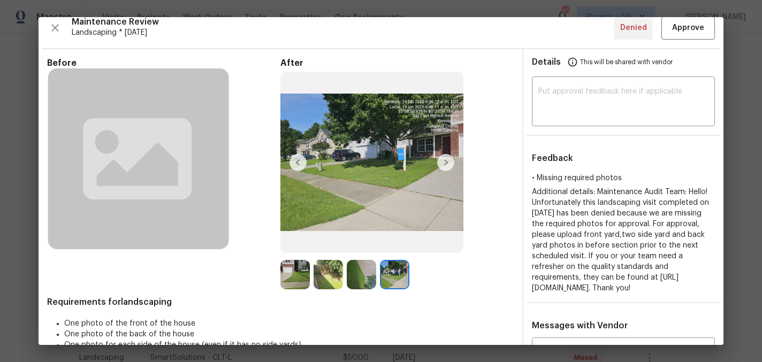
click at [443, 161] on img at bounding box center [445, 162] width 17 height 17
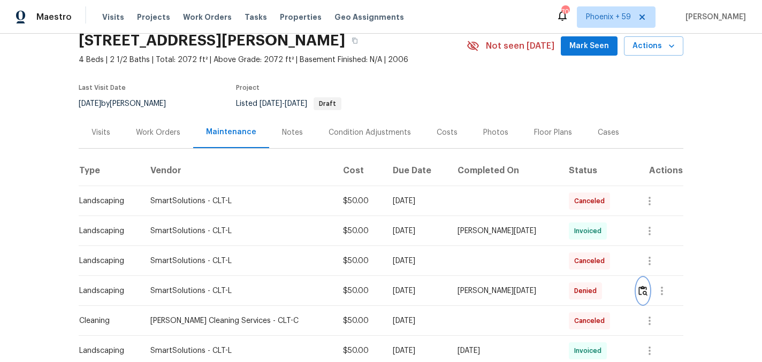
scroll to position [44, 0]
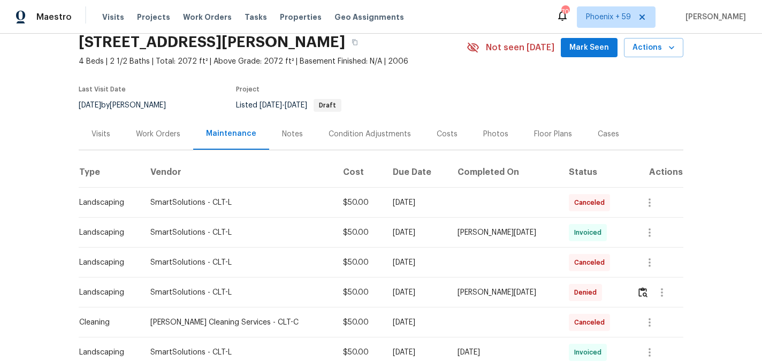
click at [158, 133] on div "Work Orders" at bounding box center [158, 134] width 44 height 11
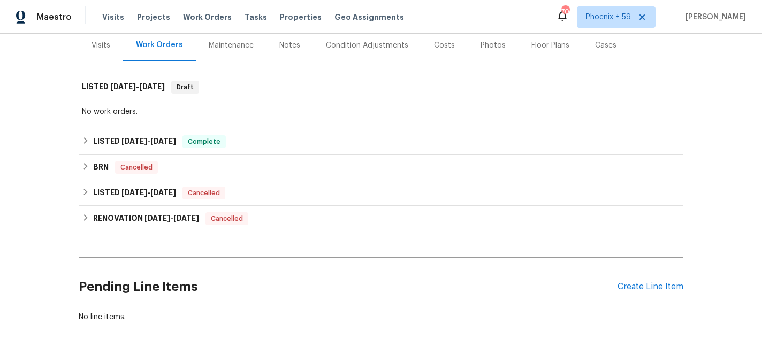
scroll to position [166, 0]
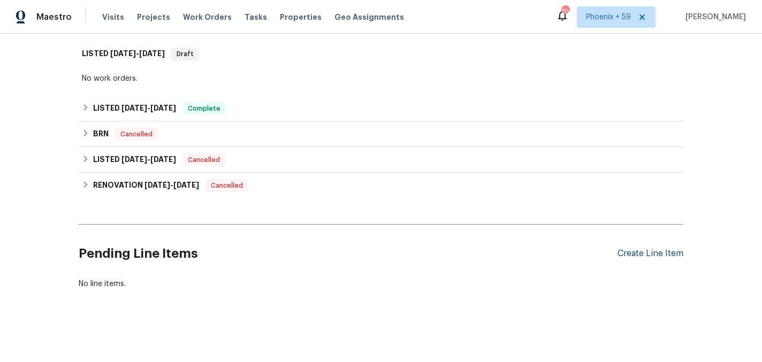
click at [636, 256] on div "Create Line Item" at bounding box center [650, 254] width 66 height 10
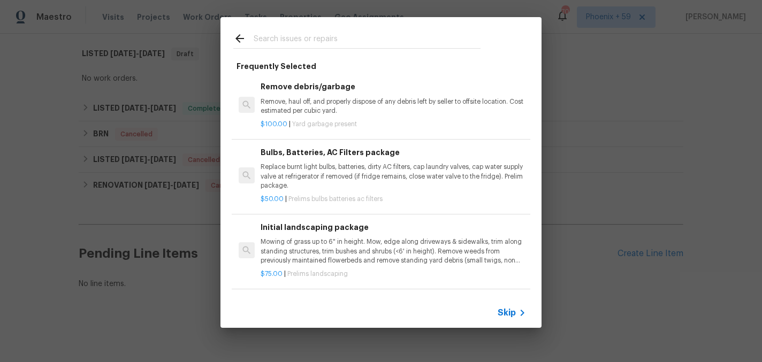
scroll to position [86, 0]
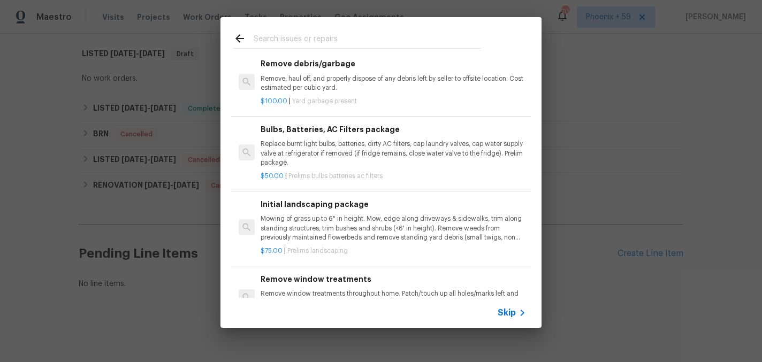
click at [312, 234] on p "Mowing of grass up to 6" in height. Mow, edge along driveways & sidewalks, trim…" at bounding box center [393, 228] width 265 height 27
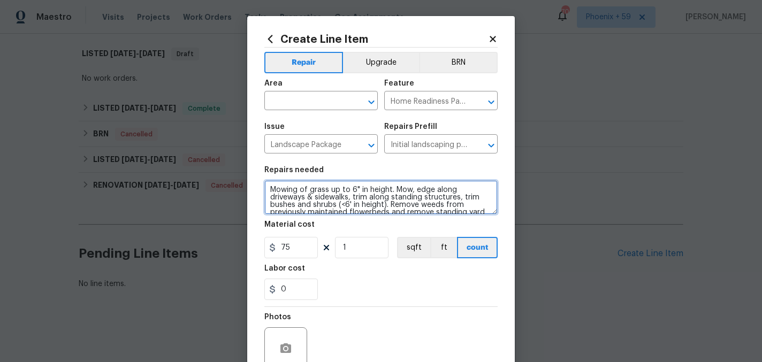
click at [308, 198] on textarea "Mowing of grass up to 6" in height. Mow, edge along driveways & sidewalks, trim…" at bounding box center [380, 197] width 233 height 34
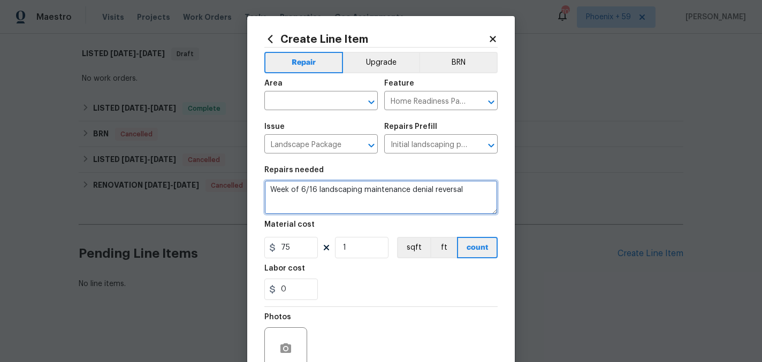
type textarea "Week of 6/16 landscaping maintenance denial reversal"
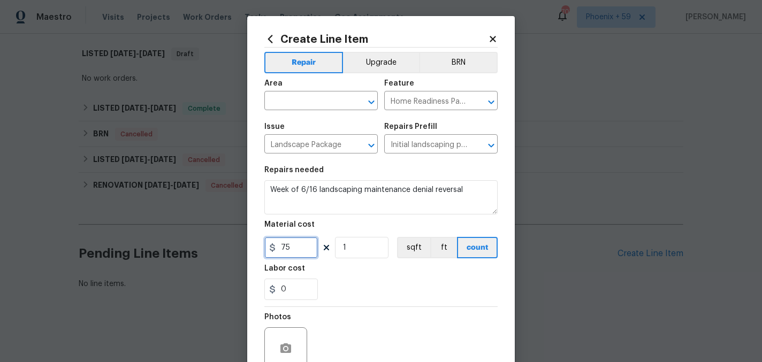
drag, startPoint x: 291, startPoint y: 245, endPoint x: 241, endPoint y: 245, distance: 50.3
click at [241, 245] on div "Create Line Item Repair Upgrade BRN Area ​ Feature Home Readiness Packages ​ Is…" at bounding box center [381, 181] width 762 height 362
type input "50"
click at [296, 102] on input "text" at bounding box center [305, 102] width 83 height 17
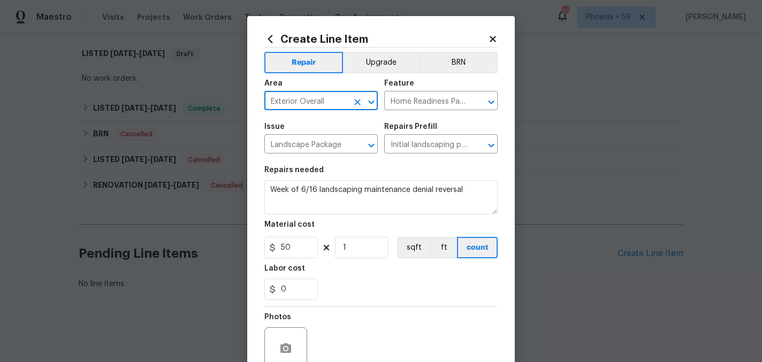
type input "Exterior Overall"
click at [381, 288] on div "0" at bounding box center [380, 289] width 233 height 21
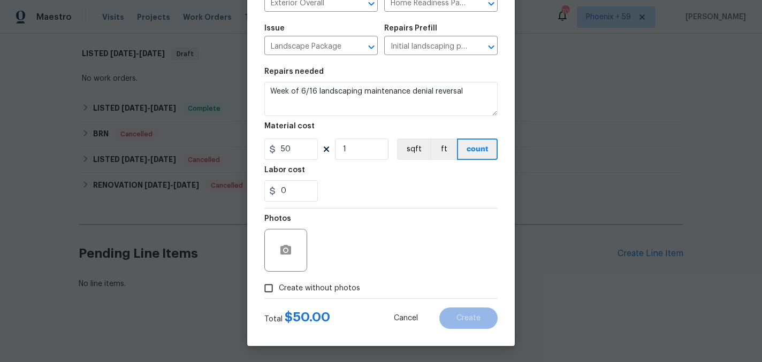
click at [347, 281] on label "Create without photos" at bounding box center [309, 288] width 102 height 20
click at [279, 281] on input "Create without photos" at bounding box center [268, 288] width 20 height 20
checkbox input "true"
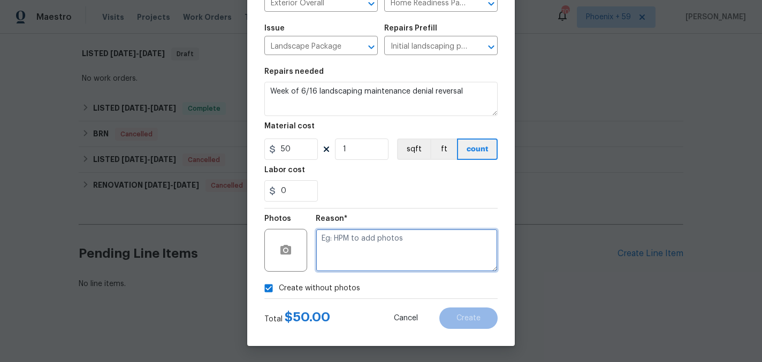
click at [357, 261] on textarea at bounding box center [407, 250] width 182 height 43
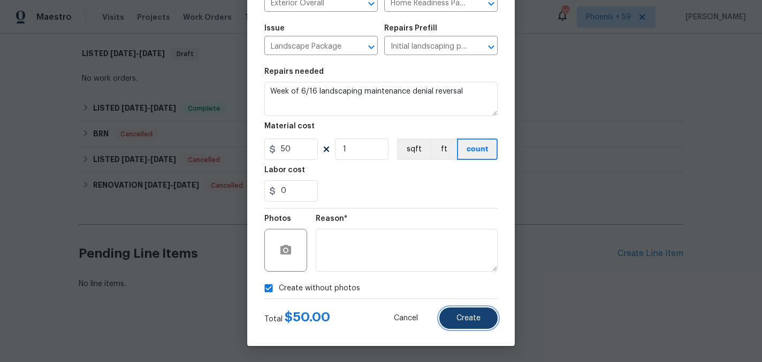
click at [456, 315] on span "Create" at bounding box center [468, 319] width 24 height 8
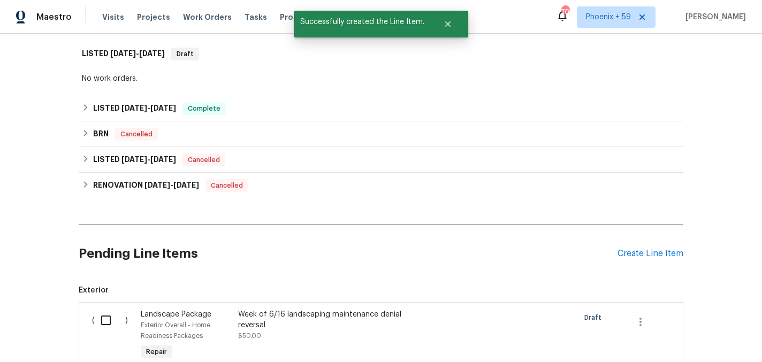
click at [108, 319] on input "checkbox" at bounding box center [110, 320] width 30 height 22
checkbox input "true"
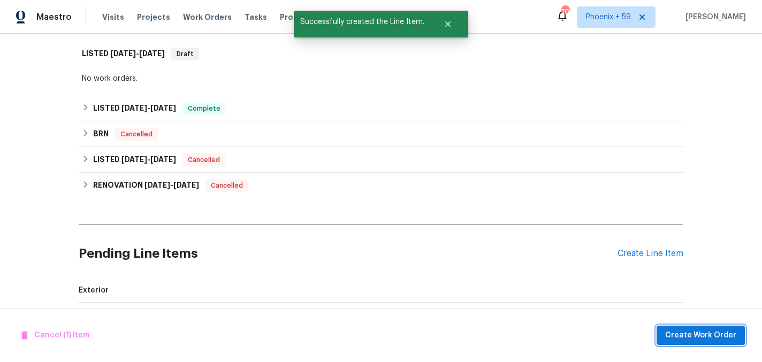
click at [689, 337] on span "Create Work Order" at bounding box center [700, 335] width 71 height 13
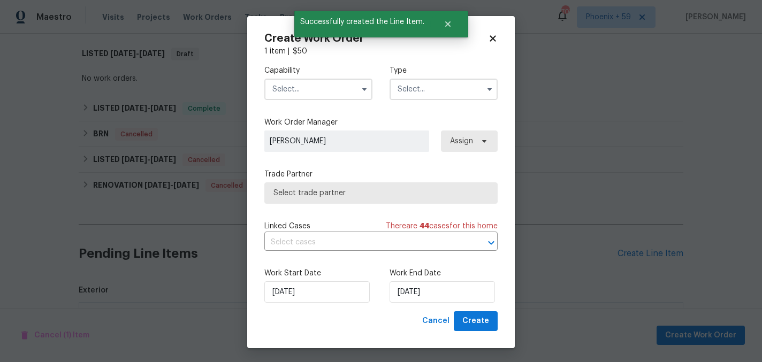
click at [350, 88] on input "text" at bounding box center [318, 89] width 108 height 21
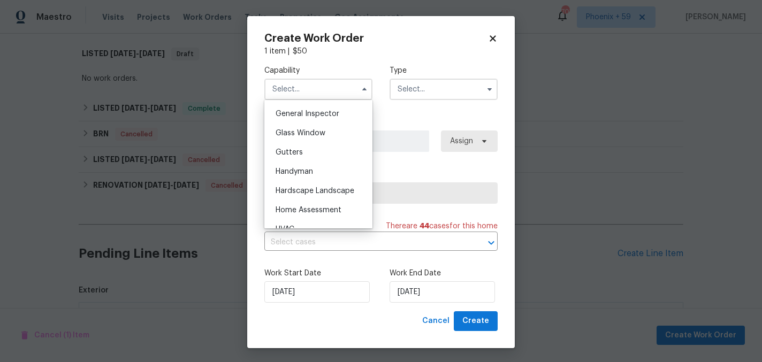
scroll to position [537, 0]
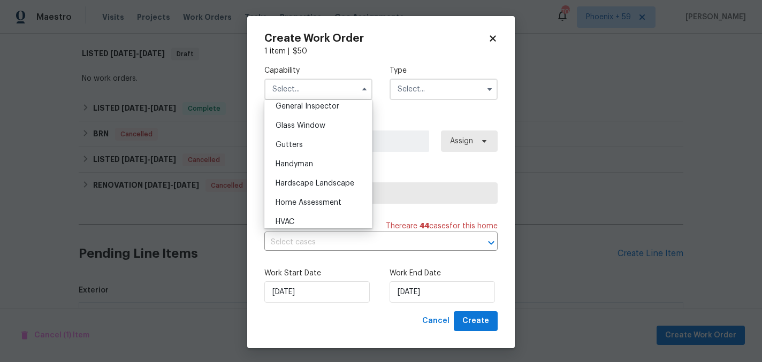
click at [329, 184] on span "Hardscape Landscape" at bounding box center [315, 183] width 79 height 7
type input "Hardscape Landscape"
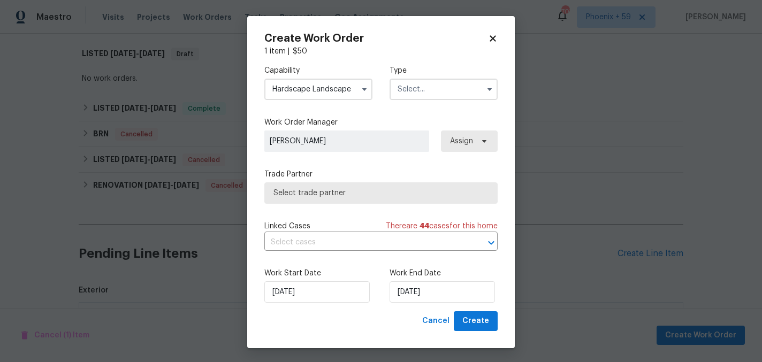
click at [416, 95] on input "text" at bounding box center [443, 89] width 108 height 21
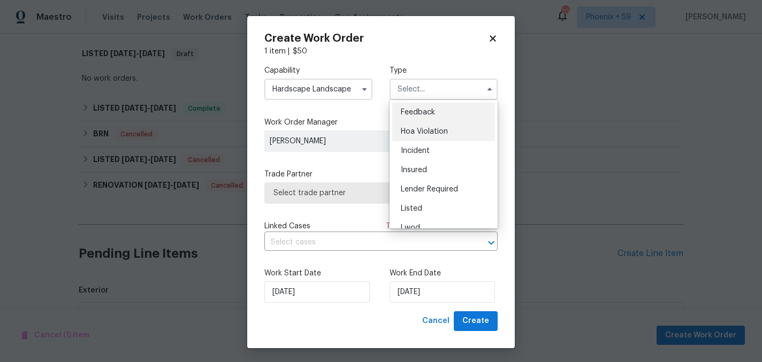
scroll to position [127, 0]
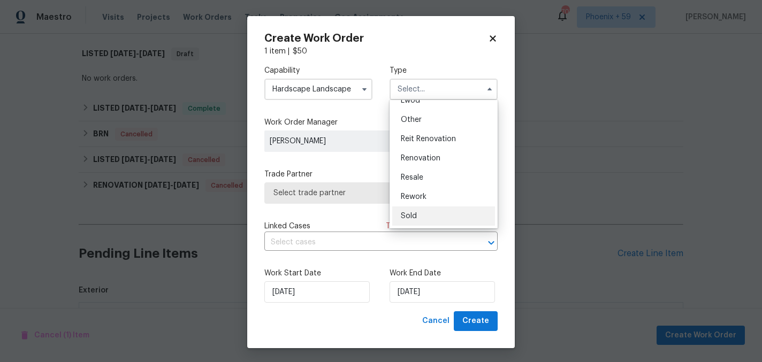
click at [415, 218] on span "Sold" at bounding box center [409, 215] width 16 height 7
type input "Sold"
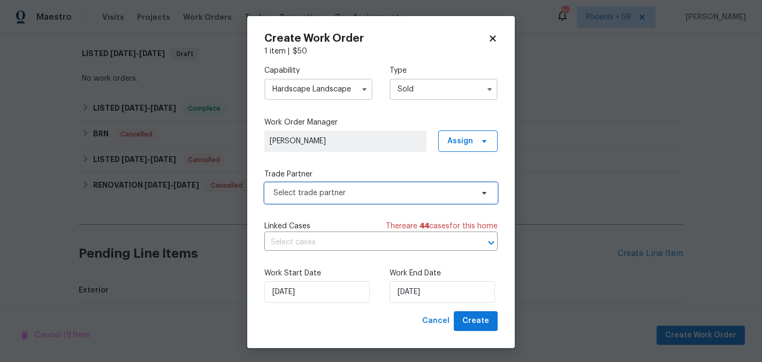
click at [368, 194] on span "Select trade partner" at bounding box center [373, 193] width 200 height 11
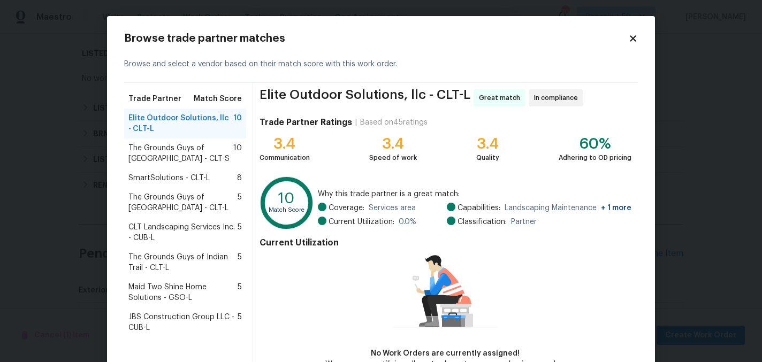
scroll to position [66, 0]
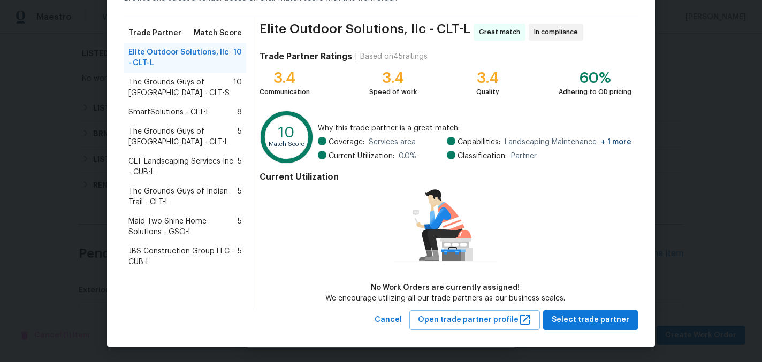
click at [183, 107] on span "SmartSolutions - CLT-L" at bounding box center [168, 112] width 81 height 11
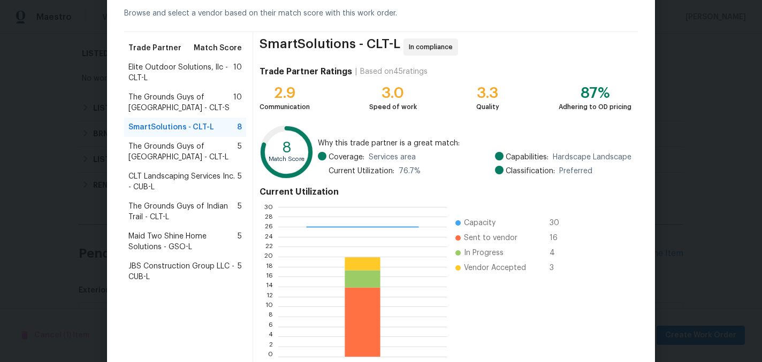
scroll to position [110, 0]
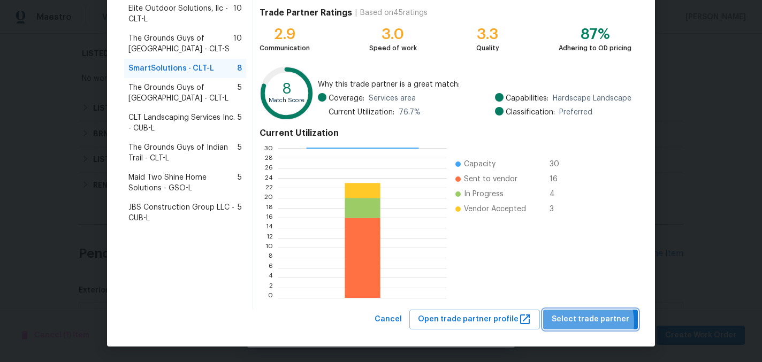
click at [580, 323] on span "Select trade partner" at bounding box center [591, 319] width 78 height 13
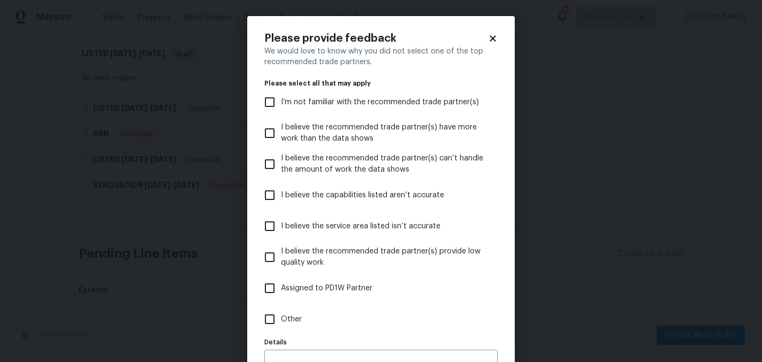
scroll to position [0, 0]
click at [298, 314] on span "Other" at bounding box center [291, 319] width 21 height 11
click at [281, 314] on input "Other" at bounding box center [269, 319] width 22 height 22
checkbox input "true"
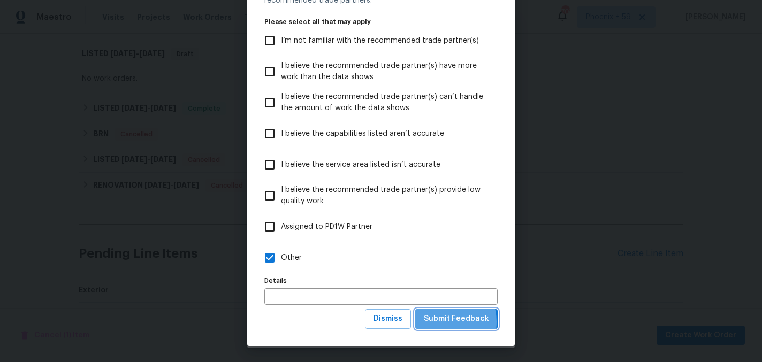
click at [442, 322] on span "Submit Feedback" at bounding box center [456, 318] width 65 height 13
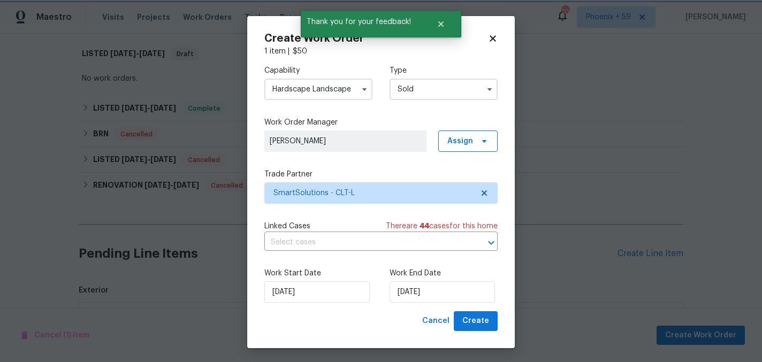
scroll to position [0, 0]
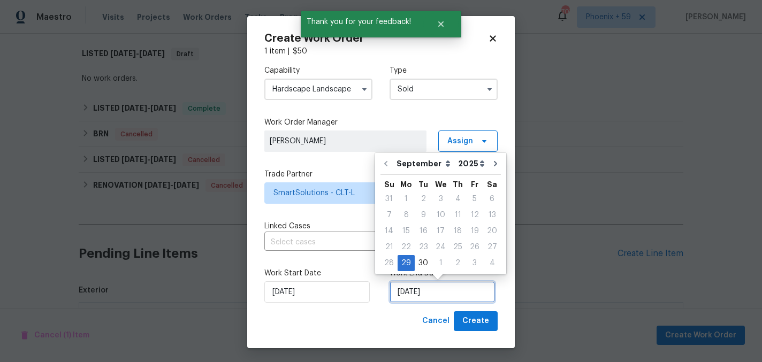
click at [416, 295] on input "[DATE]" at bounding box center [441, 291] width 105 height 21
click at [491, 162] on icon "Go to next month" at bounding box center [495, 163] width 9 height 9
type input "[DATE]"
select select "9"
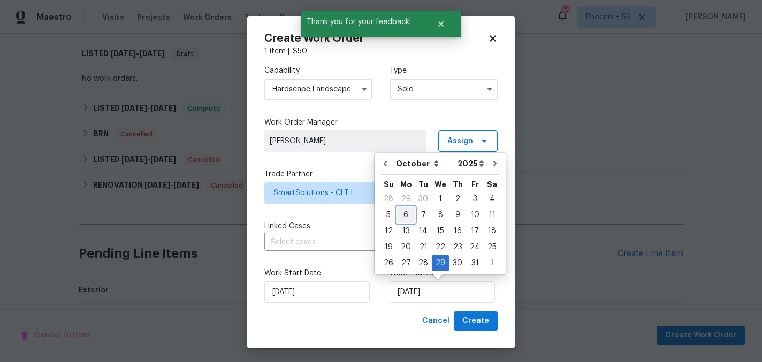
click at [408, 213] on div "6" at bounding box center [406, 215] width 18 height 15
type input "[DATE]"
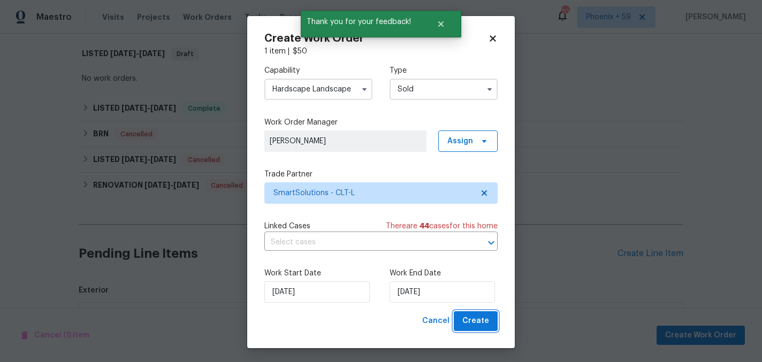
click at [465, 321] on span "Create" at bounding box center [475, 321] width 27 height 13
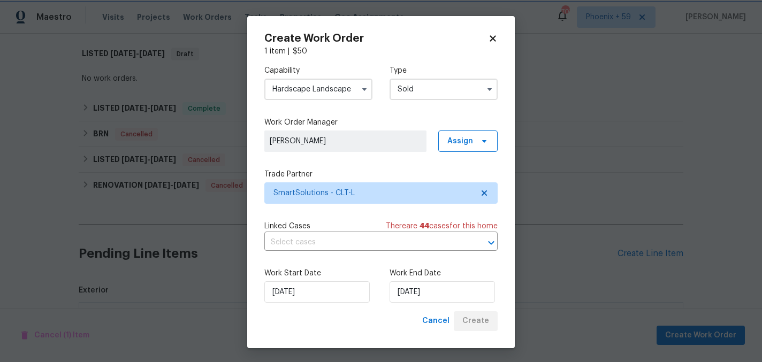
checkbox input "false"
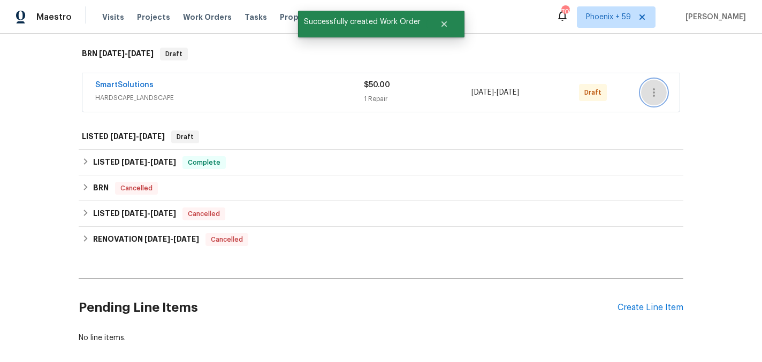
click at [656, 91] on icon "button" at bounding box center [653, 92] width 13 height 13
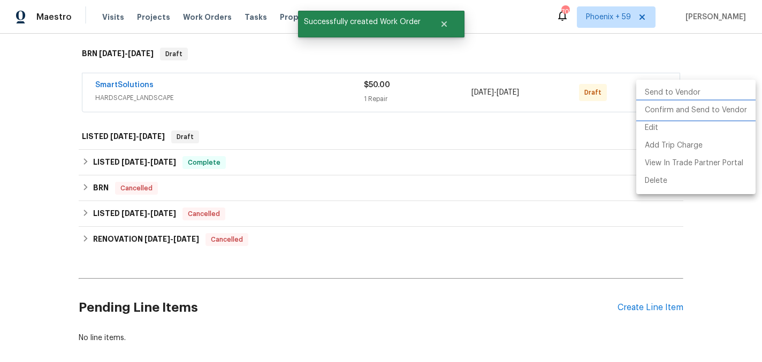
click at [664, 112] on li "Confirm and Send to Vendor" at bounding box center [695, 111] width 119 height 18
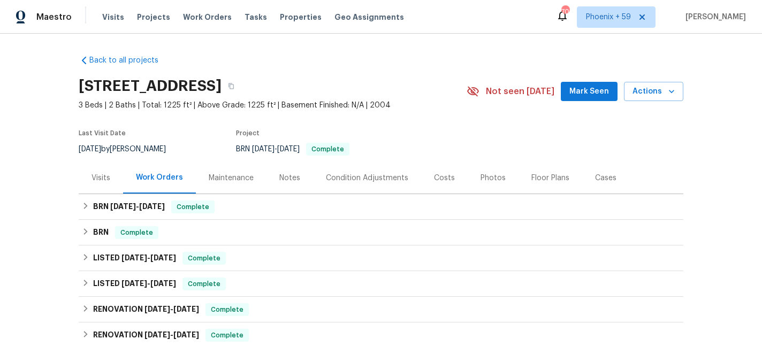
click at [243, 182] on div "Maintenance" at bounding box center [231, 178] width 45 height 11
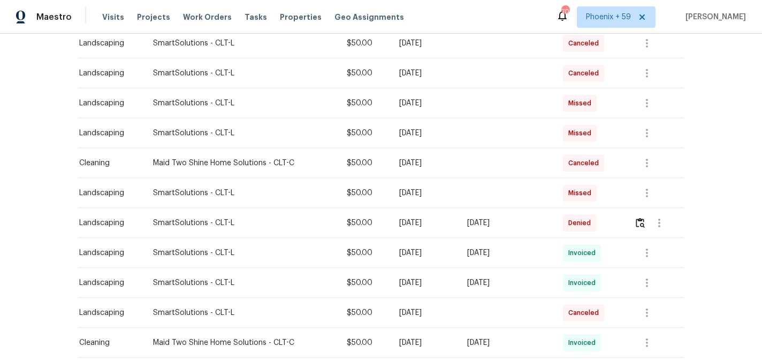
scroll to position [324, 0]
click at [644, 224] on img "button" at bounding box center [640, 222] width 9 height 10
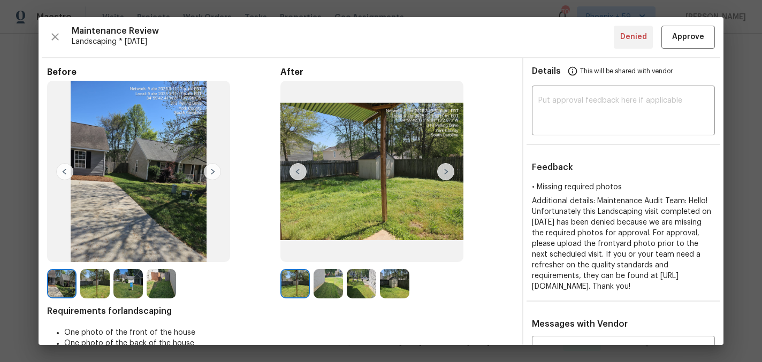
click at [445, 171] on img at bounding box center [445, 171] width 17 height 17
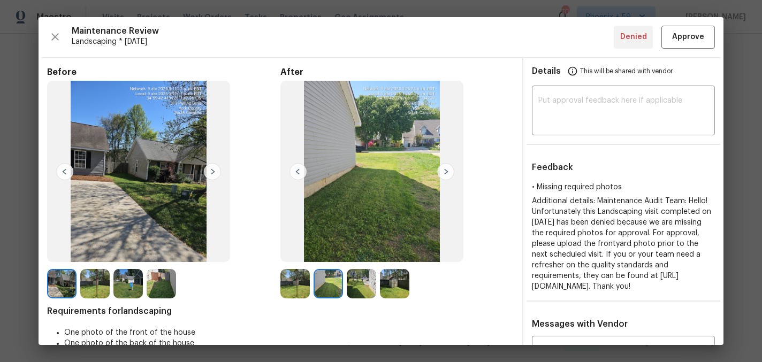
click at [445, 172] on img at bounding box center [445, 171] width 17 height 17
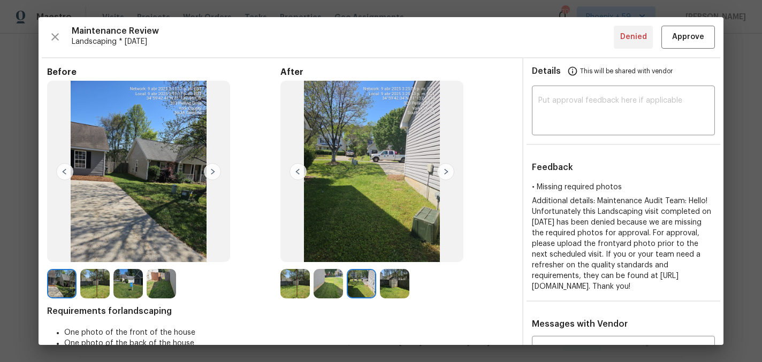
click at [445, 172] on img at bounding box center [445, 171] width 17 height 17
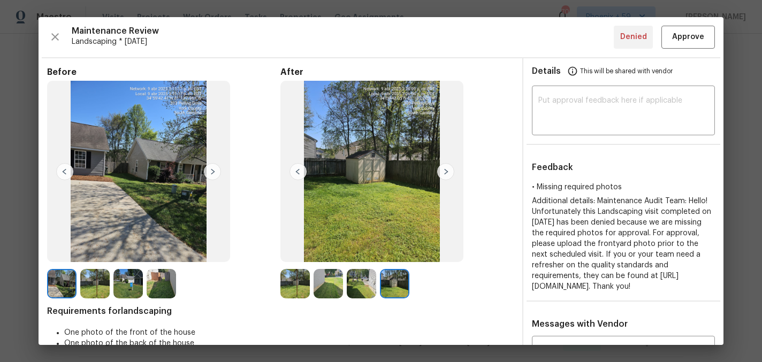
click at [212, 172] on img at bounding box center [212, 171] width 17 height 17
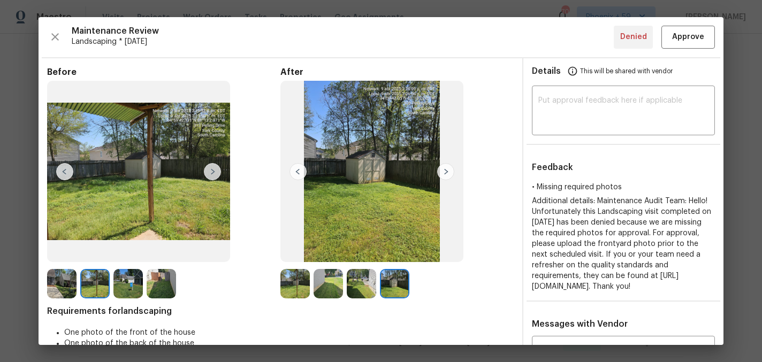
click at [212, 172] on img at bounding box center [212, 171] width 17 height 17
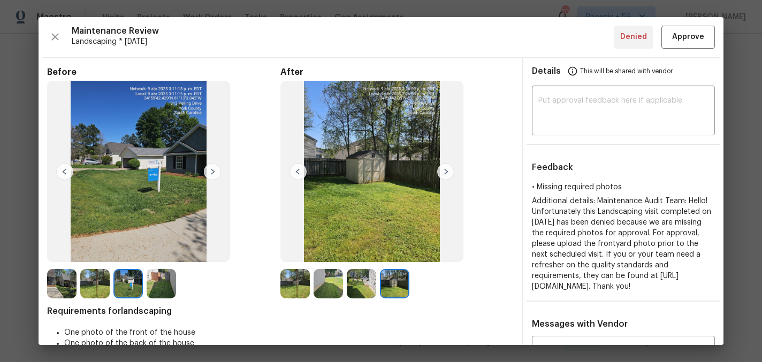
click at [212, 172] on img at bounding box center [212, 171] width 17 height 17
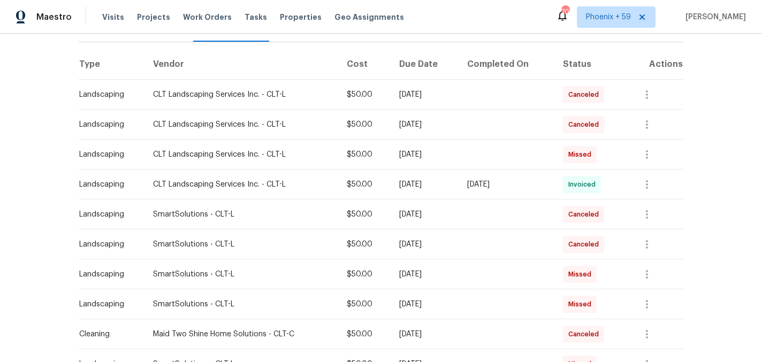
scroll to position [0, 0]
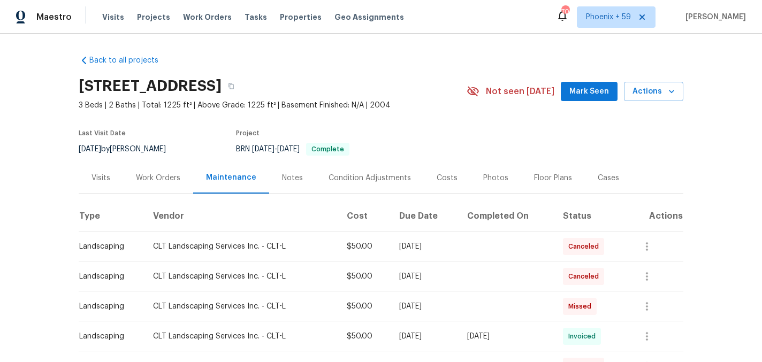
click at [161, 178] on div "Work Orders" at bounding box center [158, 178] width 44 height 11
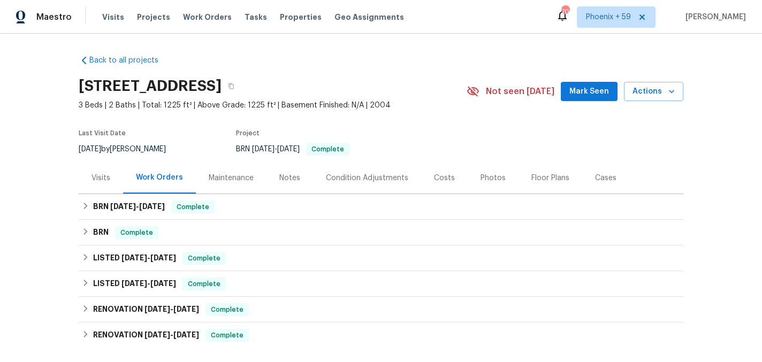
scroll to position [150, 0]
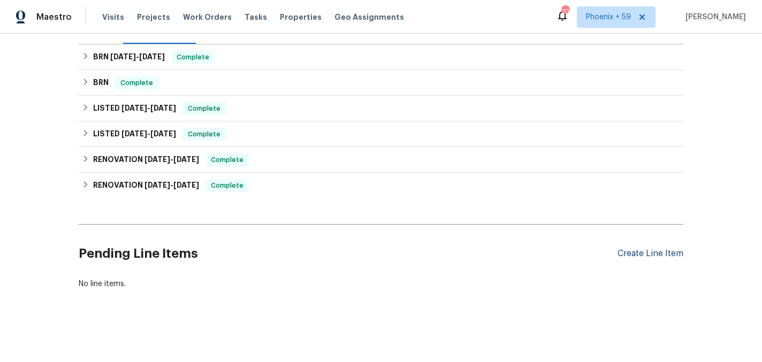
click at [640, 256] on div "Create Line Item" at bounding box center [650, 254] width 66 height 10
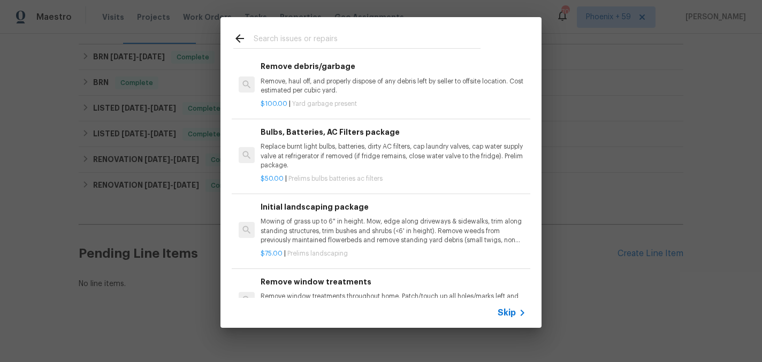
scroll to position [87, 0]
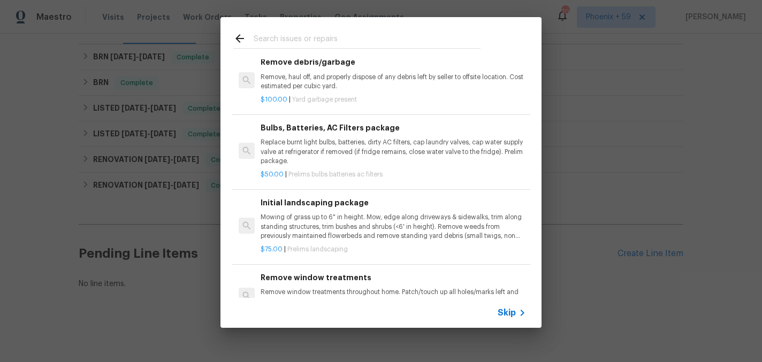
click at [315, 223] on p "Mowing of grass up to 6" in height. Mow, edge along driveways & sidewalks, trim…" at bounding box center [393, 226] width 265 height 27
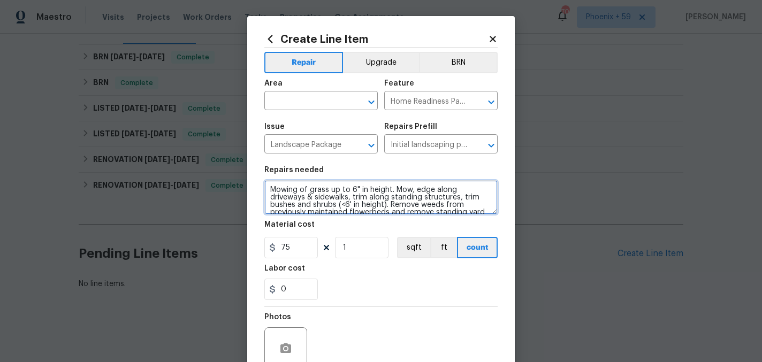
click at [306, 199] on textarea "Mowing of grass up to 6" in height. Mow, edge along driveways & sidewalks, trim…" at bounding box center [380, 197] width 233 height 34
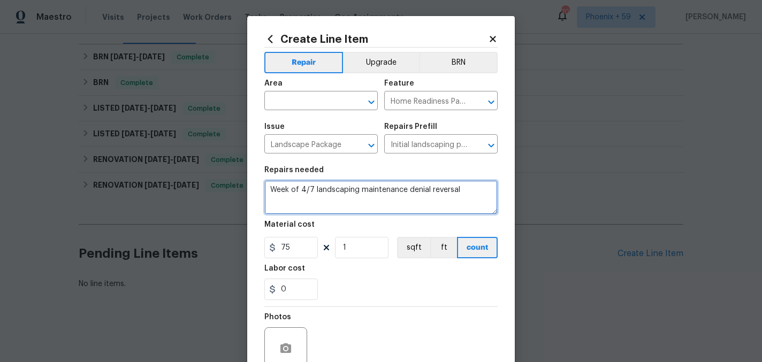
type textarea "Week of 4/7 landscaping maintenance denial reversal"
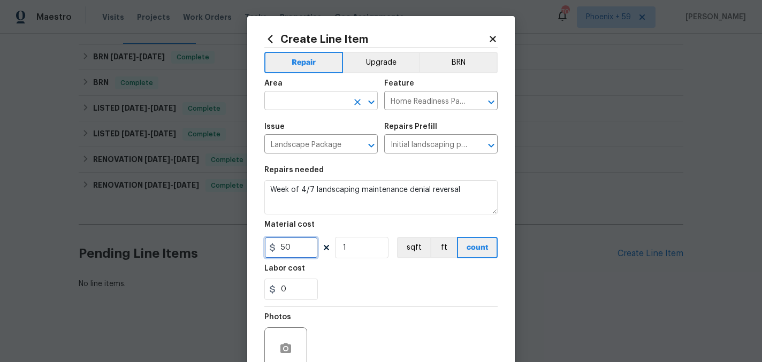
type input "50"
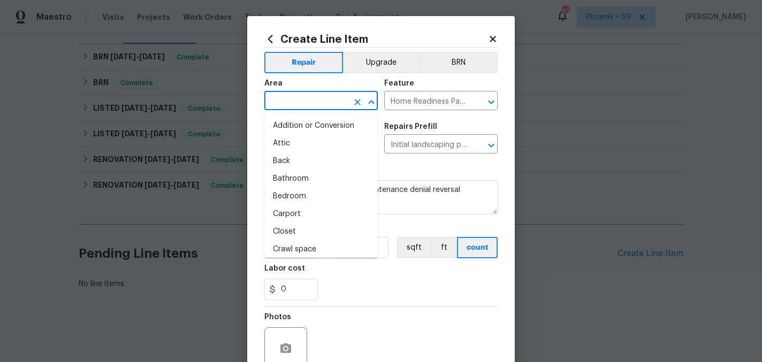
click at [310, 105] on input "text" at bounding box center [305, 102] width 83 height 17
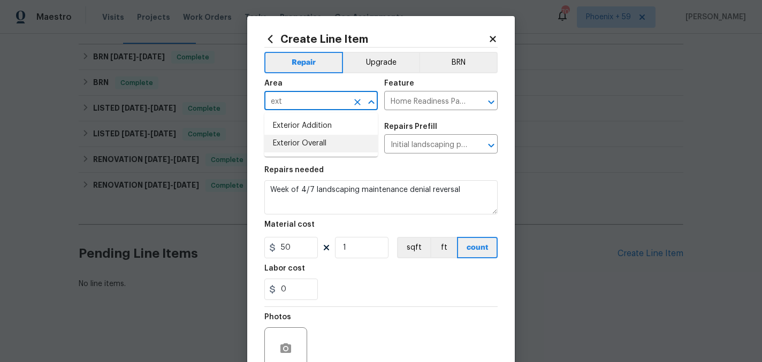
click at [335, 146] on li "Exterior Overall" at bounding box center [320, 144] width 113 height 18
type input "Exterior Overall"
click at [342, 291] on div "0" at bounding box center [380, 289] width 233 height 21
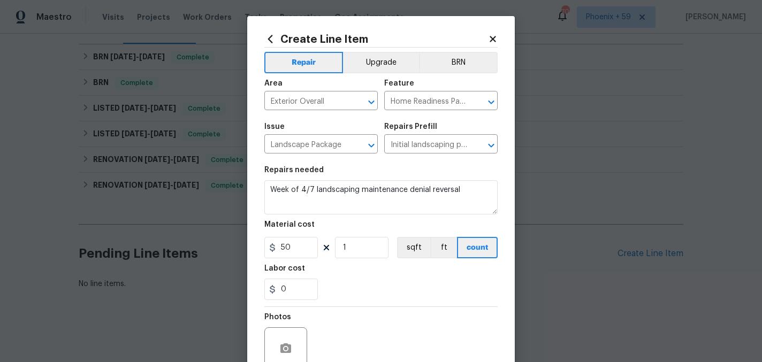
scroll to position [99, 0]
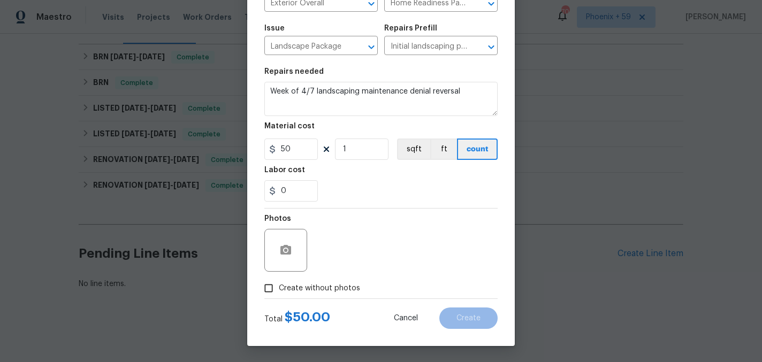
click at [336, 288] on span "Create without photos" at bounding box center [319, 288] width 81 height 11
click at [279, 288] on input "Create without photos" at bounding box center [268, 288] width 20 height 20
checkbox input "true"
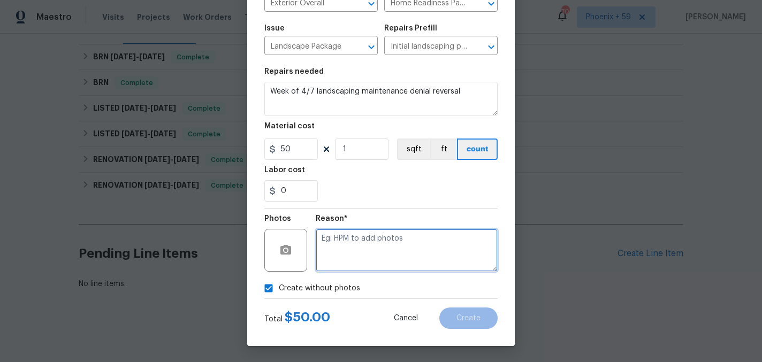
click at [364, 254] on textarea at bounding box center [407, 250] width 182 height 43
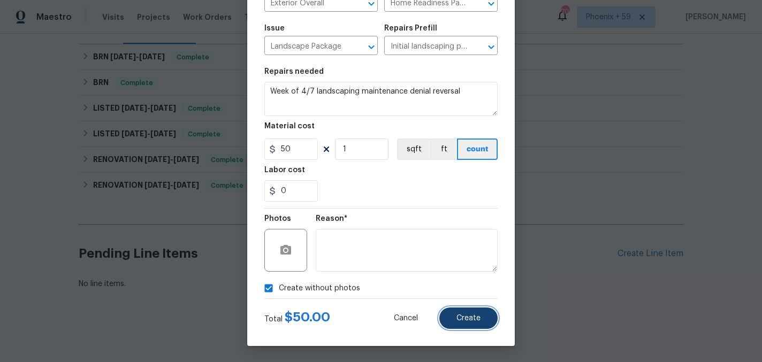
click at [447, 314] on button "Create" at bounding box center [468, 318] width 58 height 21
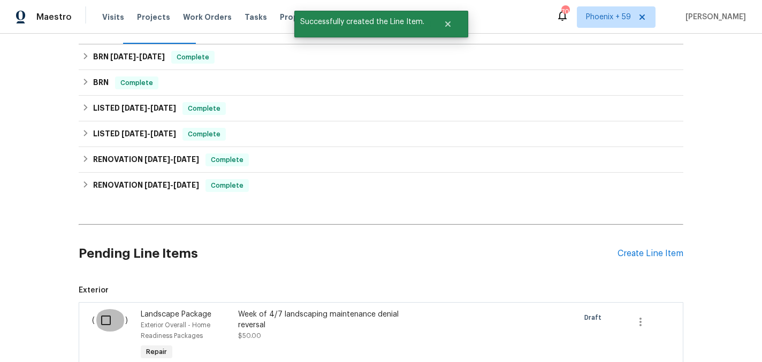
click at [104, 321] on input "checkbox" at bounding box center [110, 320] width 30 height 22
checkbox input "true"
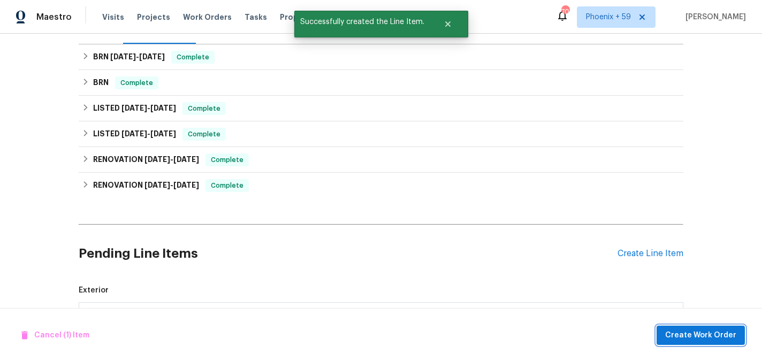
click at [679, 338] on span "Create Work Order" at bounding box center [700, 335] width 71 height 13
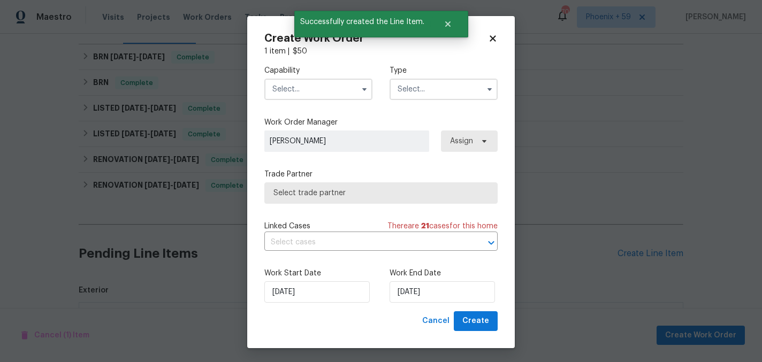
click at [331, 86] on input "text" at bounding box center [318, 89] width 108 height 21
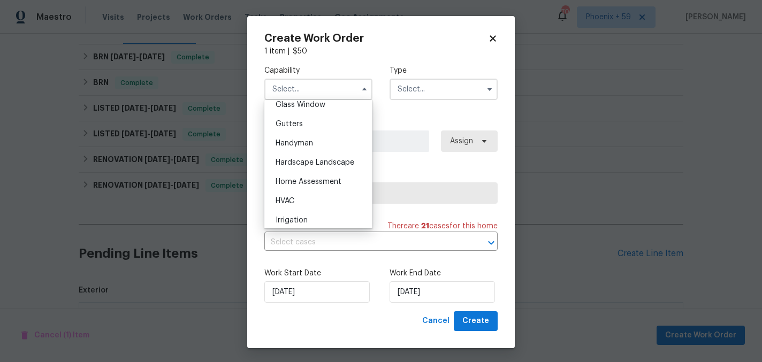
scroll to position [581, 0]
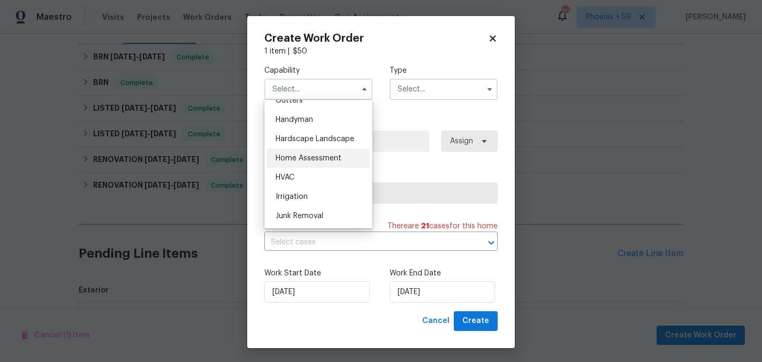
click at [334, 155] on span "Home Assessment" at bounding box center [309, 158] width 66 height 7
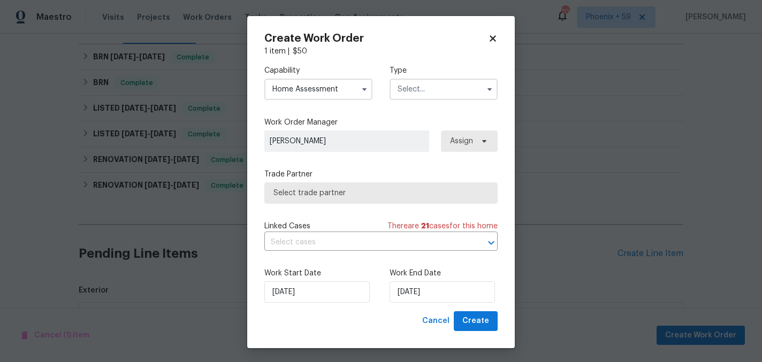
click at [334, 89] on input "Home Assessment" at bounding box center [318, 89] width 108 height 21
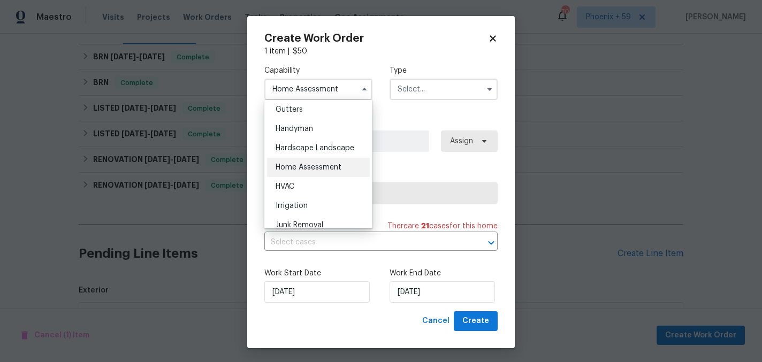
scroll to position [573, 0]
click at [334, 143] on span "Hardscape Landscape" at bounding box center [315, 146] width 79 height 7
type input "Hardscape Landscape"
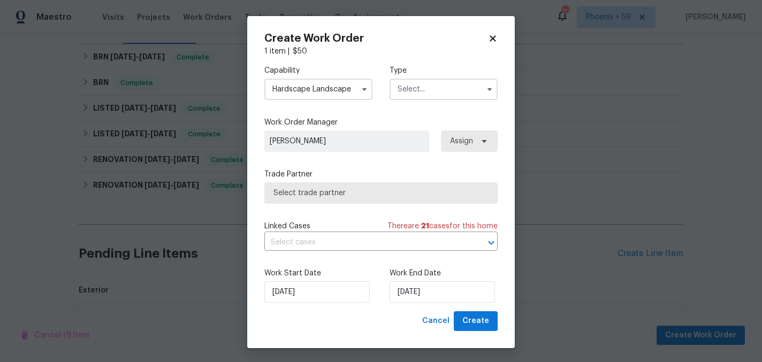
click at [417, 90] on input "text" at bounding box center [443, 89] width 108 height 21
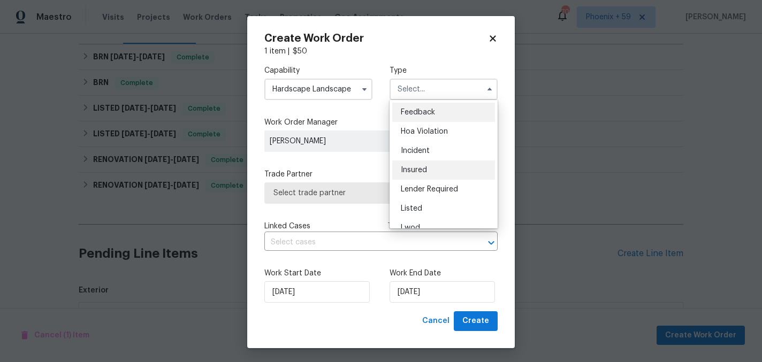
scroll to position [127, 0]
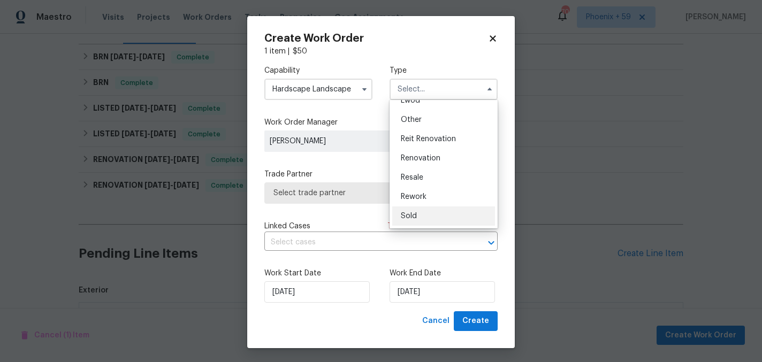
click at [419, 220] on div "Sold" at bounding box center [443, 216] width 103 height 19
type input "Sold"
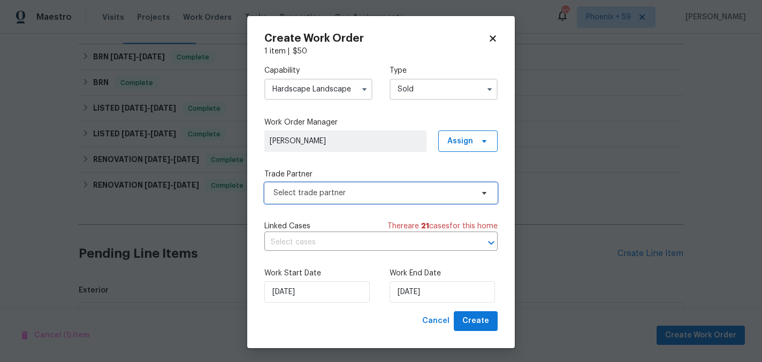
click at [380, 188] on span "Select trade partner" at bounding box center [373, 193] width 200 height 11
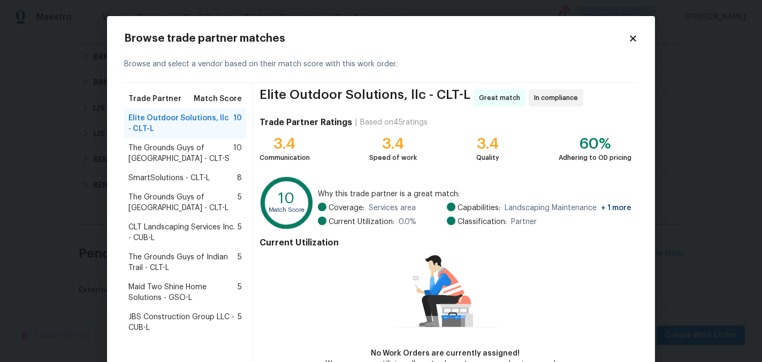
click at [190, 173] on span "SmartSolutions - CLT-L" at bounding box center [168, 178] width 81 height 11
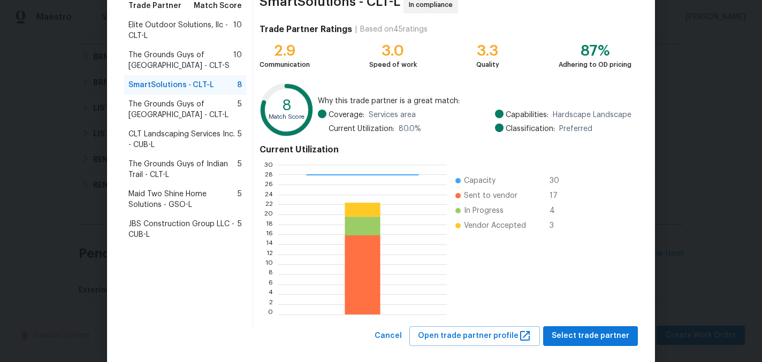
scroll to position [110, 0]
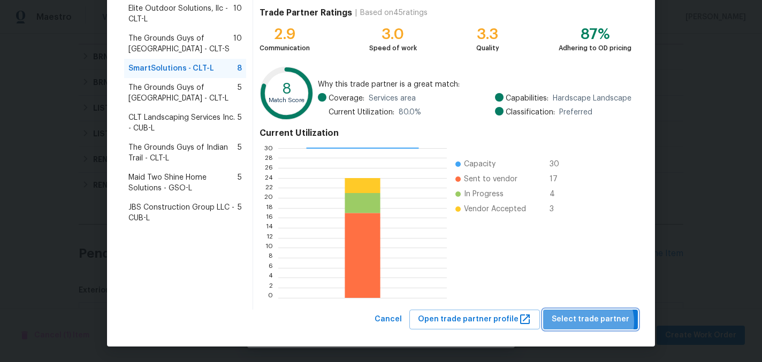
click at [589, 322] on span "Select trade partner" at bounding box center [591, 319] width 78 height 13
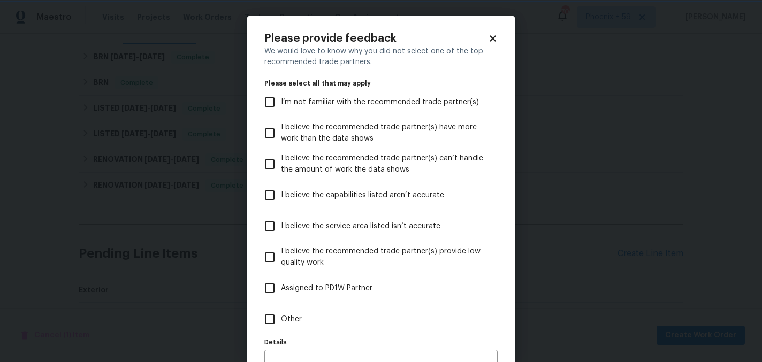
scroll to position [0, 0]
click at [283, 315] on span "Other" at bounding box center [291, 319] width 21 height 11
click at [281, 315] on input "Other" at bounding box center [269, 319] width 22 height 22
checkbox input "true"
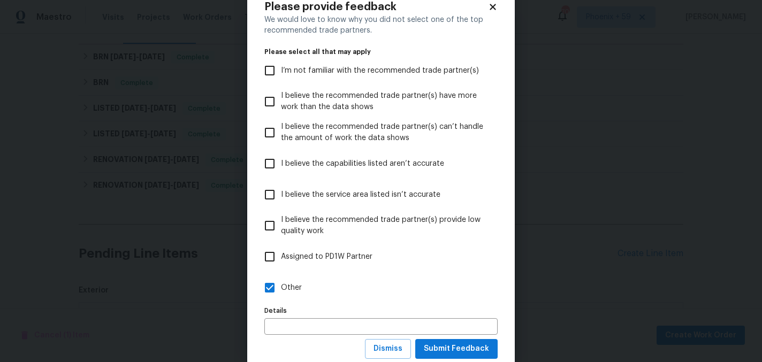
scroll to position [62, 0]
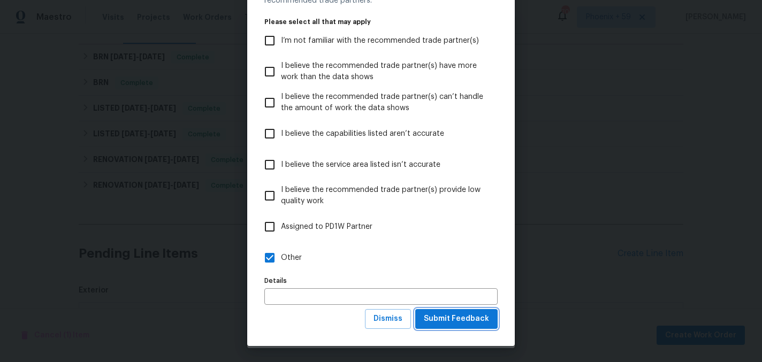
click at [471, 319] on span "Submit Feedback" at bounding box center [456, 318] width 65 height 13
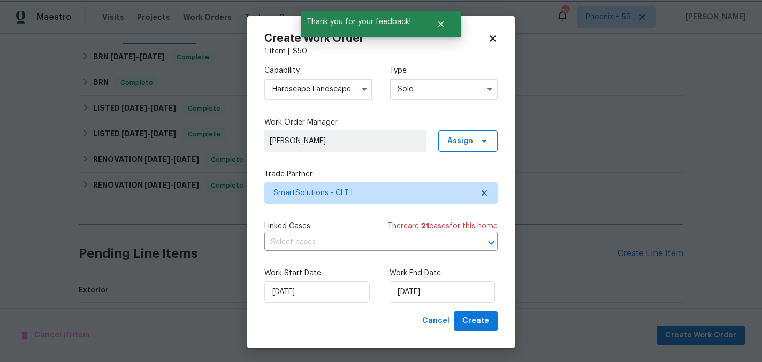
scroll to position [0, 0]
click at [417, 289] on input "[DATE]" at bounding box center [441, 291] width 105 height 21
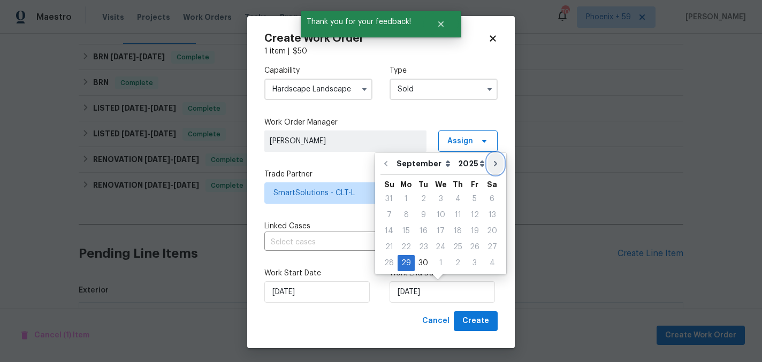
click at [491, 164] on icon "Go to next month" at bounding box center [495, 163] width 9 height 9
type input "10/29/2025"
select select "9"
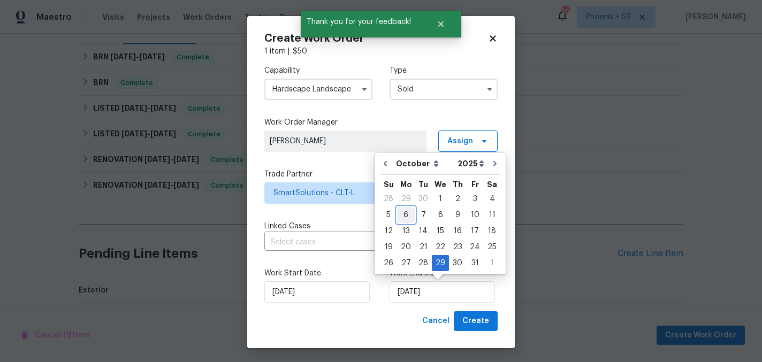
click at [405, 211] on div "6" at bounding box center [406, 215] width 18 height 15
type input "[DATE]"
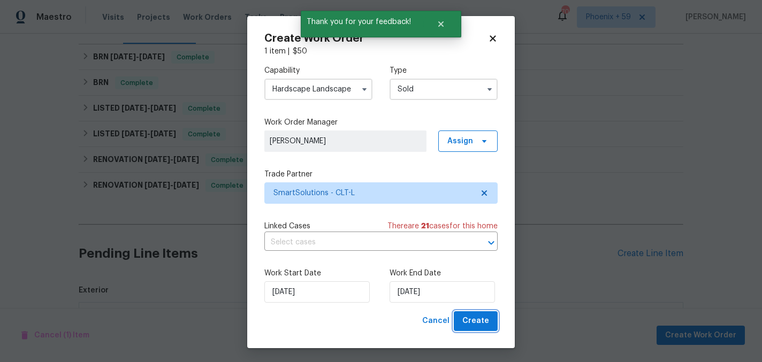
click at [465, 322] on span "Create" at bounding box center [475, 321] width 27 height 13
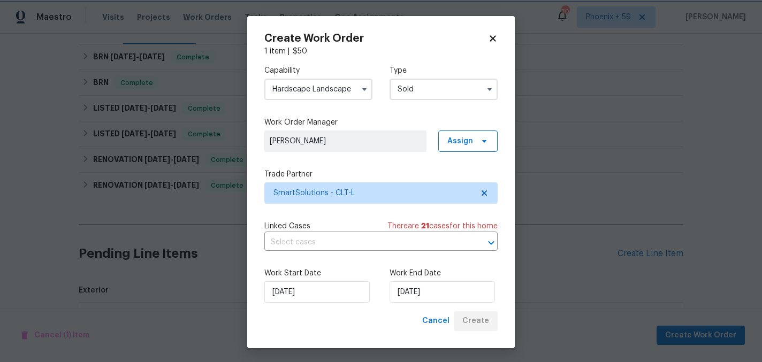
checkbox input "false"
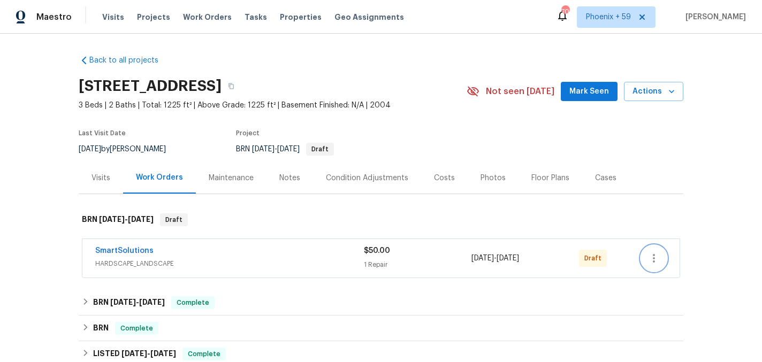
click at [651, 254] on icon "button" at bounding box center [653, 258] width 13 height 13
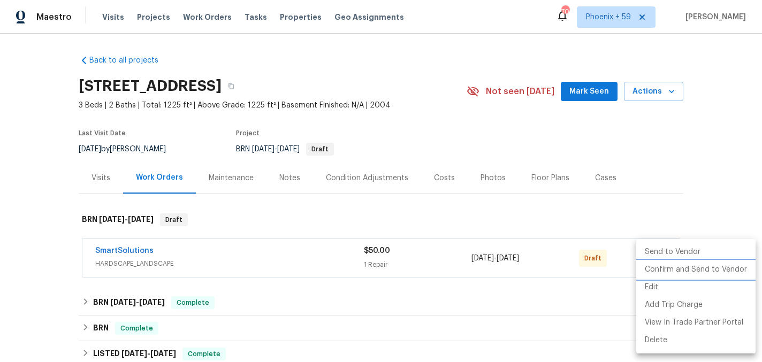
click at [654, 264] on li "Confirm and Send to Vendor" at bounding box center [695, 270] width 119 height 18
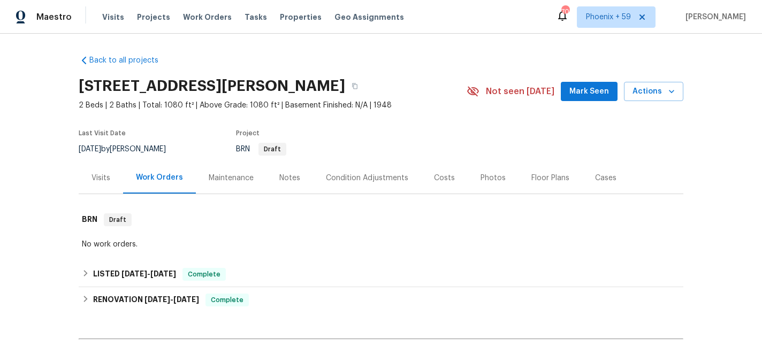
click at [241, 185] on div "Maintenance" at bounding box center [231, 178] width 71 height 32
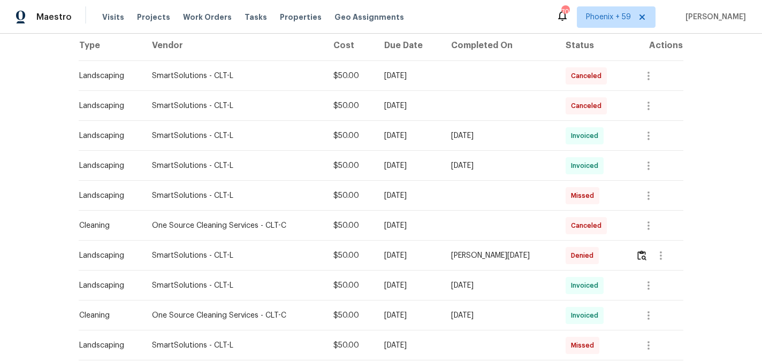
scroll to position [182, 0]
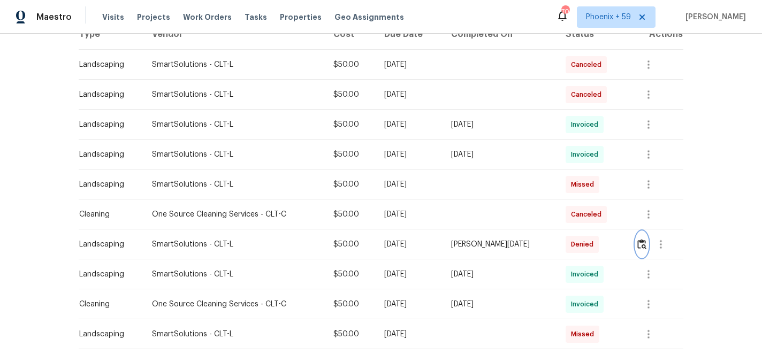
click at [641, 246] on img "button" at bounding box center [641, 244] width 9 height 10
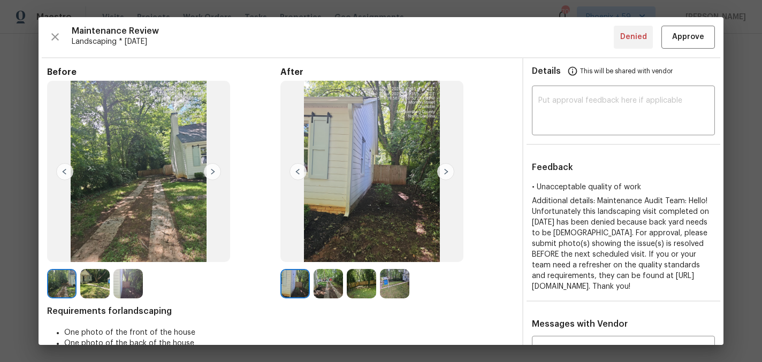
click at [446, 170] on img at bounding box center [445, 171] width 17 height 17
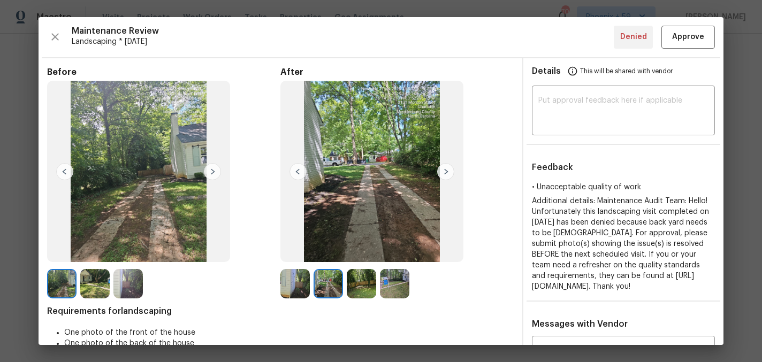
click at [446, 170] on img at bounding box center [445, 171] width 17 height 17
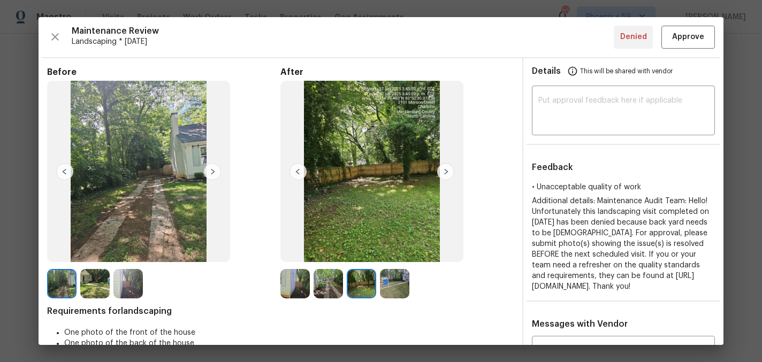
click at [446, 170] on img at bounding box center [445, 171] width 17 height 17
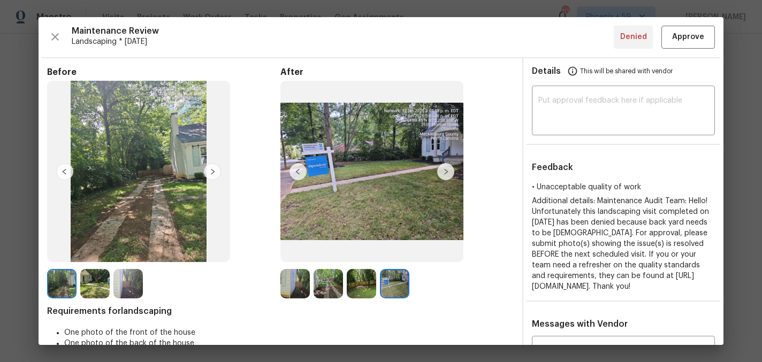
click at [211, 172] on img at bounding box center [212, 171] width 17 height 17
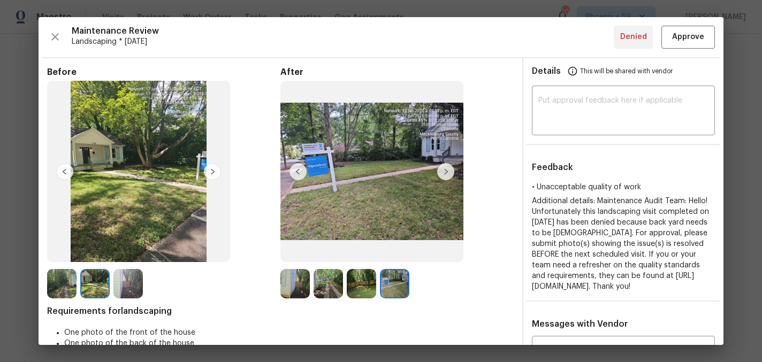
click at [211, 172] on img at bounding box center [212, 171] width 17 height 17
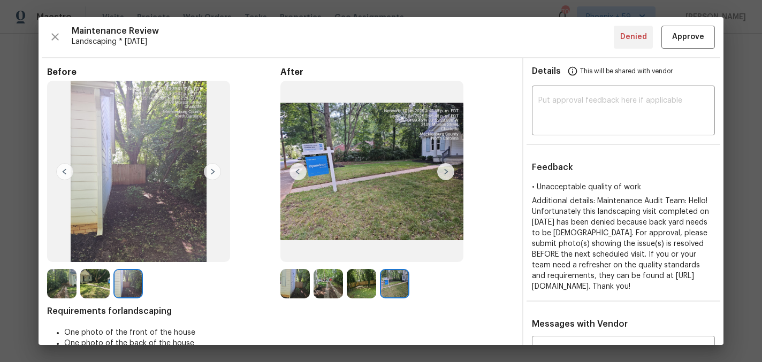
click at [211, 172] on img at bounding box center [212, 171] width 17 height 17
click at [444, 171] on img at bounding box center [445, 171] width 17 height 17
click at [446, 171] on img at bounding box center [445, 171] width 17 height 17
click at [362, 285] on img at bounding box center [361, 283] width 29 height 29
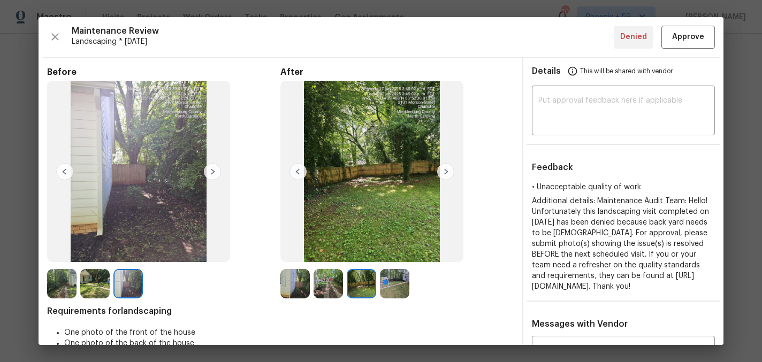
click at [334, 286] on img at bounding box center [328, 283] width 29 height 29
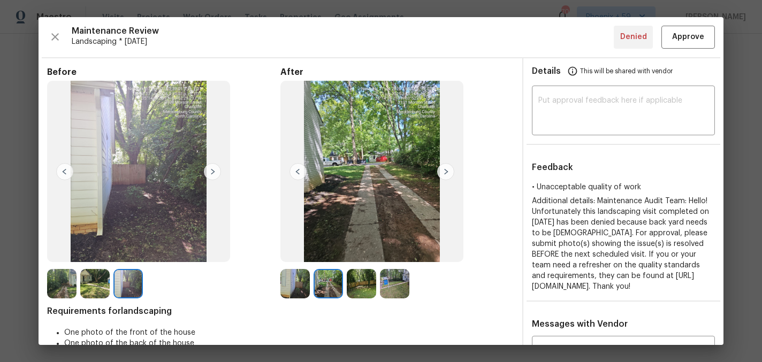
click at [310, 290] on div at bounding box center [296, 283] width 33 height 29
click at [210, 173] on img at bounding box center [212, 171] width 17 height 17
click at [63, 172] on img at bounding box center [64, 171] width 17 height 17
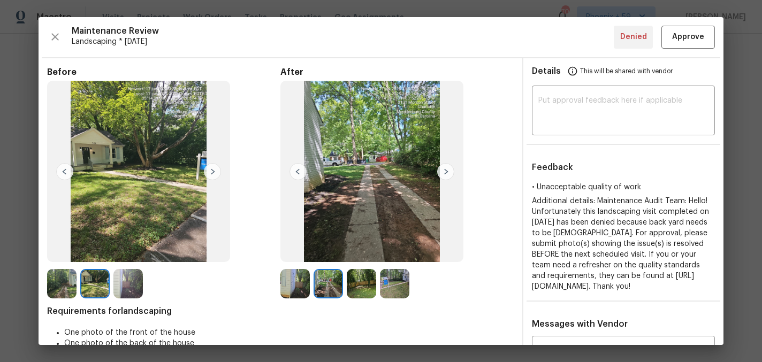
click at [63, 172] on img at bounding box center [64, 171] width 17 height 17
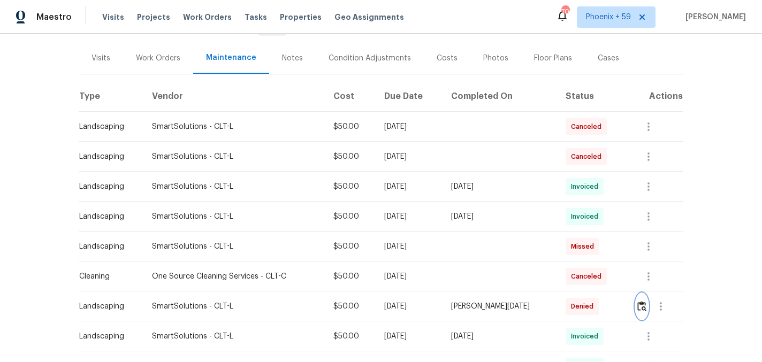
scroll to position [63, 0]
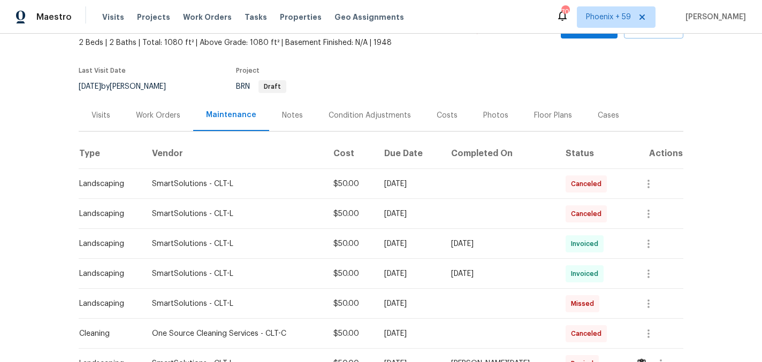
click at [164, 111] on div "Work Orders" at bounding box center [158, 115] width 44 height 11
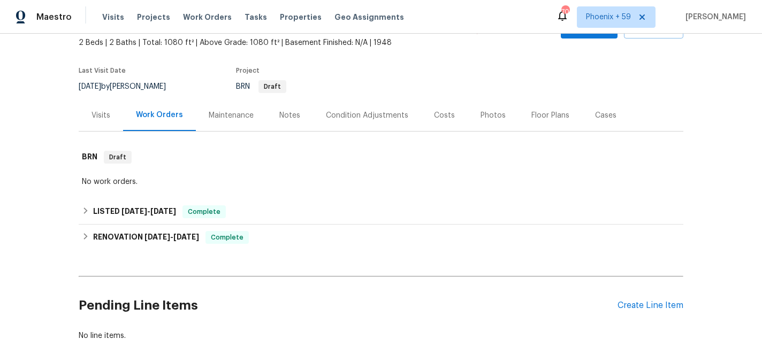
scroll to position [114, 0]
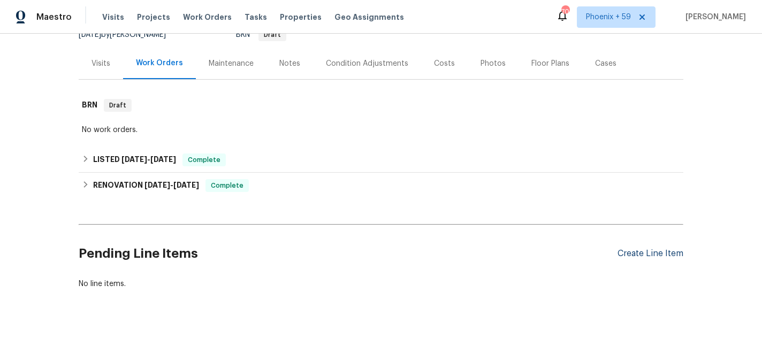
click at [629, 249] on div "Create Line Item" at bounding box center [650, 254] width 66 height 10
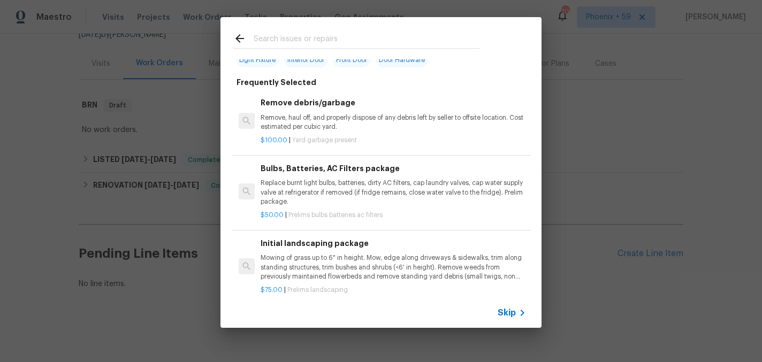
scroll to position [57, 0]
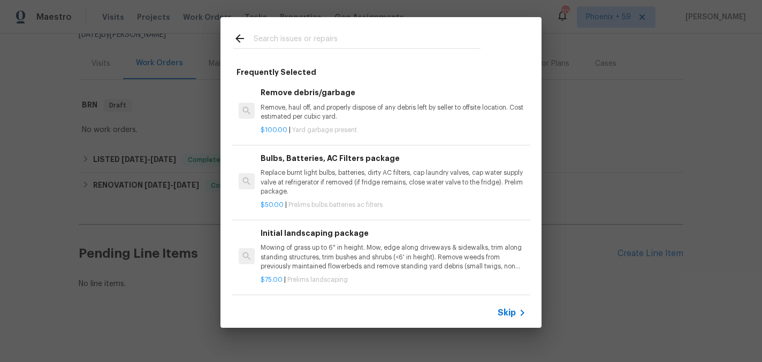
click at [307, 248] on p "Mowing of grass up to 6" in height. Mow, edge along driveways & sidewalks, trim…" at bounding box center [393, 256] width 265 height 27
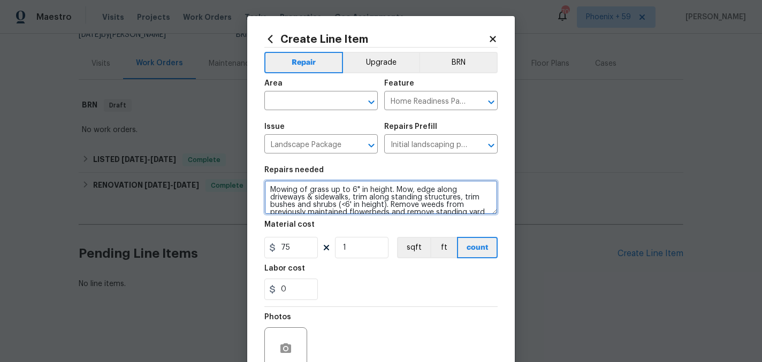
click at [303, 203] on textarea "Mowing of grass up to 6" in height. Mow, edge along driveways & sidewalks, trim…" at bounding box center [380, 197] width 233 height 34
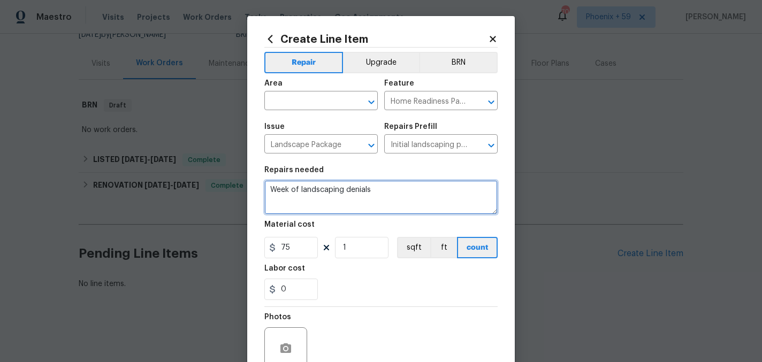
click at [291, 190] on textarea "Week of landscaping denials" at bounding box center [380, 197] width 233 height 34
click at [315, 190] on textarea "Week 6/16 of landscaping denials" at bounding box center [380, 197] width 233 height 34
click at [402, 190] on textarea "Week of 6/16 landscaping denials" at bounding box center [380, 197] width 233 height 34
type textarea "Week of 6/16 landscaping denial for maintenance reversal"
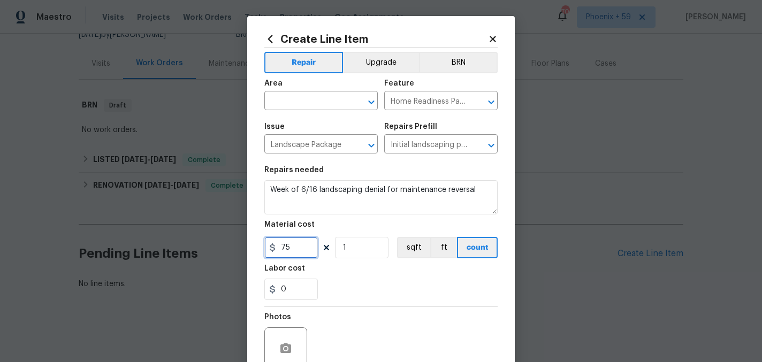
drag, startPoint x: 299, startPoint y: 247, endPoint x: 236, endPoint y: 247, distance: 62.6
click at [236, 247] on div "Create Line Item Repair Upgrade BRN Area ​ Feature Home Readiness Packages ​ Is…" at bounding box center [381, 181] width 762 height 362
type input "50"
click at [307, 103] on input "text" at bounding box center [305, 102] width 83 height 17
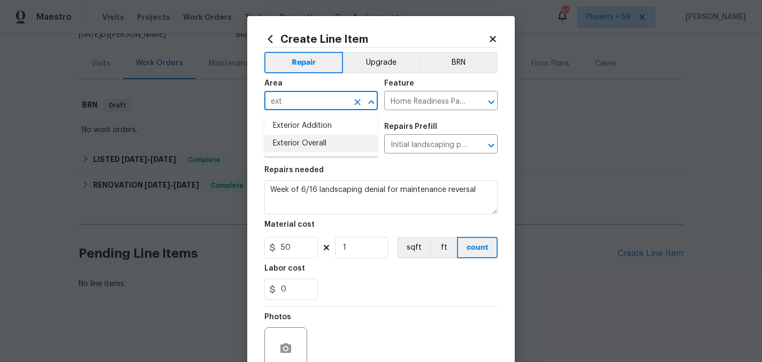
click at [312, 144] on li "Exterior Overall" at bounding box center [320, 144] width 113 height 18
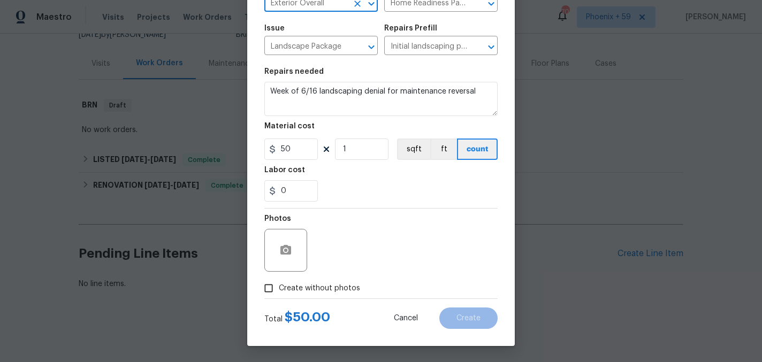
type input "Exterior Overall"
click at [337, 293] on span "Create without photos" at bounding box center [319, 288] width 81 height 11
click at [279, 293] on input "Create without photos" at bounding box center [268, 288] width 20 height 20
checkbox input "true"
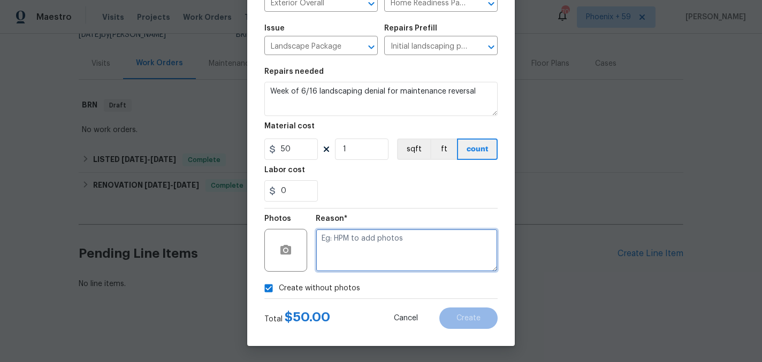
click at [356, 269] on textarea at bounding box center [407, 250] width 182 height 43
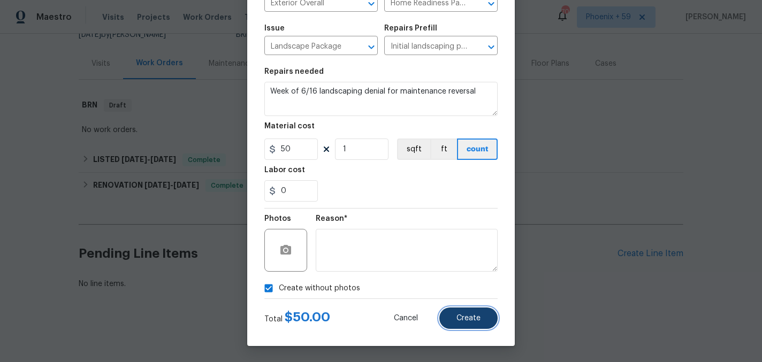
click at [451, 316] on button "Create" at bounding box center [468, 318] width 58 height 21
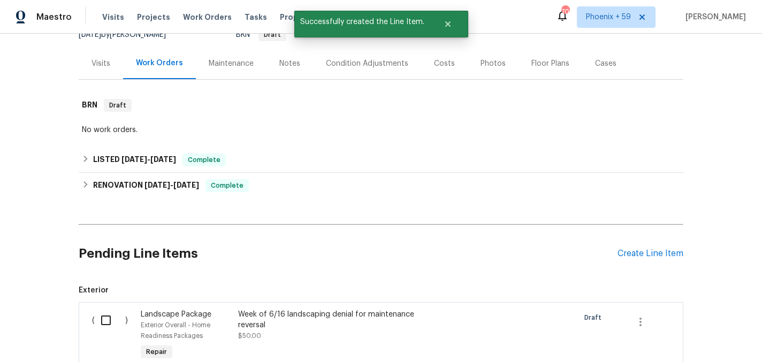
click at [103, 316] on input "checkbox" at bounding box center [110, 320] width 30 height 22
checkbox input "true"
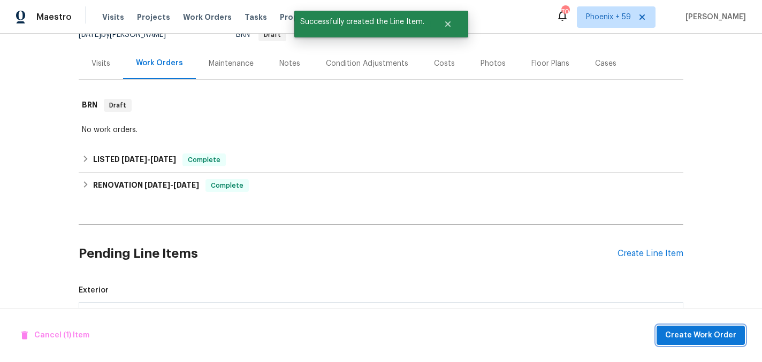
click at [690, 338] on span "Create Work Order" at bounding box center [700, 335] width 71 height 13
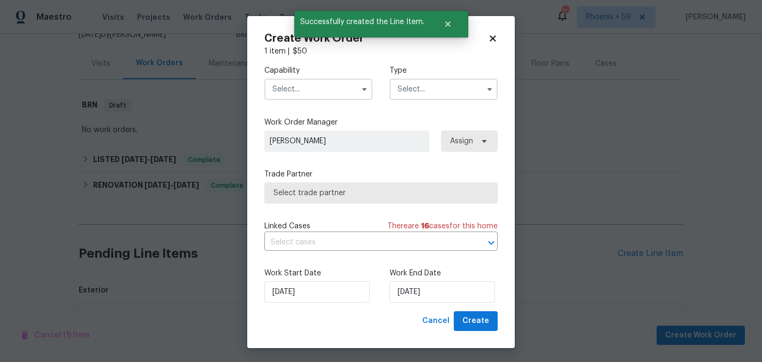
click at [317, 93] on input "text" at bounding box center [318, 89] width 108 height 21
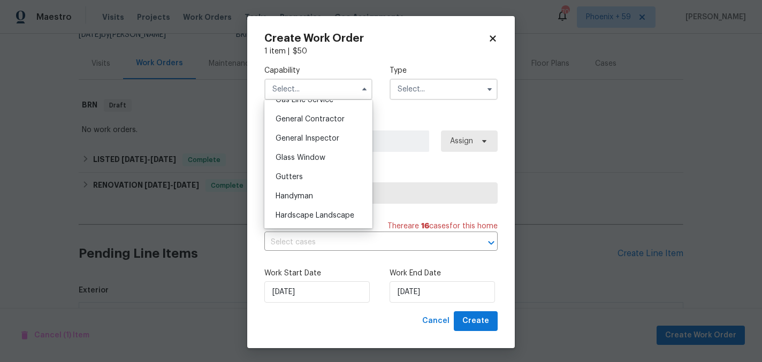
scroll to position [531, 0]
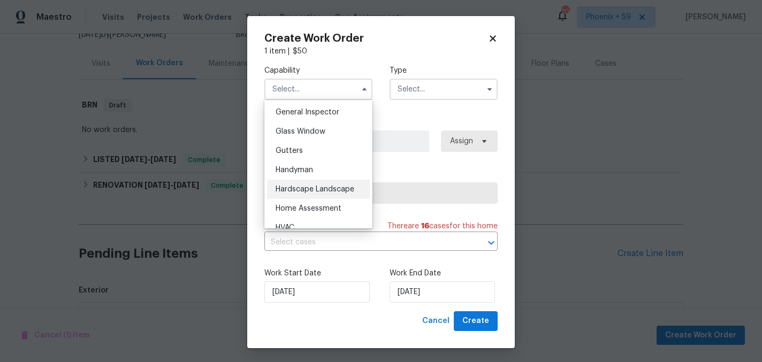
click at [325, 185] on div "Hardscape Landscape" at bounding box center [318, 189] width 103 height 19
type input "Hardscape Landscape"
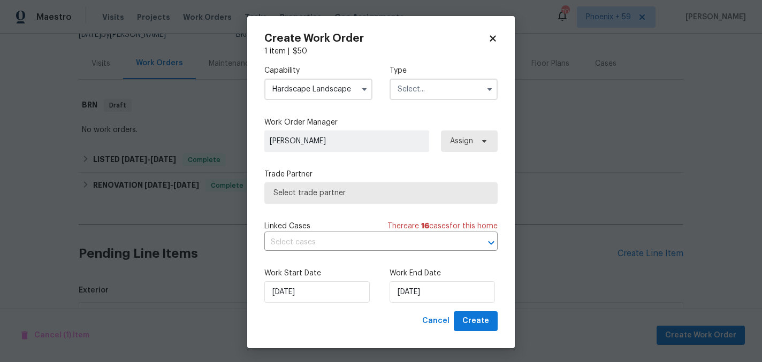
click at [421, 90] on input "text" at bounding box center [443, 89] width 108 height 21
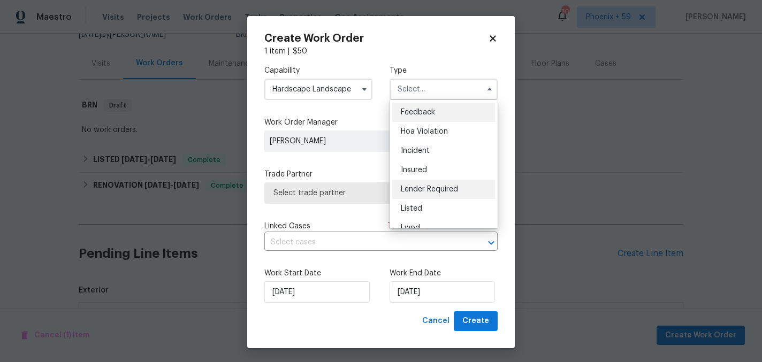
scroll to position [127, 0]
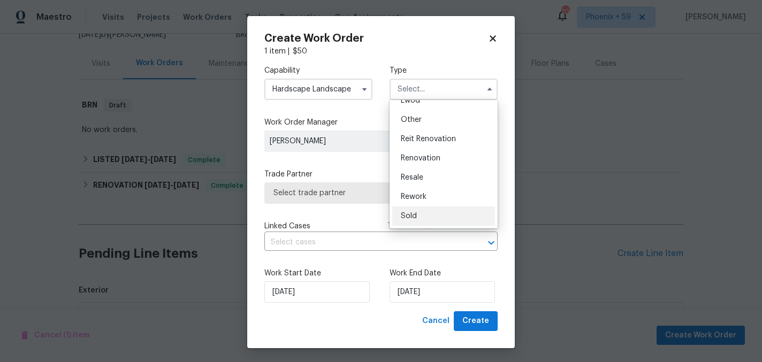
click at [430, 209] on div "Sold" at bounding box center [443, 216] width 103 height 19
type input "Sold"
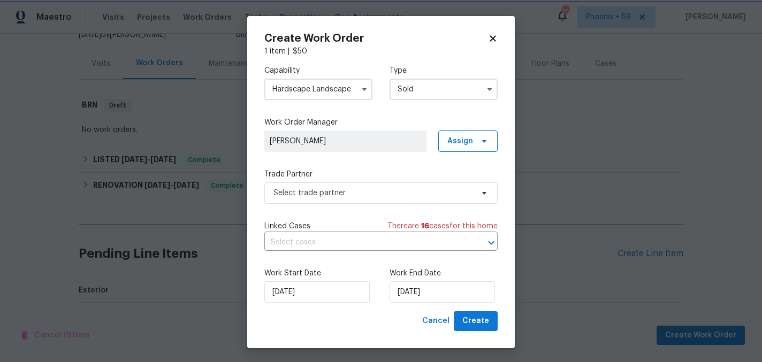
scroll to position [0, 0]
click at [388, 198] on span "Select trade partner" at bounding box center [373, 193] width 200 height 11
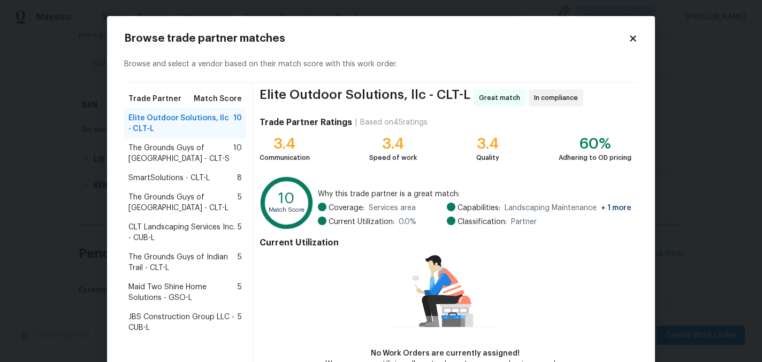
click at [169, 178] on span "SmartSolutions - CLT-L" at bounding box center [168, 178] width 81 height 11
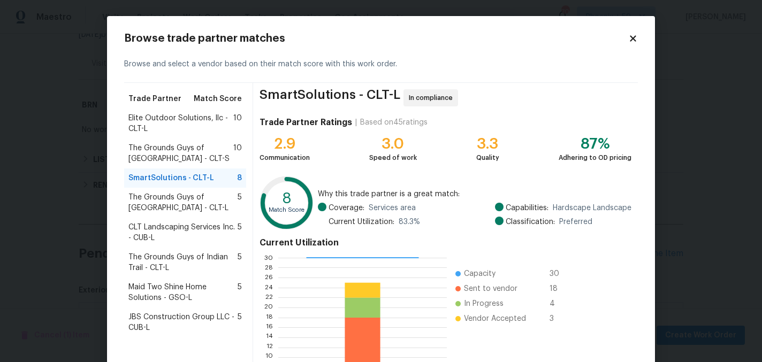
scroll to position [110, 0]
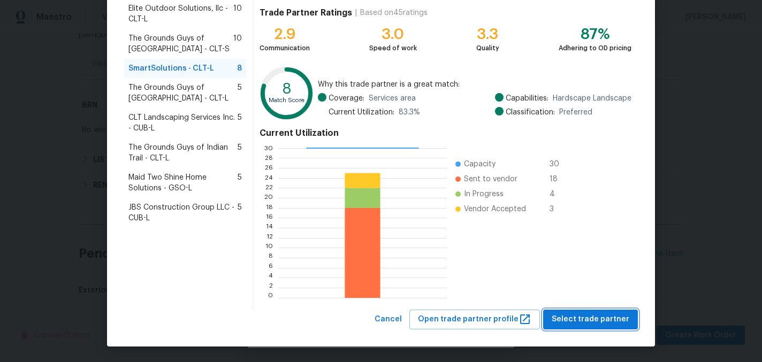
click at [575, 328] on button "Select trade partner" at bounding box center [590, 320] width 95 height 20
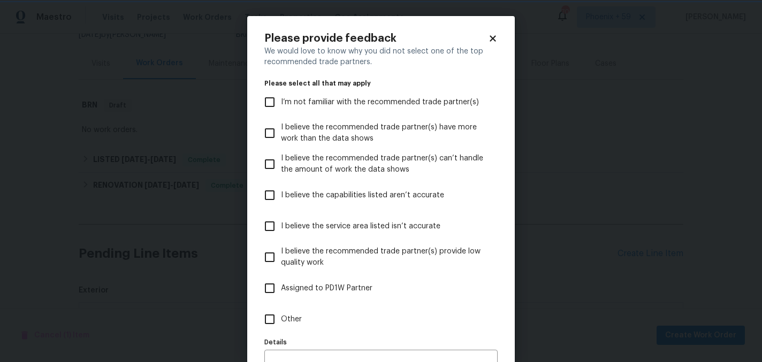
scroll to position [0, 0]
click at [297, 318] on span "Other" at bounding box center [291, 319] width 21 height 11
click at [281, 318] on input "Other" at bounding box center [269, 319] width 22 height 22
checkbox input "true"
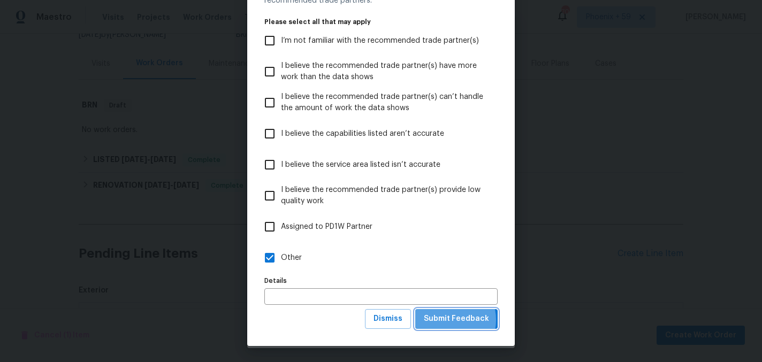
click at [449, 320] on span "Submit Feedback" at bounding box center [456, 318] width 65 height 13
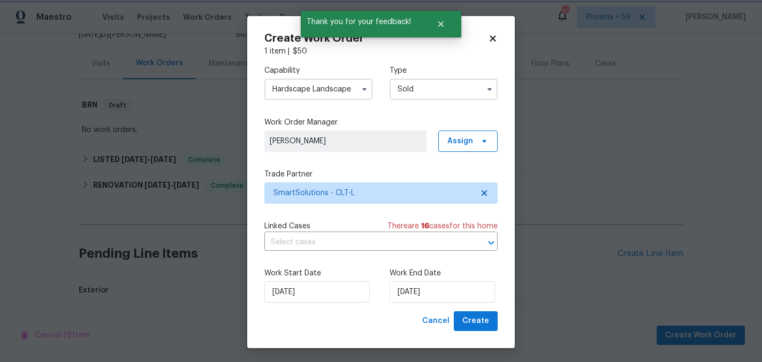
scroll to position [0, 0]
click at [412, 285] on input "[DATE]" at bounding box center [441, 291] width 105 height 21
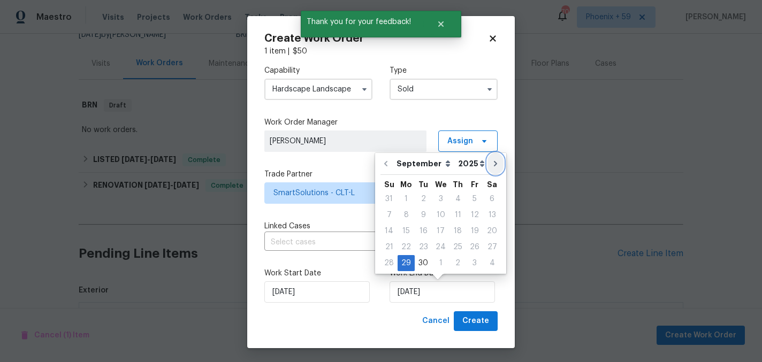
click at [491, 166] on icon "Go to next month" at bounding box center [495, 163] width 9 height 9
type input "[DATE]"
select select "9"
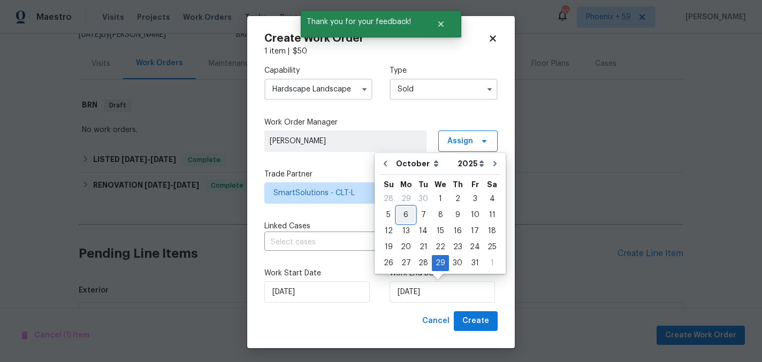
click at [406, 209] on div "6" at bounding box center [406, 215] width 18 height 15
type input "[DATE]"
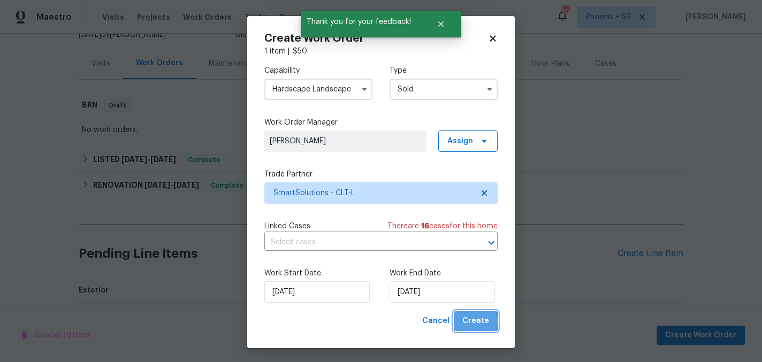
click at [469, 322] on span "Create" at bounding box center [475, 321] width 27 height 13
checkbox input "false"
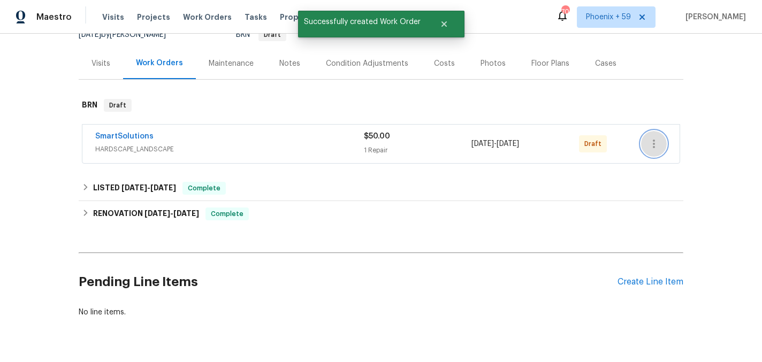
click at [656, 146] on icon "button" at bounding box center [653, 143] width 13 height 13
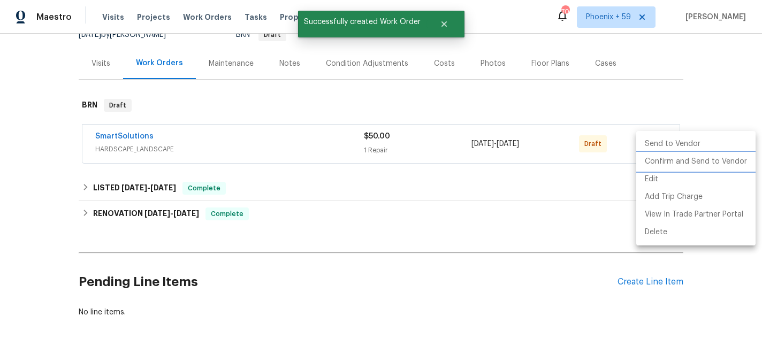
click at [656, 161] on li "Confirm and Send to Vendor" at bounding box center [695, 162] width 119 height 18
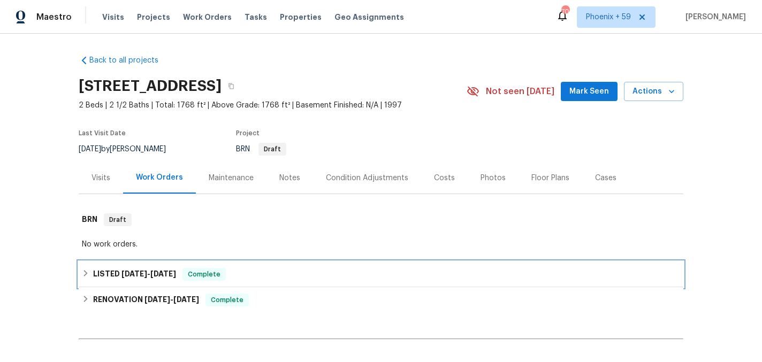
click at [208, 268] on div "Complete" at bounding box center [203, 274] width 43 height 13
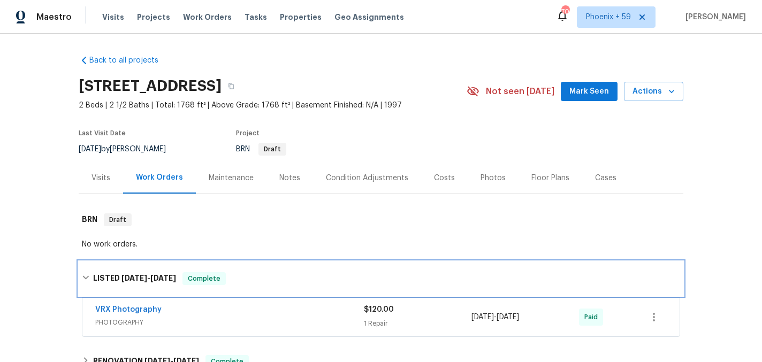
click at [208, 268] on div "LISTED [DATE] - [DATE] Complete" at bounding box center [381, 279] width 605 height 34
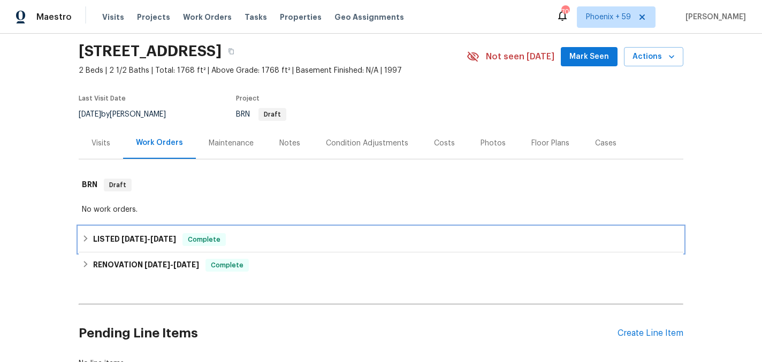
scroll to position [114, 0]
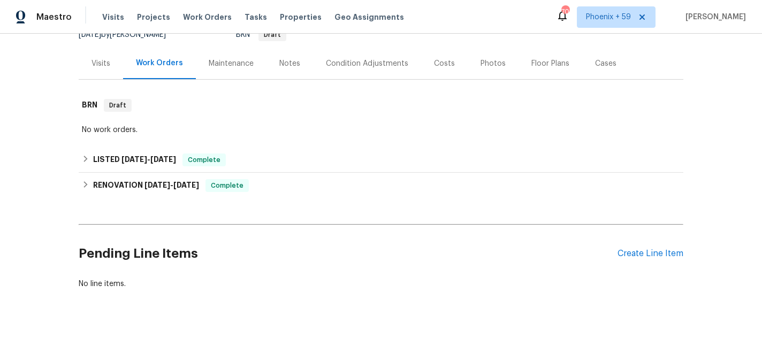
click at [229, 63] on div "Maintenance" at bounding box center [231, 63] width 45 height 11
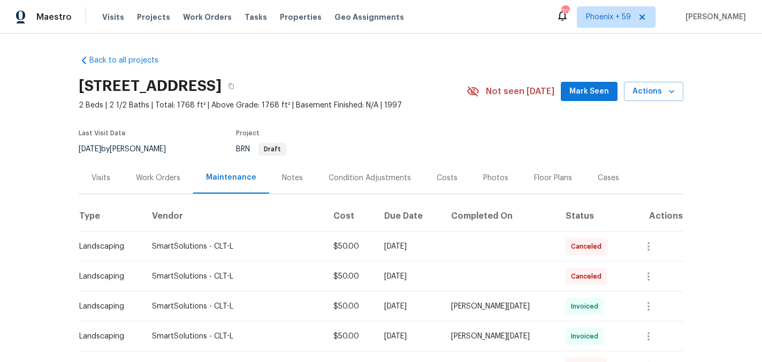
click at [163, 182] on div "Work Orders" at bounding box center [158, 178] width 44 height 11
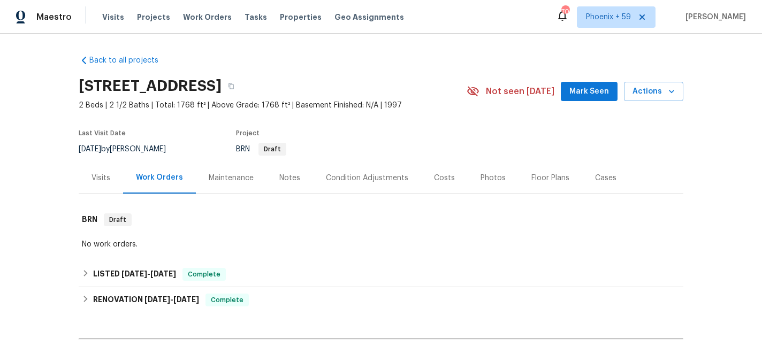
scroll to position [114, 0]
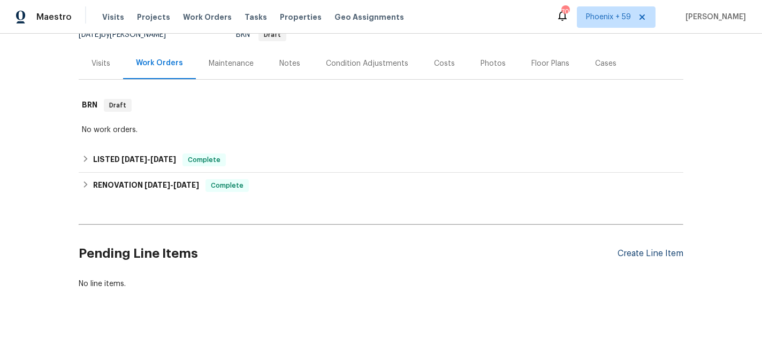
click at [636, 252] on div "Create Line Item" at bounding box center [650, 254] width 66 height 10
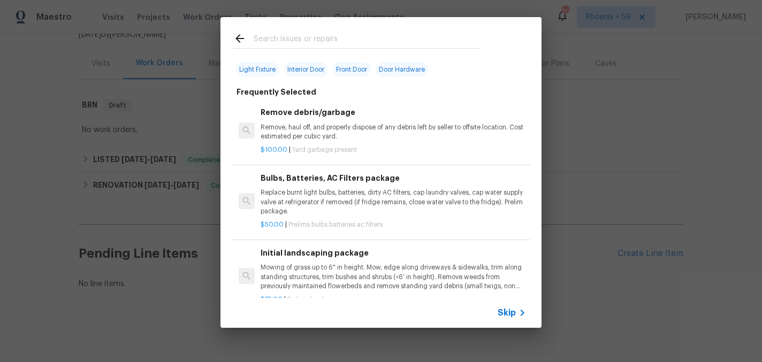
scroll to position [44, 0]
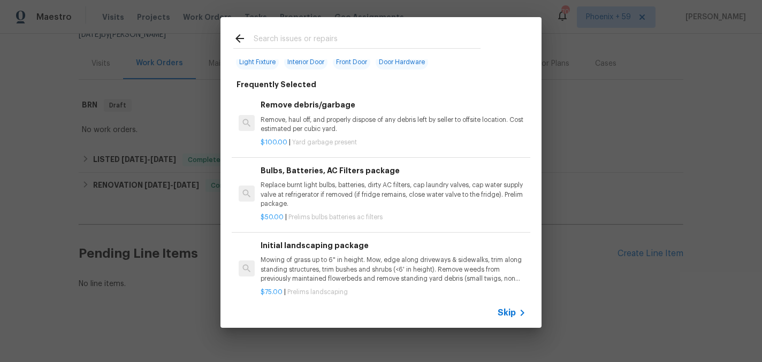
click at [312, 264] on p "Mowing of grass up to 6" in height. Mow, edge along driveways & sidewalks, trim…" at bounding box center [393, 269] width 265 height 27
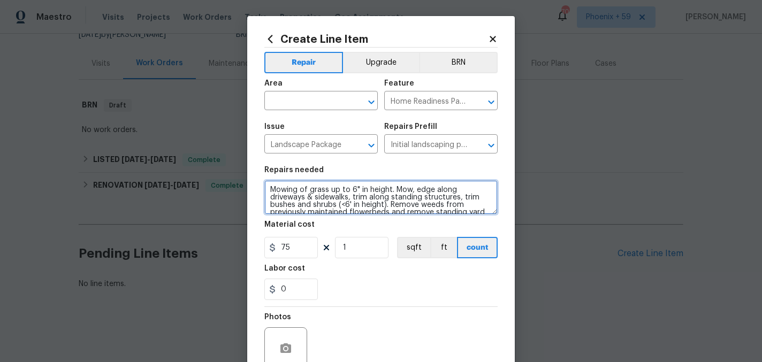
click at [307, 208] on textarea "Mowing of grass up to 6" in height. Mow, edge along driveways & sidewalks, trim…" at bounding box center [380, 197] width 233 height 34
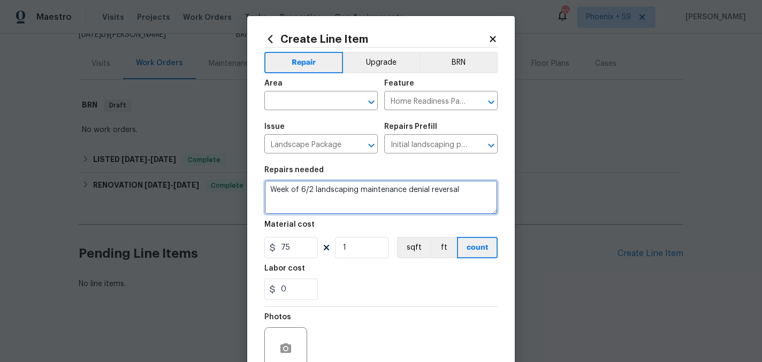
type textarea "Week of 6/2 landscaping maintenance denial reversal"
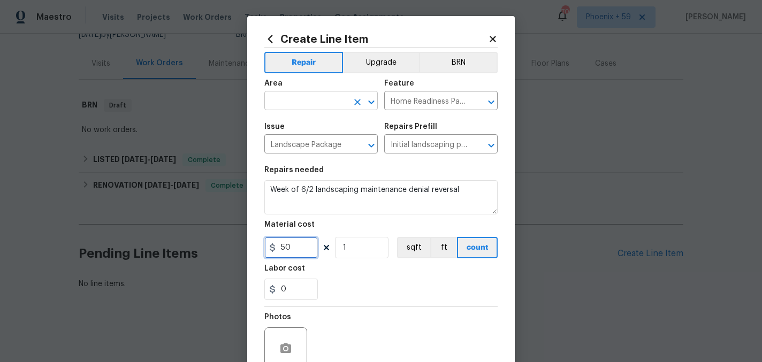
type input "50"
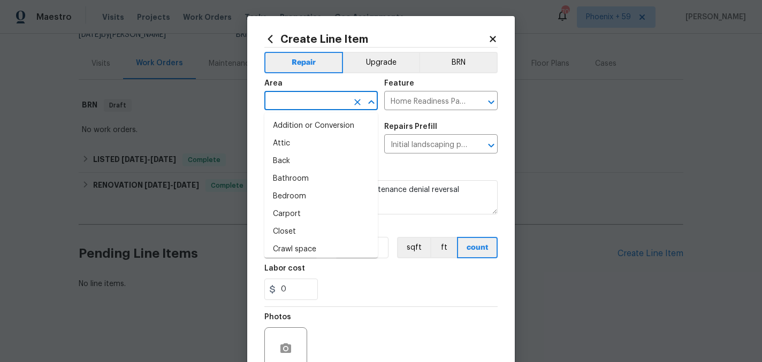
click at [302, 108] on input "text" at bounding box center [305, 102] width 83 height 17
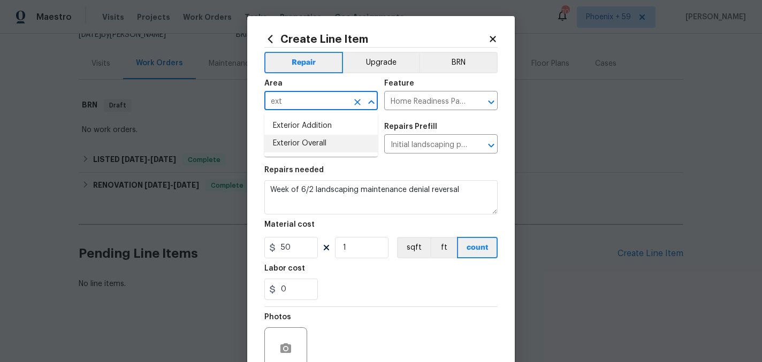
click at [328, 144] on li "Exterior Overall" at bounding box center [320, 144] width 113 height 18
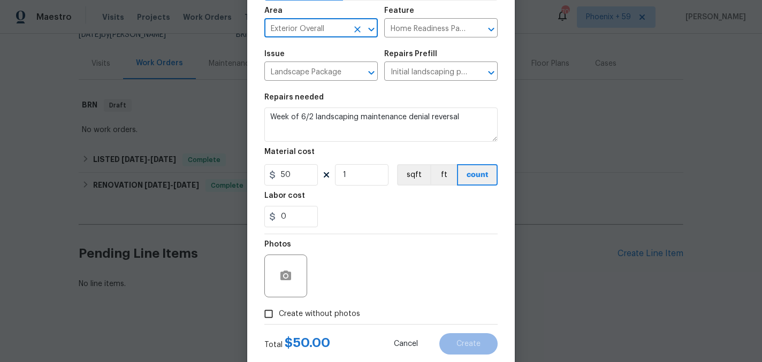
scroll to position [73, 0]
type input "Exterior Overall"
click at [310, 307] on label "Create without photos" at bounding box center [309, 313] width 102 height 20
click at [279, 307] on input "Create without photos" at bounding box center [268, 313] width 20 height 20
checkbox input "true"
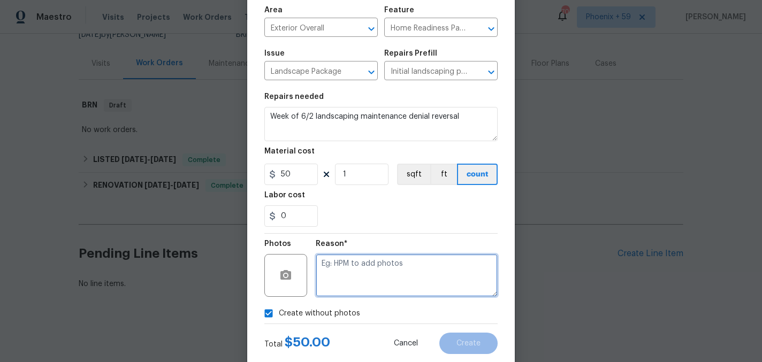
click at [345, 288] on textarea at bounding box center [407, 275] width 182 height 43
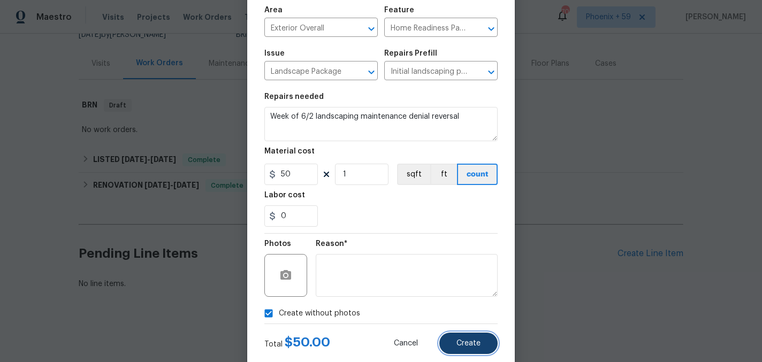
click at [464, 351] on button "Create" at bounding box center [468, 343] width 58 height 21
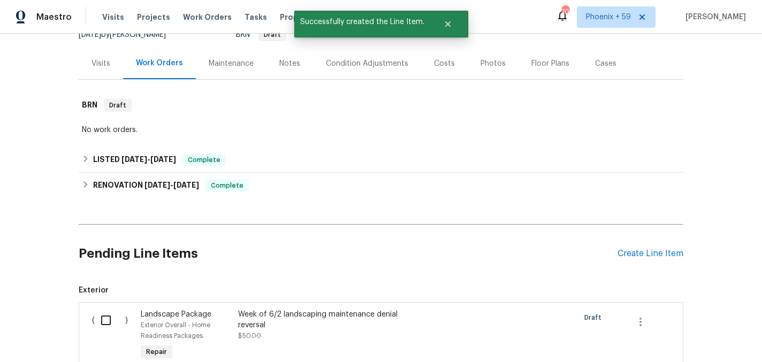
click at [108, 320] on input "checkbox" at bounding box center [110, 320] width 30 height 22
checkbox input "true"
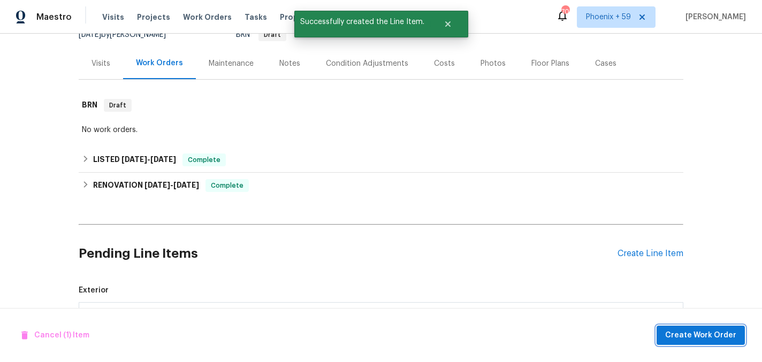
click at [693, 334] on span "Create Work Order" at bounding box center [700, 335] width 71 height 13
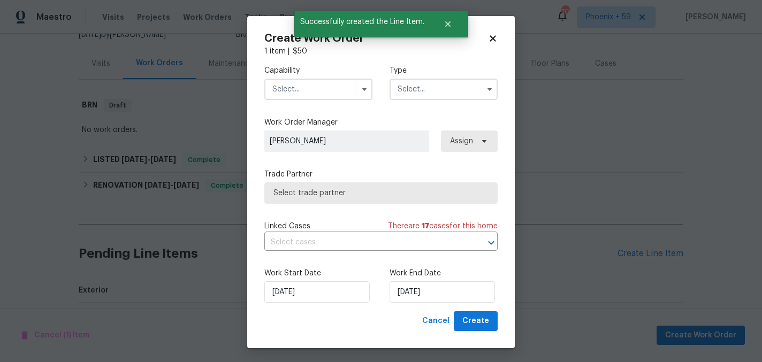
click at [293, 89] on input "text" at bounding box center [318, 89] width 108 height 21
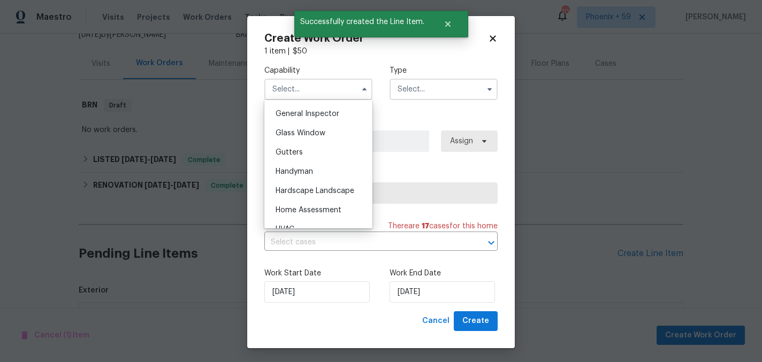
scroll to position [536, 0]
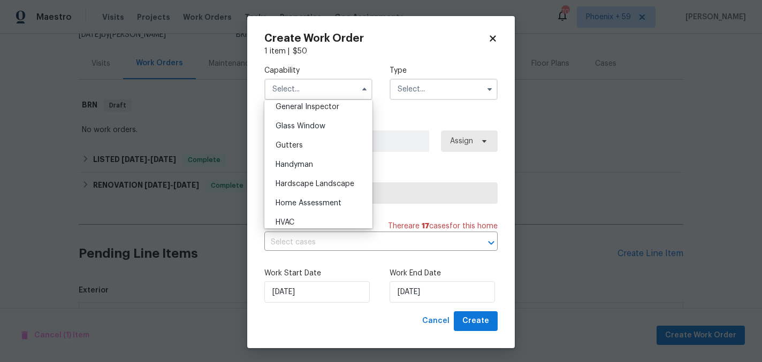
click at [314, 179] on div "Hardscape Landscape" at bounding box center [318, 183] width 103 height 19
type input "Hardscape Landscape"
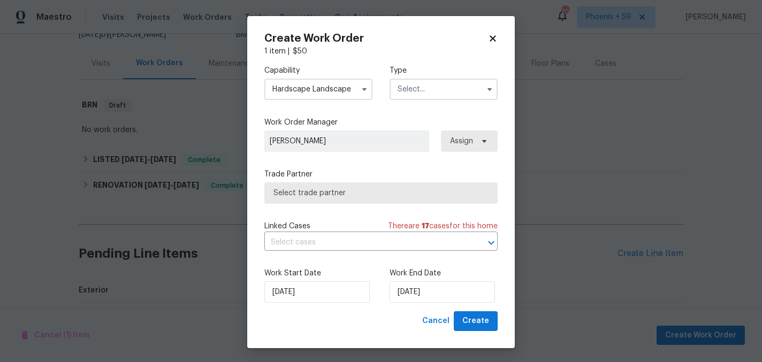
click at [420, 90] on input "text" at bounding box center [443, 89] width 108 height 21
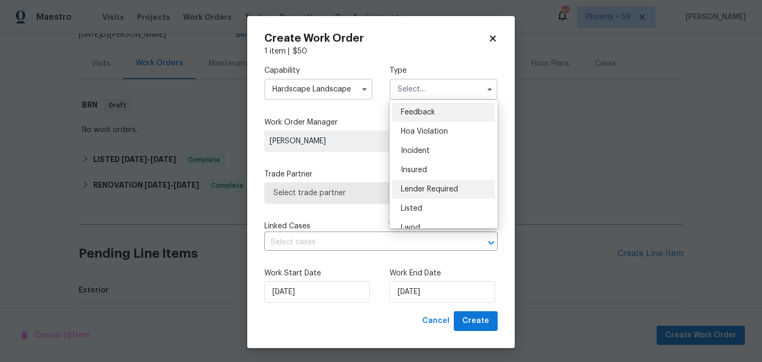
scroll to position [127, 0]
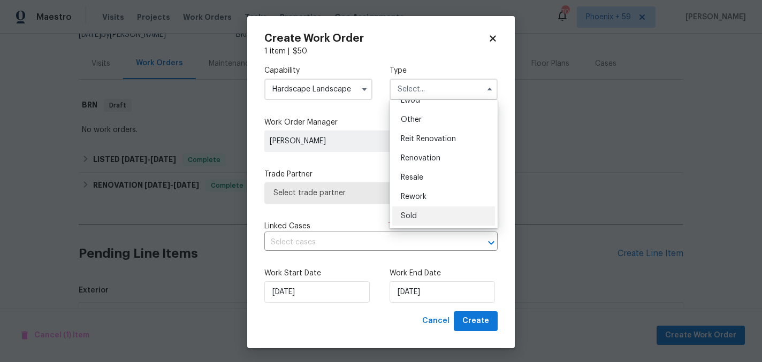
click at [419, 216] on div "Sold" at bounding box center [443, 216] width 103 height 19
type input "Sold"
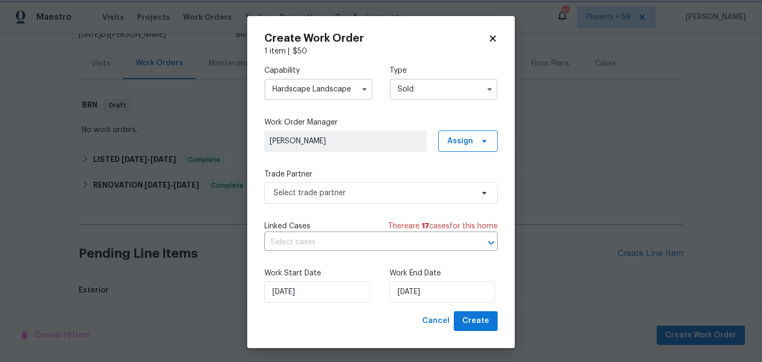
scroll to position [0, 0]
click at [383, 196] on span "Select trade partner" at bounding box center [373, 193] width 200 height 11
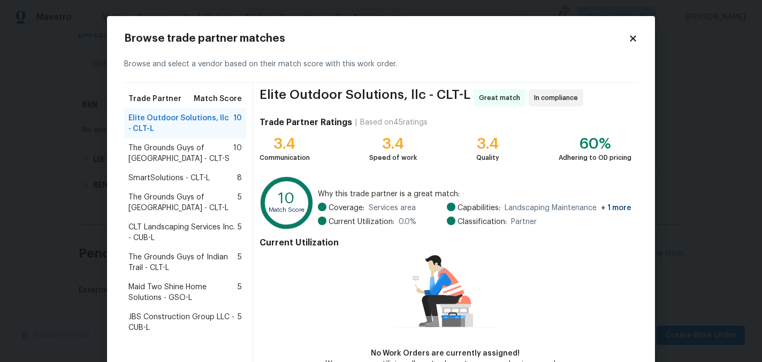
click at [188, 177] on span "SmartSolutions - CLT-L" at bounding box center [168, 178] width 81 height 11
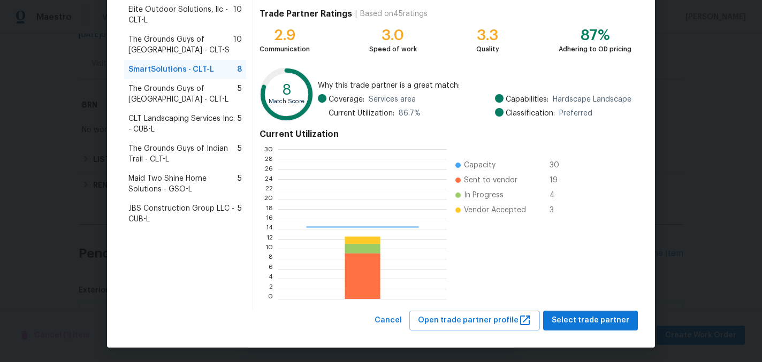
scroll to position [150, 168]
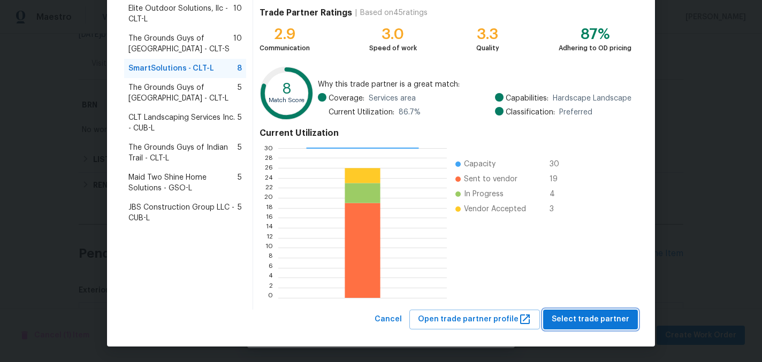
click at [579, 317] on span "Select trade partner" at bounding box center [591, 319] width 78 height 13
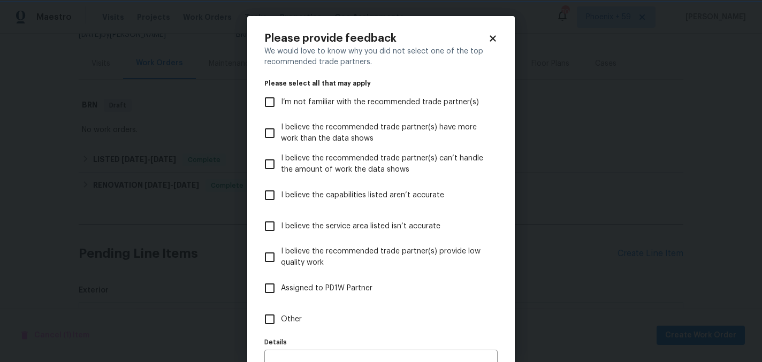
scroll to position [0, 0]
click at [279, 322] on input "Other" at bounding box center [269, 319] width 22 height 22
checkbox input "true"
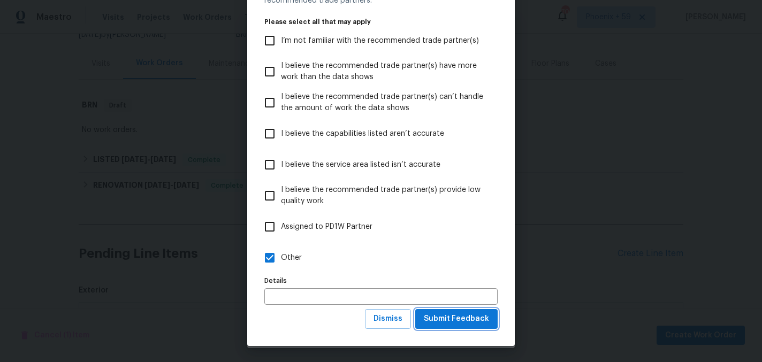
click at [445, 324] on span "Submit Feedback" at bounding box center [456, 318] width 65 height 13
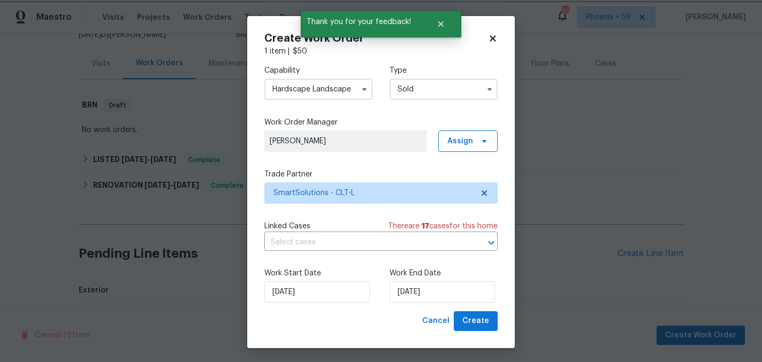
scroll to position [0, 0]
click at [444, 294] on input "[DATE]" at bounding box center [441, 291] width 105 height 21
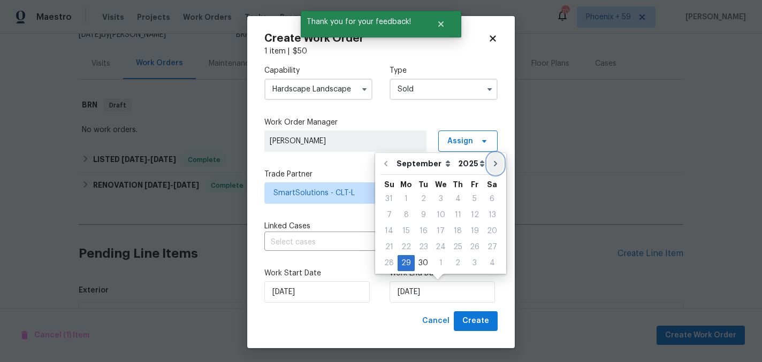
click at [491, 162] on icon "Go to next month" at bounding box center [495, 163] width 9 height 9
type input "10/29/2025"
select select "9"
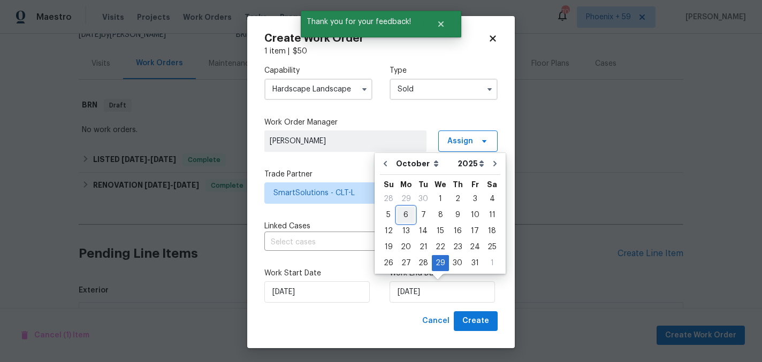
click at [410, 211] on div "6" at bounding box center [406, 215] width 18 height 15
type input "[DATE]"
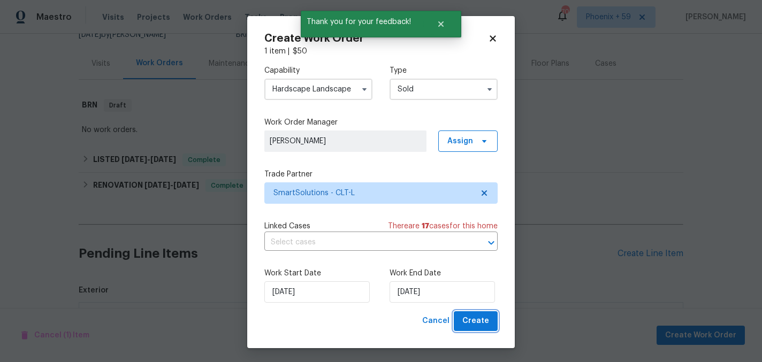
click at [480, 318] on span "Create" at bounding box center [475, 321] width 27 height 13
checkbox input "false"
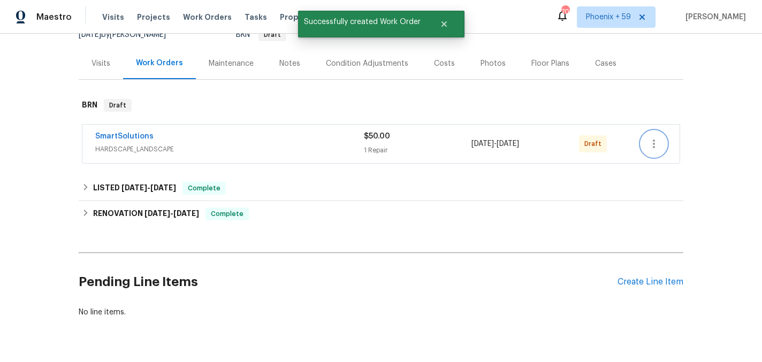
click at [647, 149] on icon "button" at bounding box center [653, 143] width 13 height 13
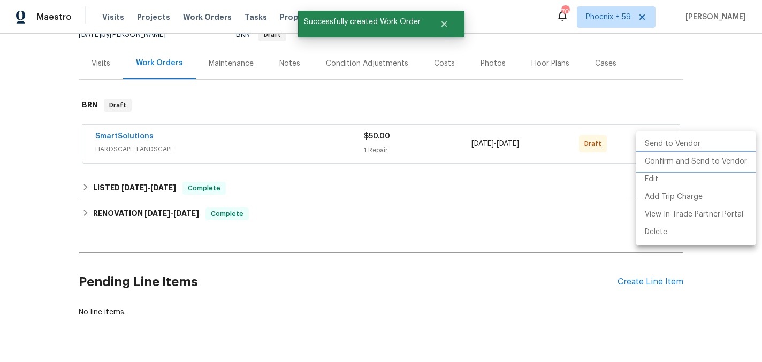
click at [657, 167] on li "Confirm and Send to Vendor" at bounding box center [695, 162] width 119 height 18
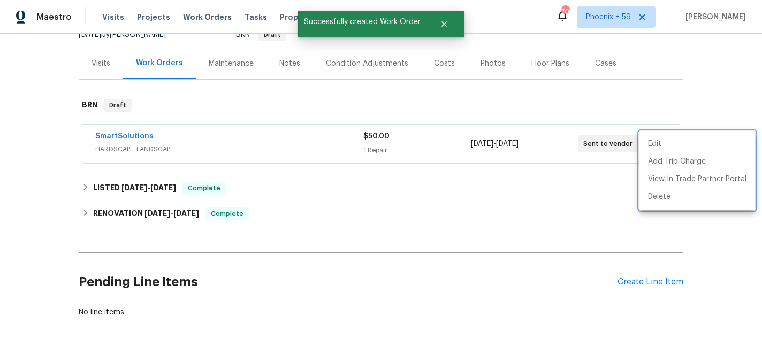
click at [308, 81] on div at bounding box center [381, 181] width 762 height 362
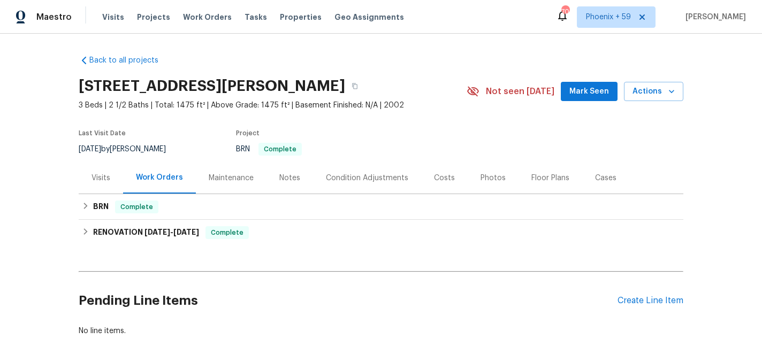
click at [240, 178] on div "Maintenance" at bounding box center [231, 178] width 45 height 11
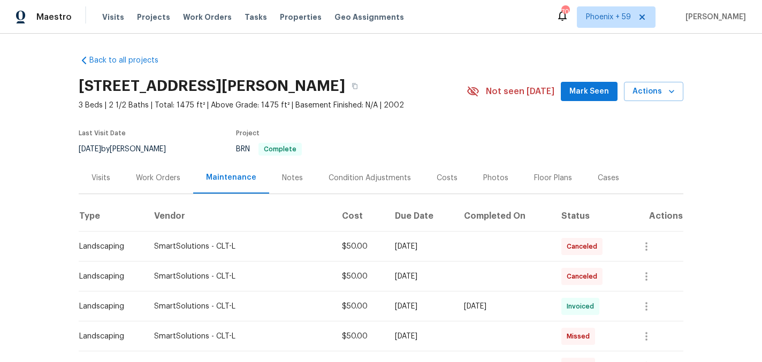
click at [160, 174] on div "Work Orders" at bounding box center [158, 178] width 44 height 11
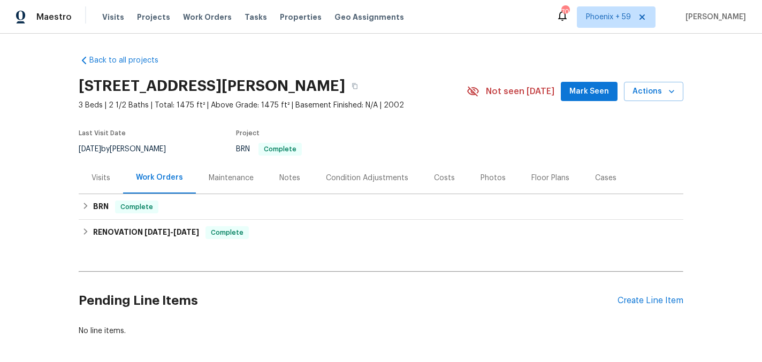
click at [211, 179] on div "Maintenance" at bounding box center [231, 178] width 45 height 11
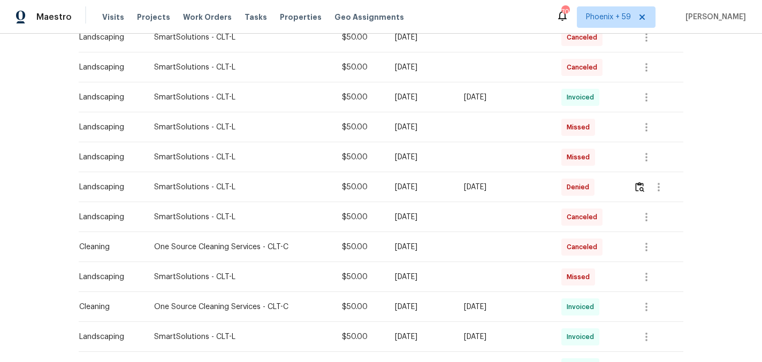
scroll to position [230, 0]
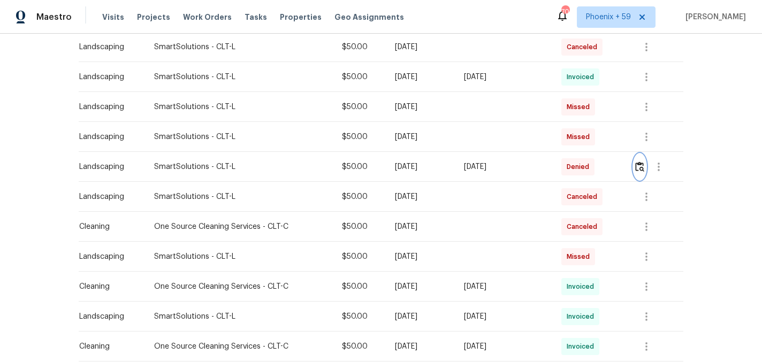
click at [642, 162] on img "button" at bounding box center [639, 167] width 9 height 10
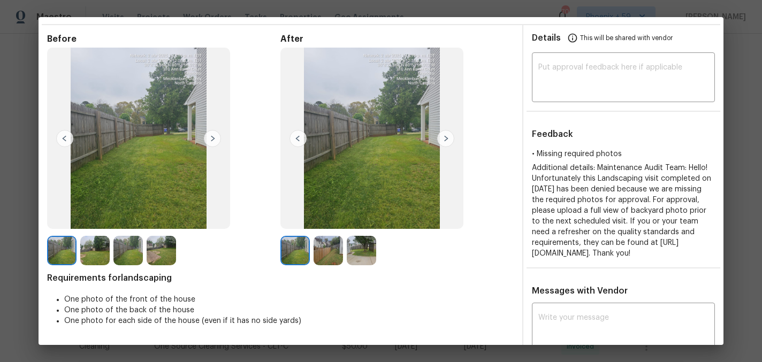
scroll to position [34, 0]
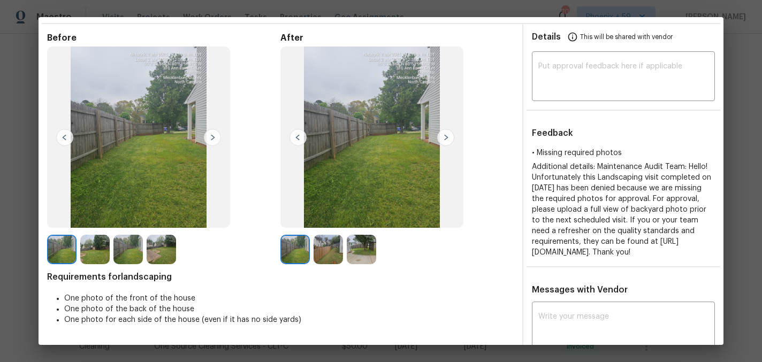
click at [444, 134] on img at bounding box center [445, 137] width 17 height 17
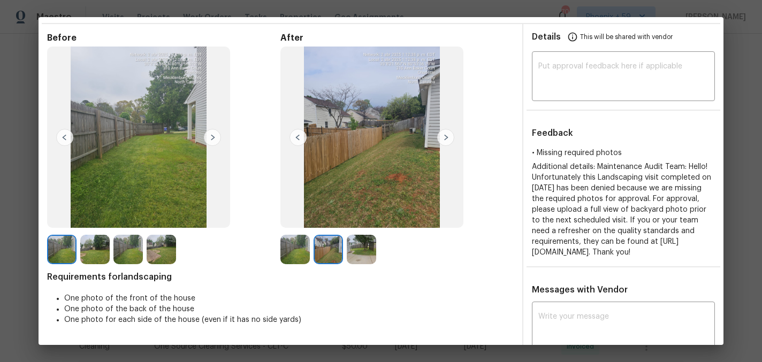
click at [216, 136] on img at bounding box center [212, 137] width 17 height 17
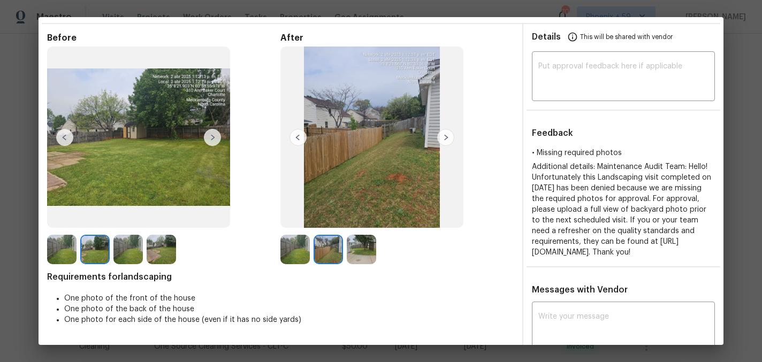
click at [216, 136] on img at bounding box center [212, 137] width 17 height 17
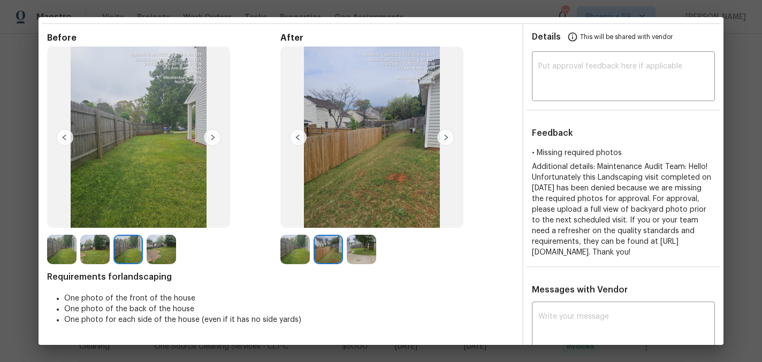
click at [216, 136] on img at bounding box center [212, 137] width 17 height 17
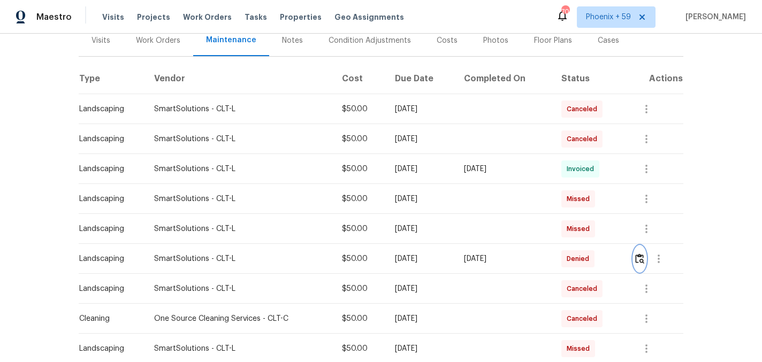
scroll to position [0, 0]
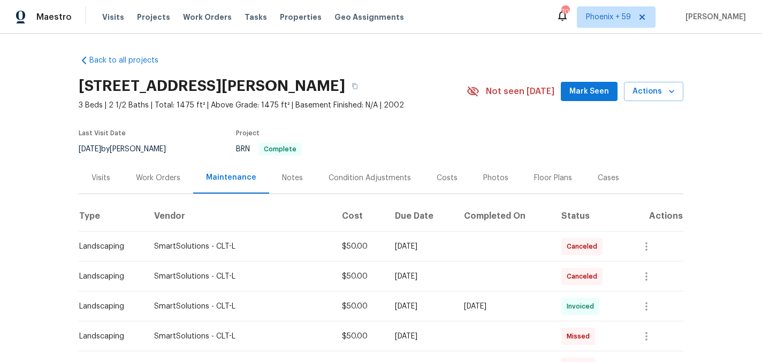
click at [167, 167] on div "Work Orders" at bounding box center [158, 178] width 70 height 32
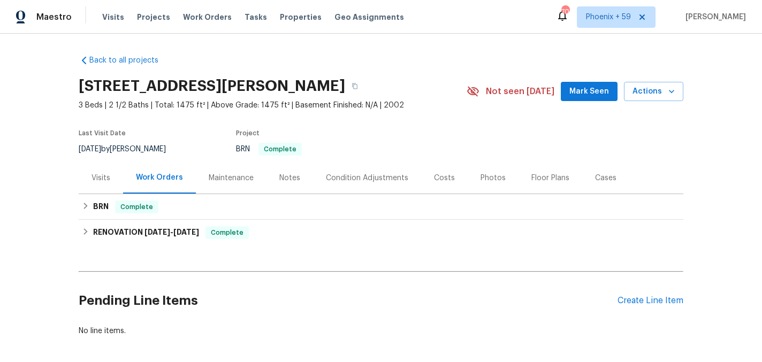
scroll to position [47, 0]
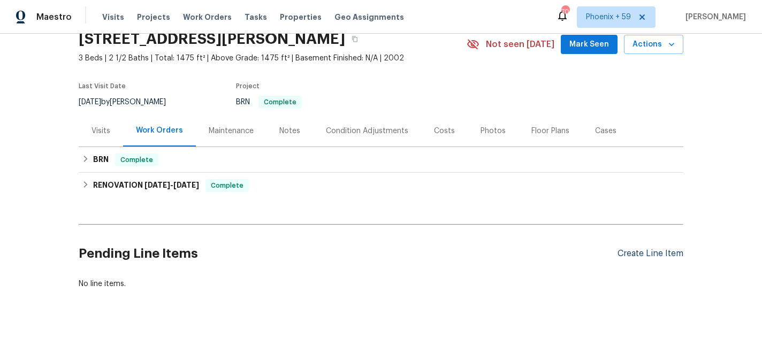
click at [638, 255] on div "Create Line Item" at bounding box center [650, 254] width 66 height 10
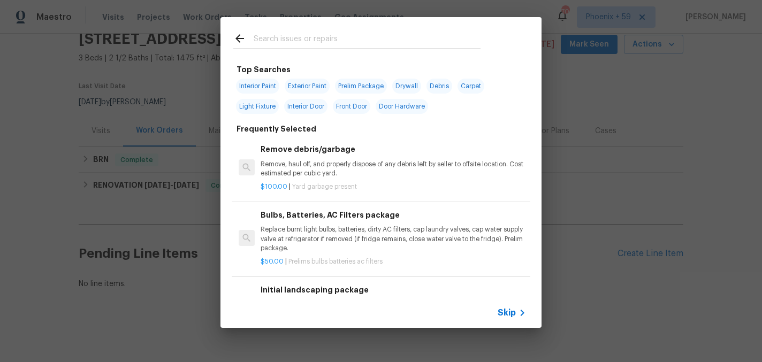
scroll to position [71, 0]
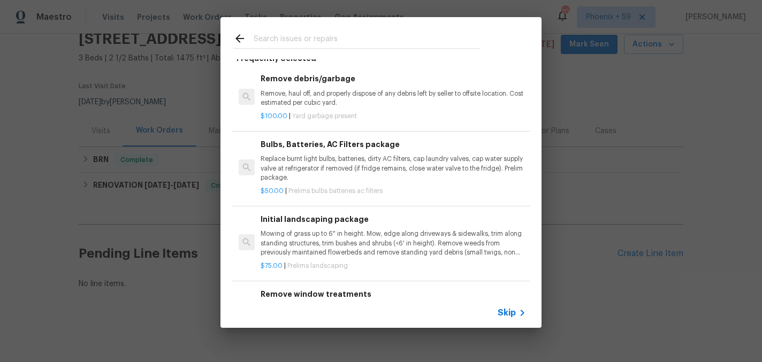
click at [309, 245] on p "Mowing of grass up to 6" in height. Mow, edge along driveways & sidewalks, trim…" at bounding box center [393, 243] width 265 height 27
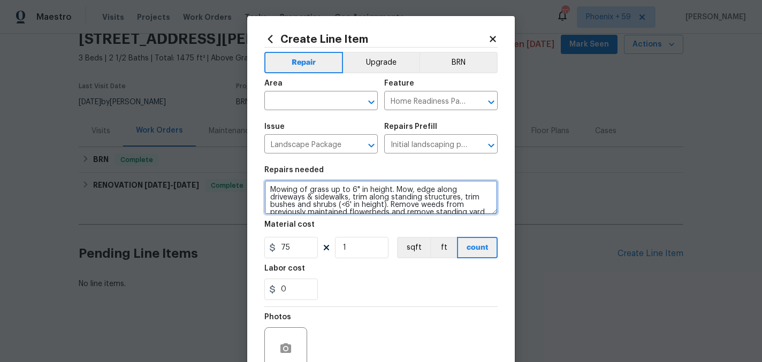
click at [308, 202] on textarea "Mowing of grass up to 6" in height. Mow, edge along driveways & sidewalks, trim…" at bounding box center [380, 197] width 233 height 34
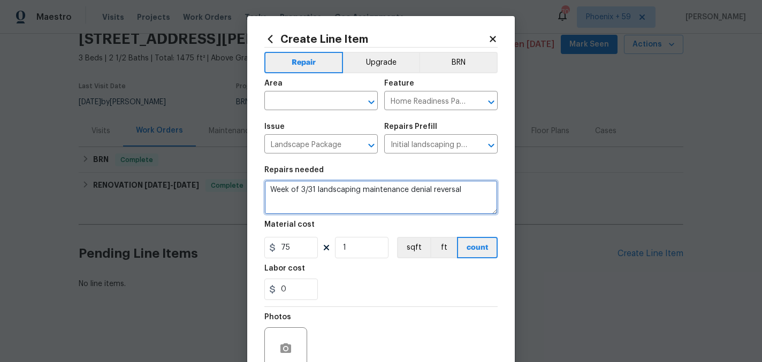
type textarea "Week of 3/31 landscaping maintenance denial reversal"
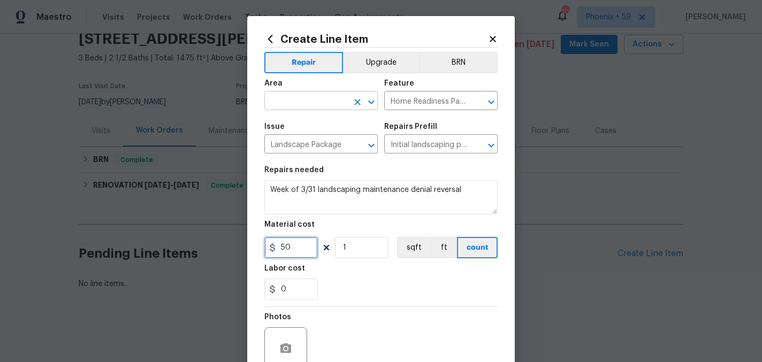
type input "50"
click at [316, 97] on input "text" at bounding box center [305, 102] width 83 height 17
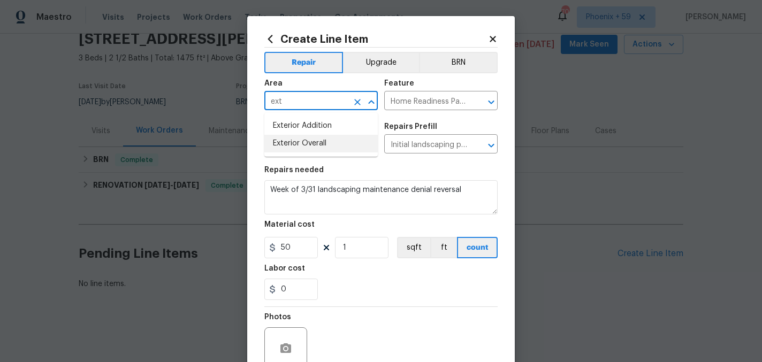
click at [357, 148] on li "Exterior Overall" at bounding box center [320, 144] width 113 height 18
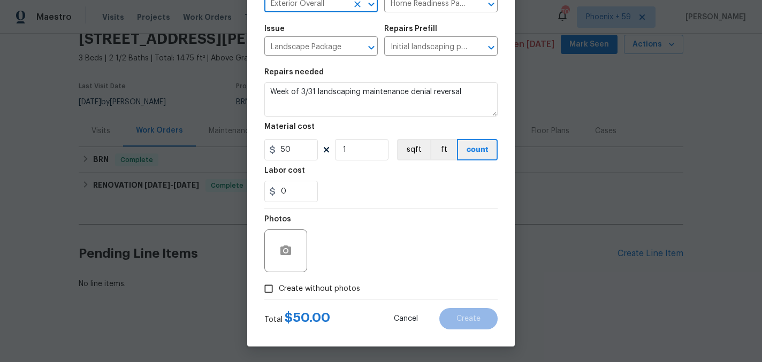
scroll to position [99, 0]
type input "Exterior Overall"
click at [334, 285] on span "Create without photos" at bounding box center [319, 288] width 81 height 11
click at [279, 285] on input "Create without photos" at bounding box center [268, 288] width 20 height 20
checkbox input "true"
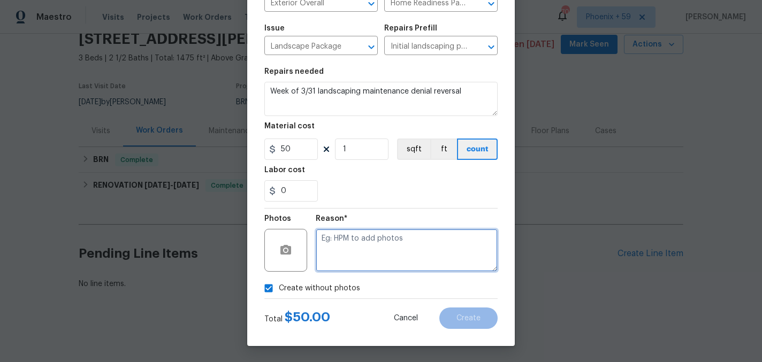
click at [368, 234] on textarea at bounding box center [407, 250] width 182 height 43
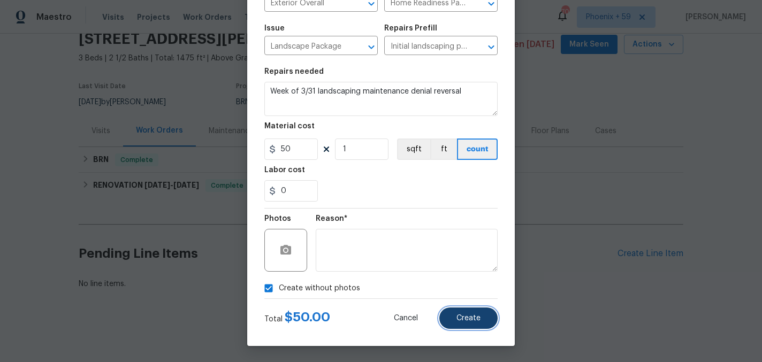
click at [478, 324] on button "Create" at bounding box center [468, 318] width 58 height 21
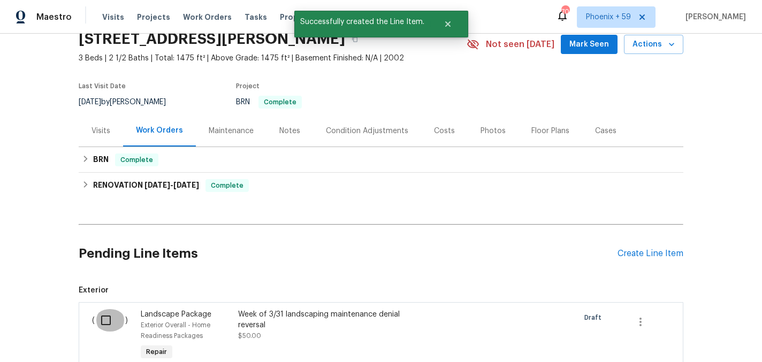
click at [104, 320] on input "checkbox" at bounding box center [110, 320] width 30 height 22
checkbox input "true"
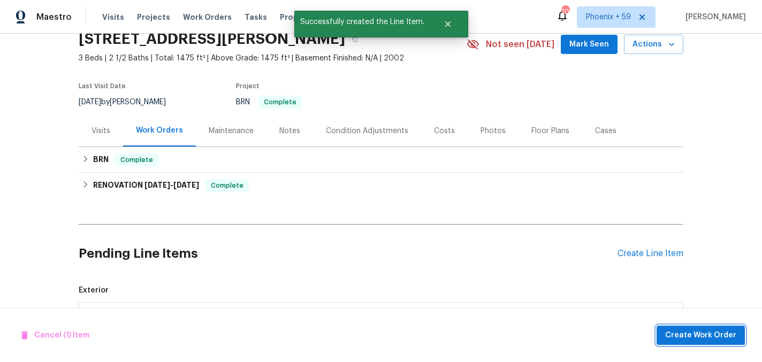
click at [674, 341] on span "Create Work Order" at bounding box center [700, 335] width 71 height 13
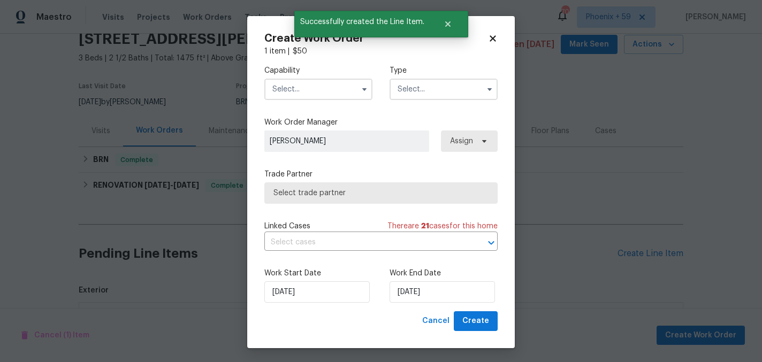
click at [311, 85] on input "text" at bounding box center [318, 89] width 108 height 21
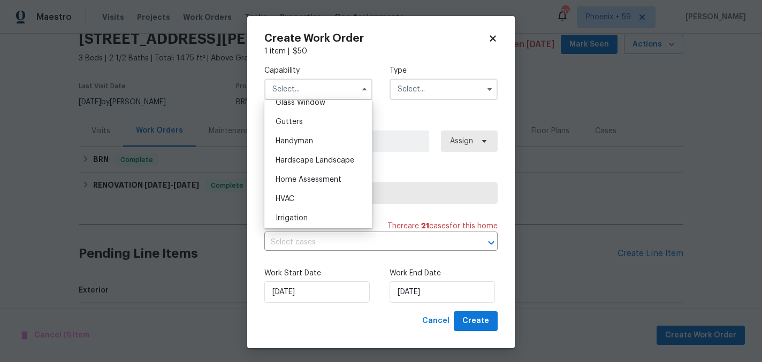
scroll to position [560, 0]
click at [322, 158] on span "Hardscape Landscape" at bounding box center [315, 160] width 79 height 7
type input "Hardscape Landscape"
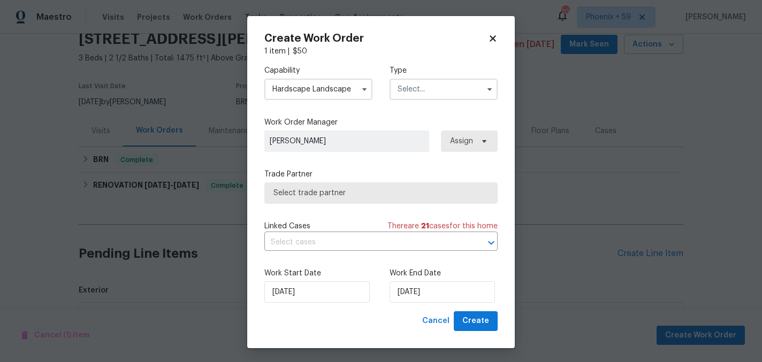
click at [414, 89] on input "text" at bounding box center [443, 89] width 108 height 21
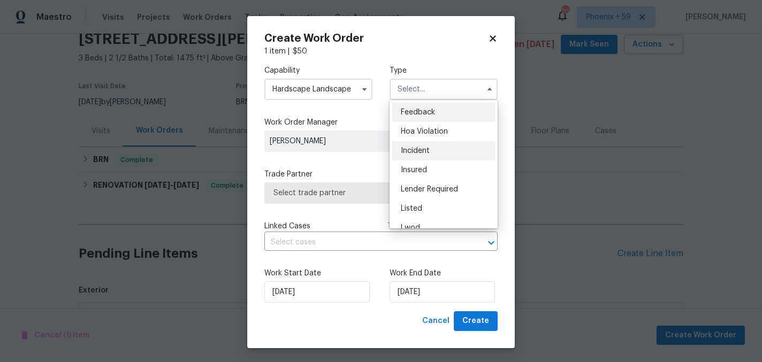
scroll to position [127, 0]
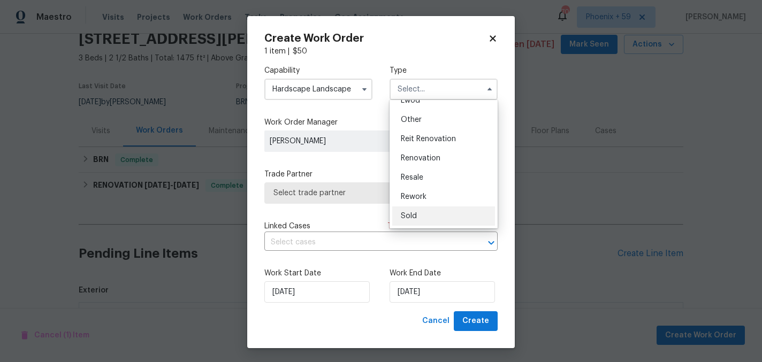
click at [404, 217] on span "Sold" at bounding box center [409, 215] width 16 height 7
type input "Sold"
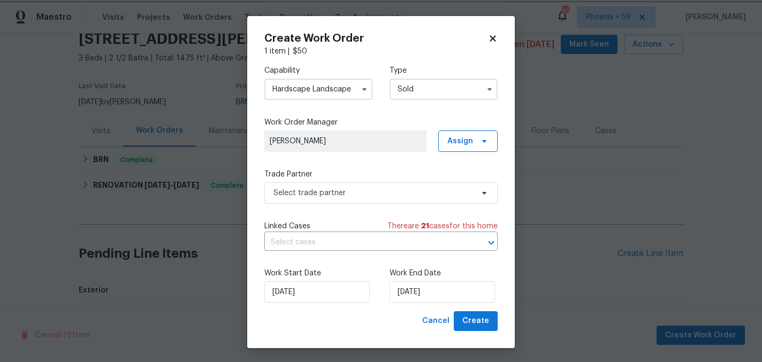
scroll to position [0, 0]
click at [378, 188] on span "Select trade partner" at bounding box center [373, 193] width 200 height 11
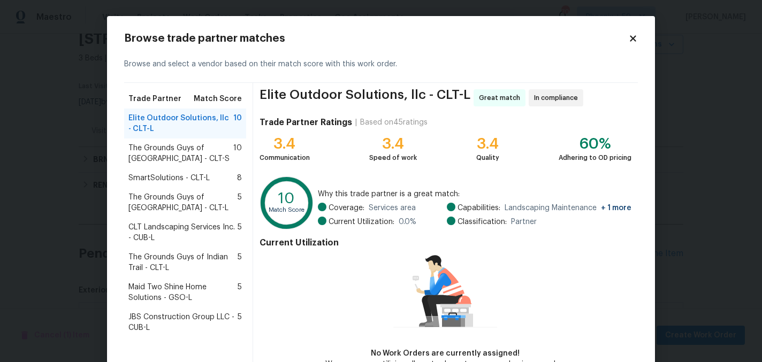
click at [181, 177] on span "SmartSolutions - CLT-L" at bounding box center [168, 178] width 81 height 11
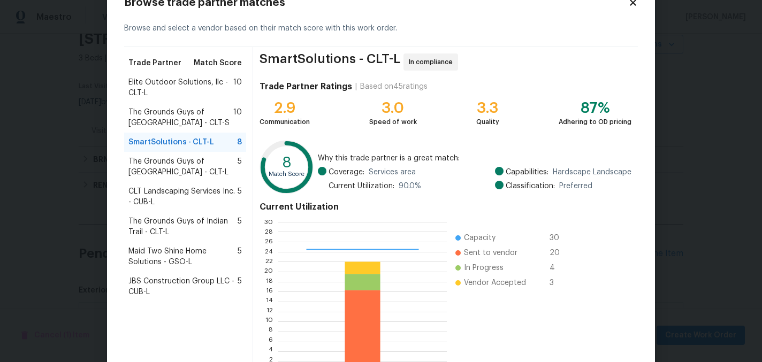
scroll to position [110, 0]
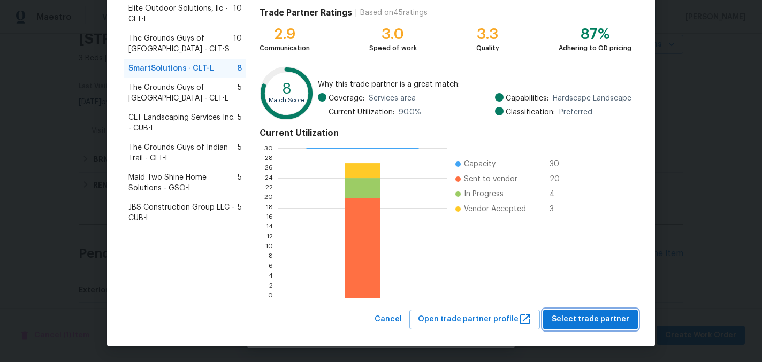
click at [595, 315] on span "Select trade partner" at bounding box center [591, 319] width 78 height 13
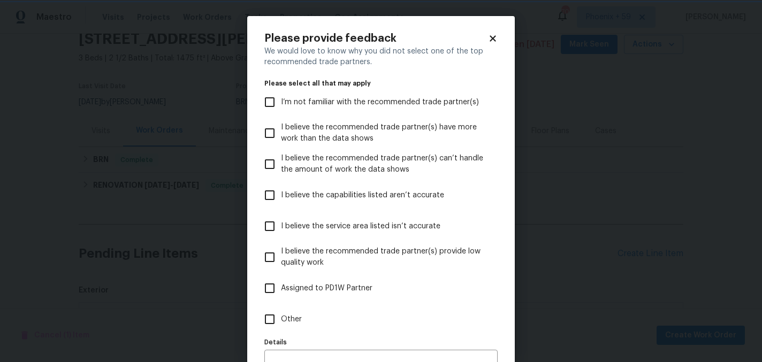
scroll to position [0, 0]
click at [325, 301] on label "Assigned to PD1W Partner" at bounding box center [373, 288] width 231 height 31
click at [281, 300] on input "Assigned to PD1W Partner" at bounding box center [269, 288] width 22 height 22
checkbox input "true"
click at [318, 309] on label "Other" at bounding box center [373, 319] width 231 height 31
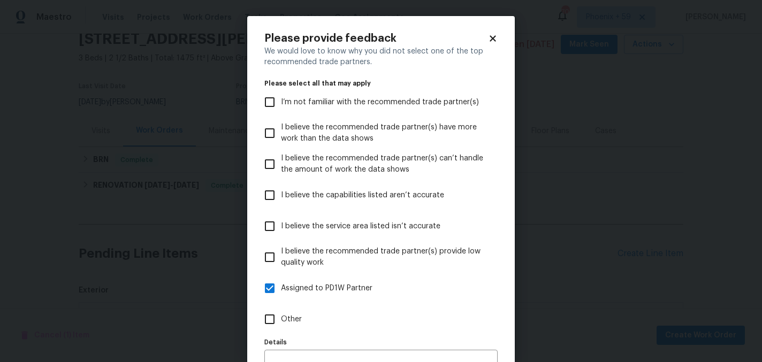
click at [281, 309] on input "Other" at bounding box center [269, 319] width 22 height 22
checkbox input "true"
click at [334, 287] on span "Assigned to PD1W Partner" at bounding box center [326, 288] width 91 height 11
click at [281, 287] on input "Assigned to PD1W Partner" at bounding box center [269, 288] width 22 height 22
checkbox input "false"
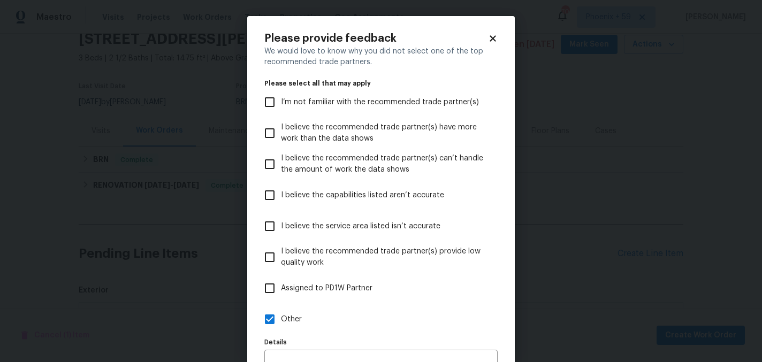
scroll to position [62, 0]
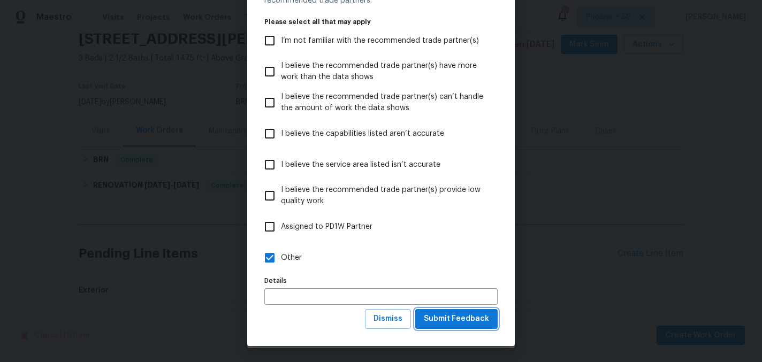
click at [463, 320] on span "Submit Feedback" at bounding box center [456, 318] width 65 height 13
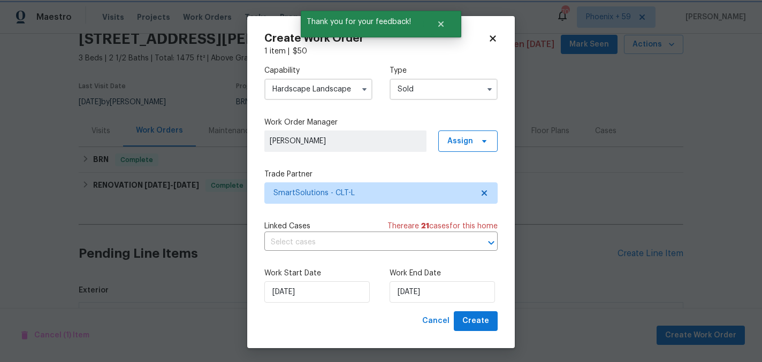
scroll to position [0, 0]
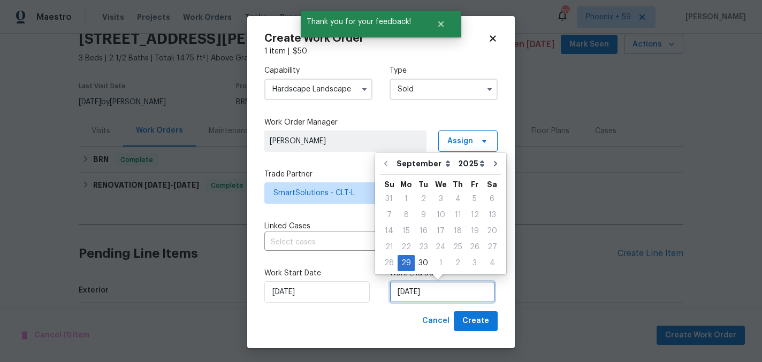
click at [443, 295] on input "[DATE]" at bounding box center [441, 291] width 105 height 21
click at [492, 172] on button "Go to next month" at bounding box center [495, 163] width 16 height 21
type input "10/29/2025"
select select "9"
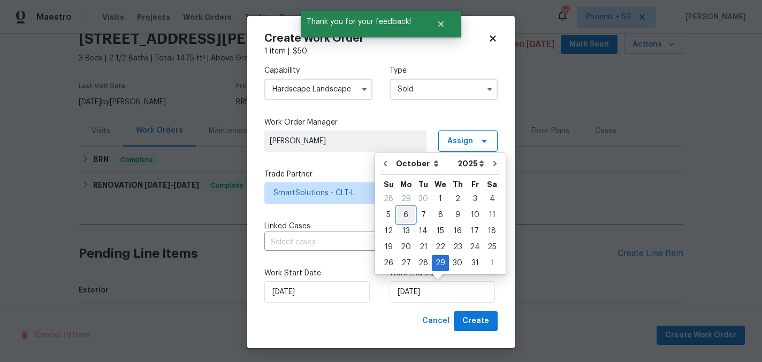
click at [408, 215] on div "6" at bounding box center [406, 215] width 18 height 15
type input "[DATE]"
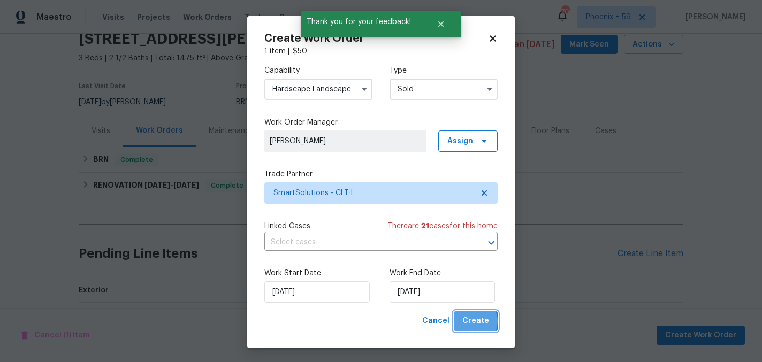
click at [473, 322] on span "Create" at bounding box center [475, 321] width 27 height 13
checkbox input "false"
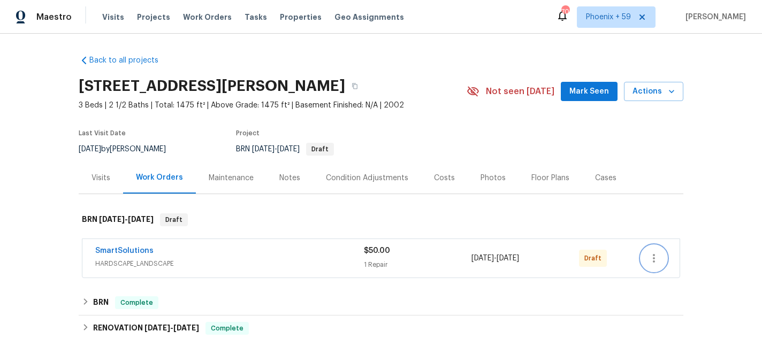
click at [655, 259] on icon "button" at bounding box center [653, 258] width 13 height 13
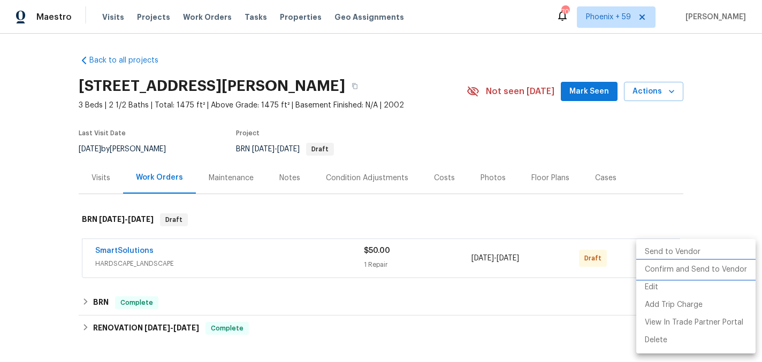
click at [652, 263] on li "Confirm and Send to Vendor" at bounding box center [695, 270] width 119 height 18
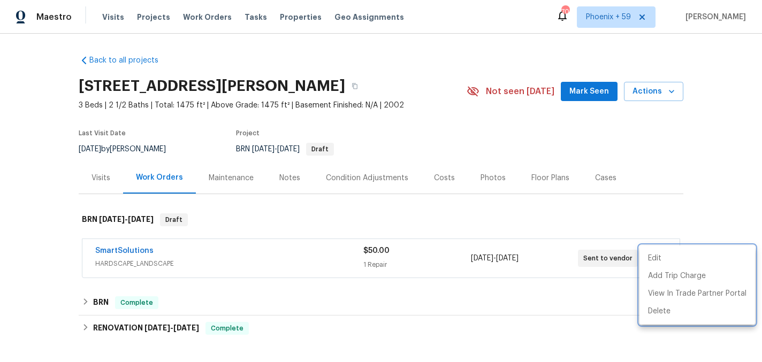
click at [236, 179] on div at bounding box center [381, 181] width 762 height 362
